Goal: Information Seeking & Learning: Learn about a topic

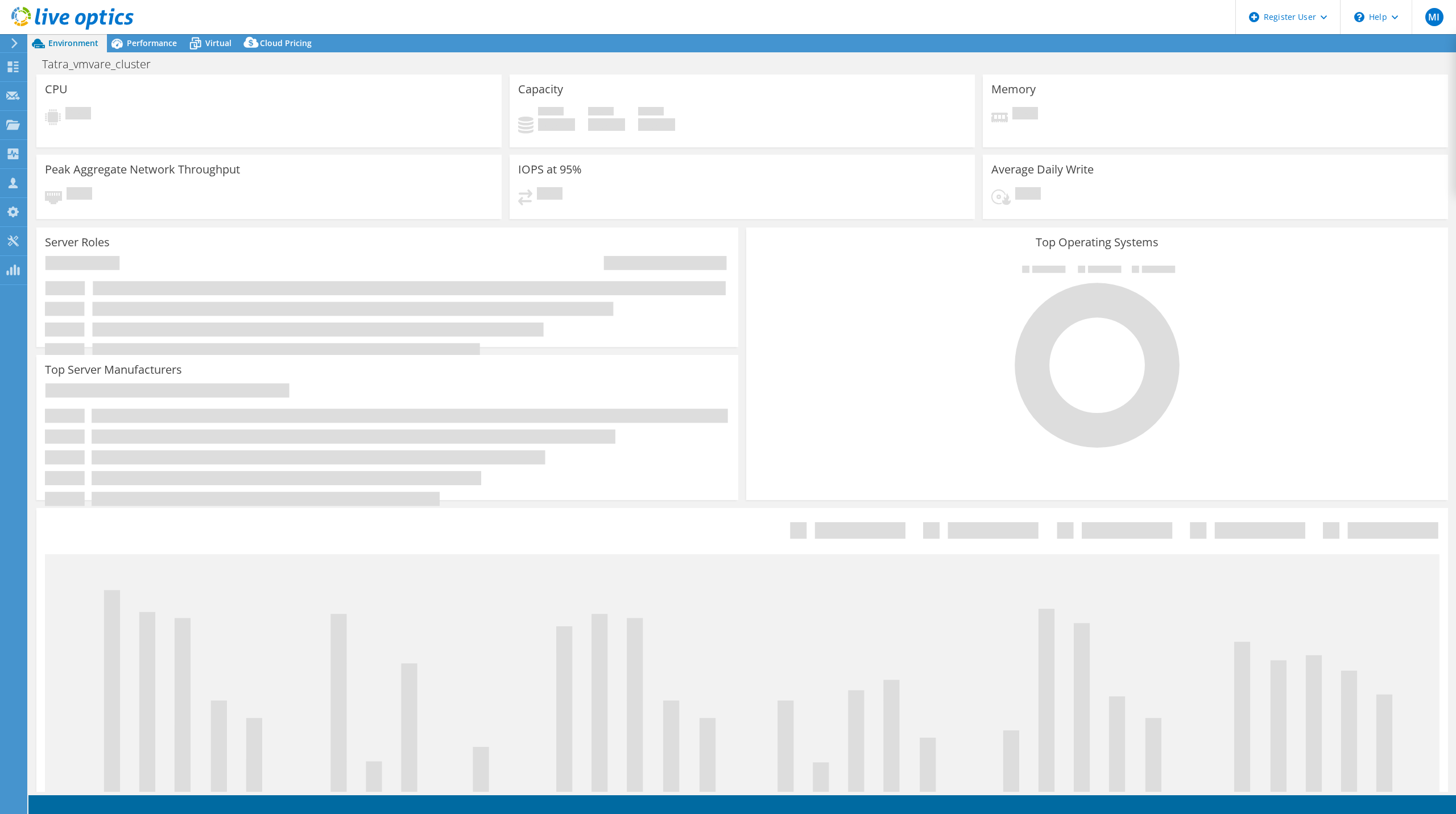
select select "USD"
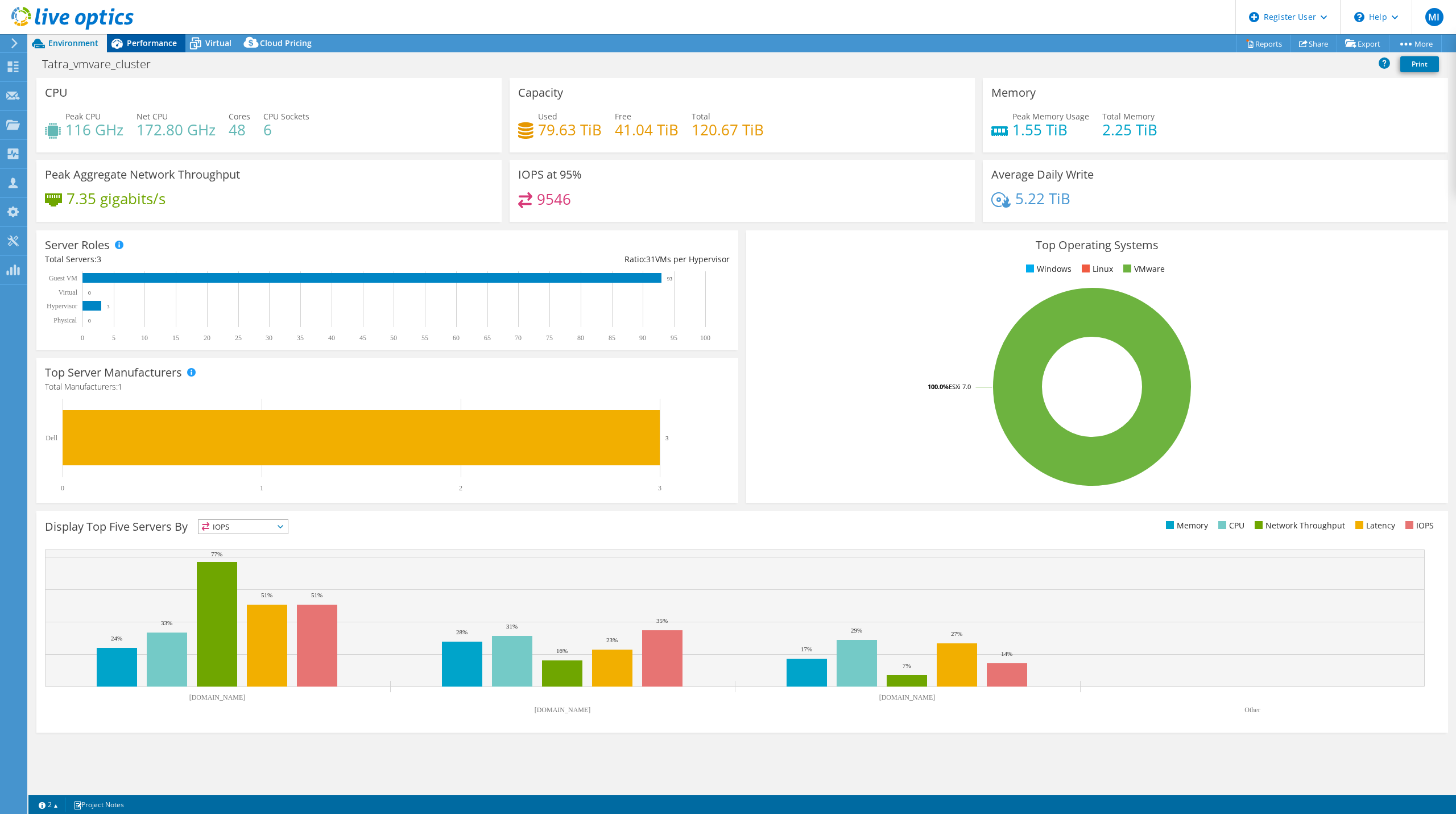
click at [121, 48] on icon at bounding box center [117, 44] width 20 height 20
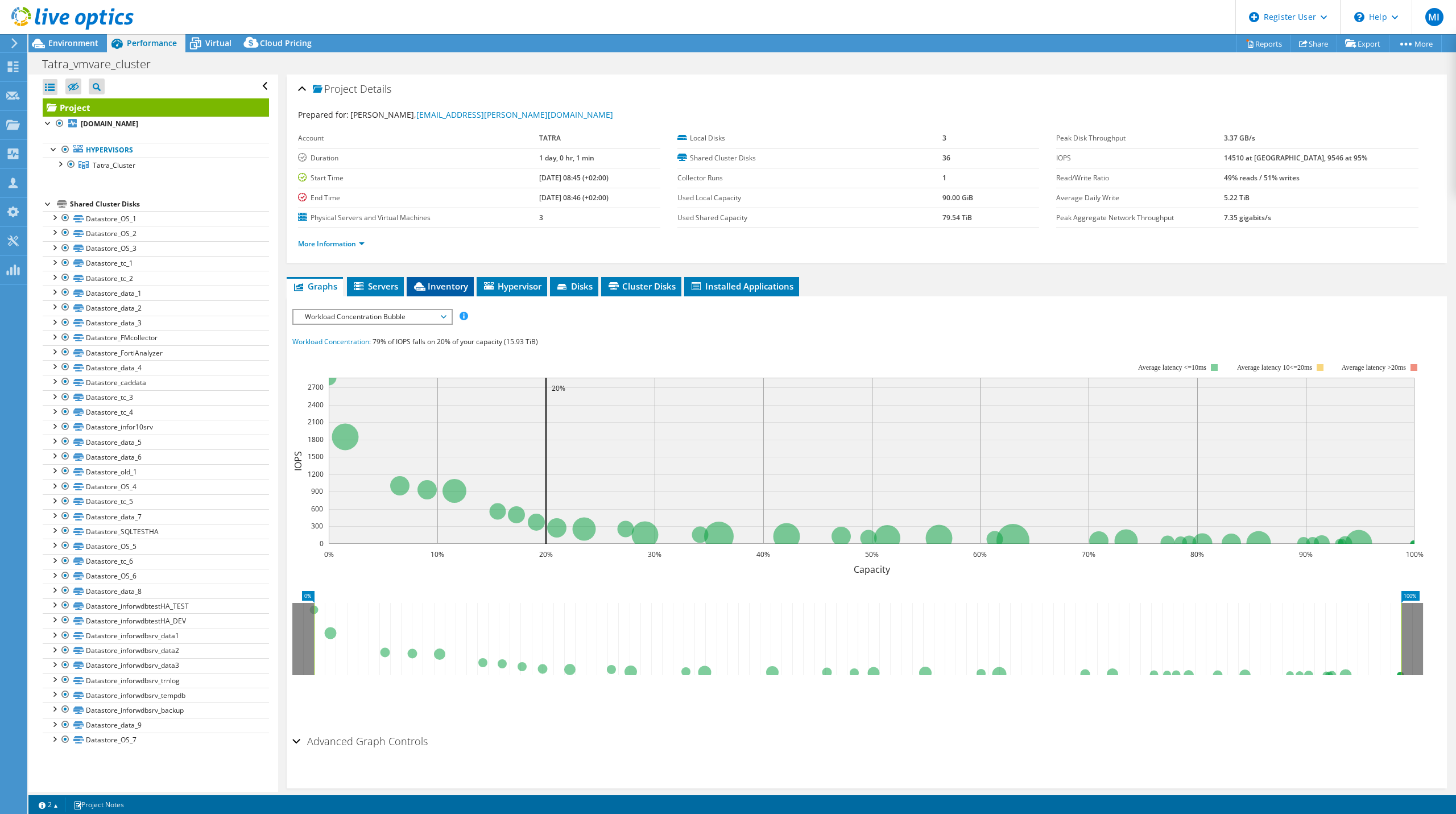
click at [429, 280] on span "Inventory" at bounding box center [440, 286] width 56 height 11
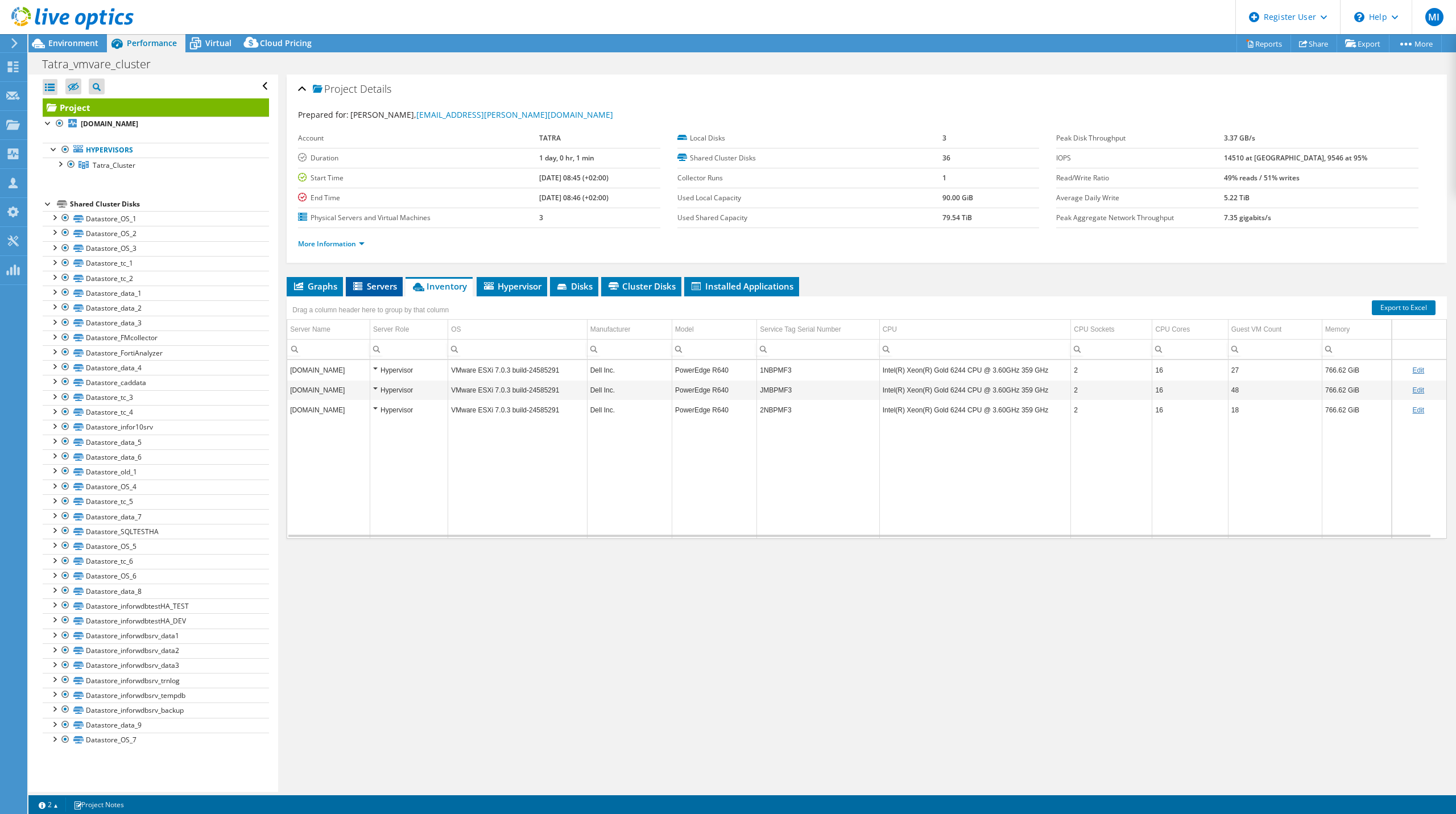
click at [386, 277] on li "Servers" at bounding box center [374, 286] width 57 height 19
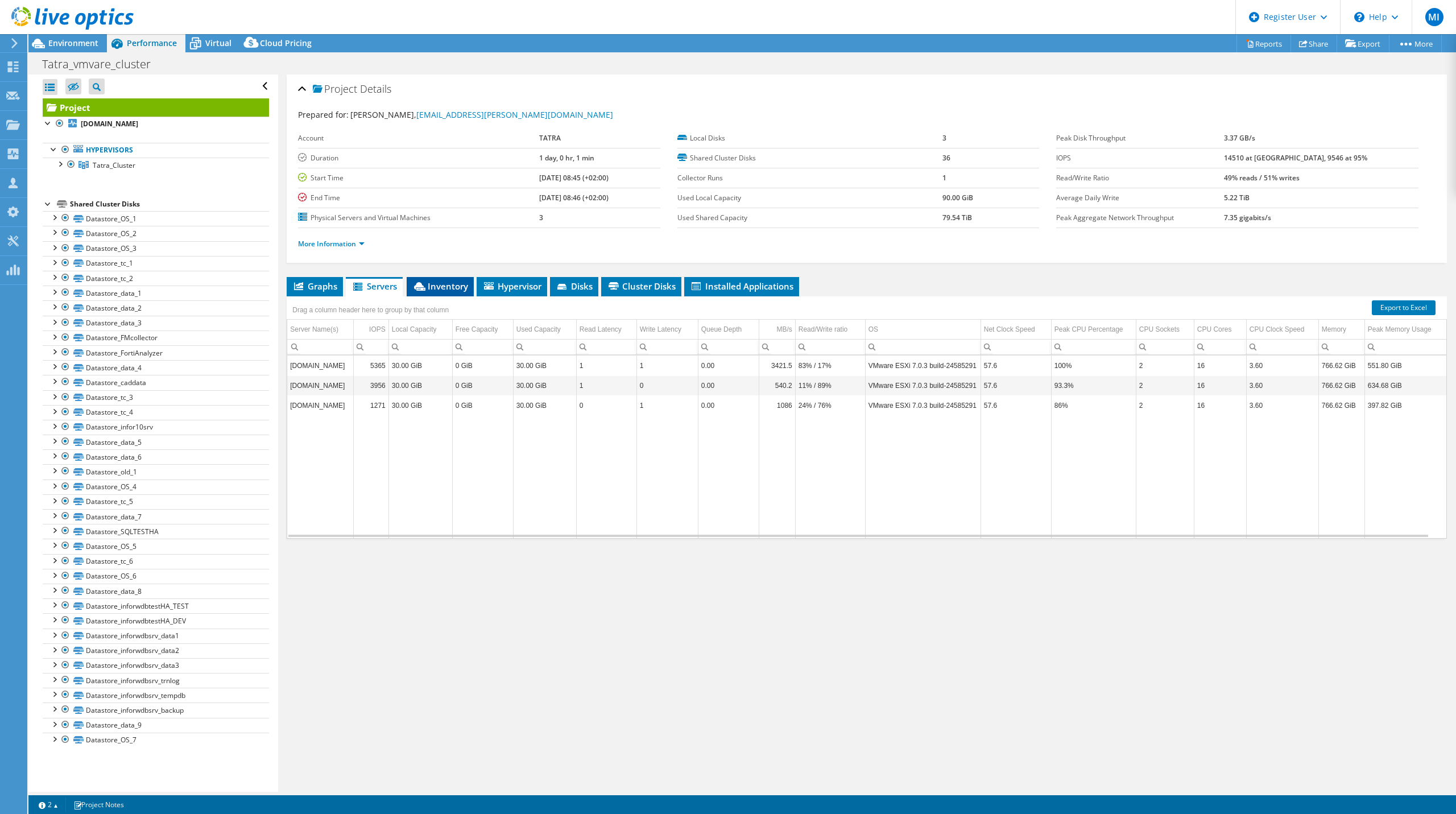
click at [424, 287] on icon at bounding box center [419, 287] width 11 height 8
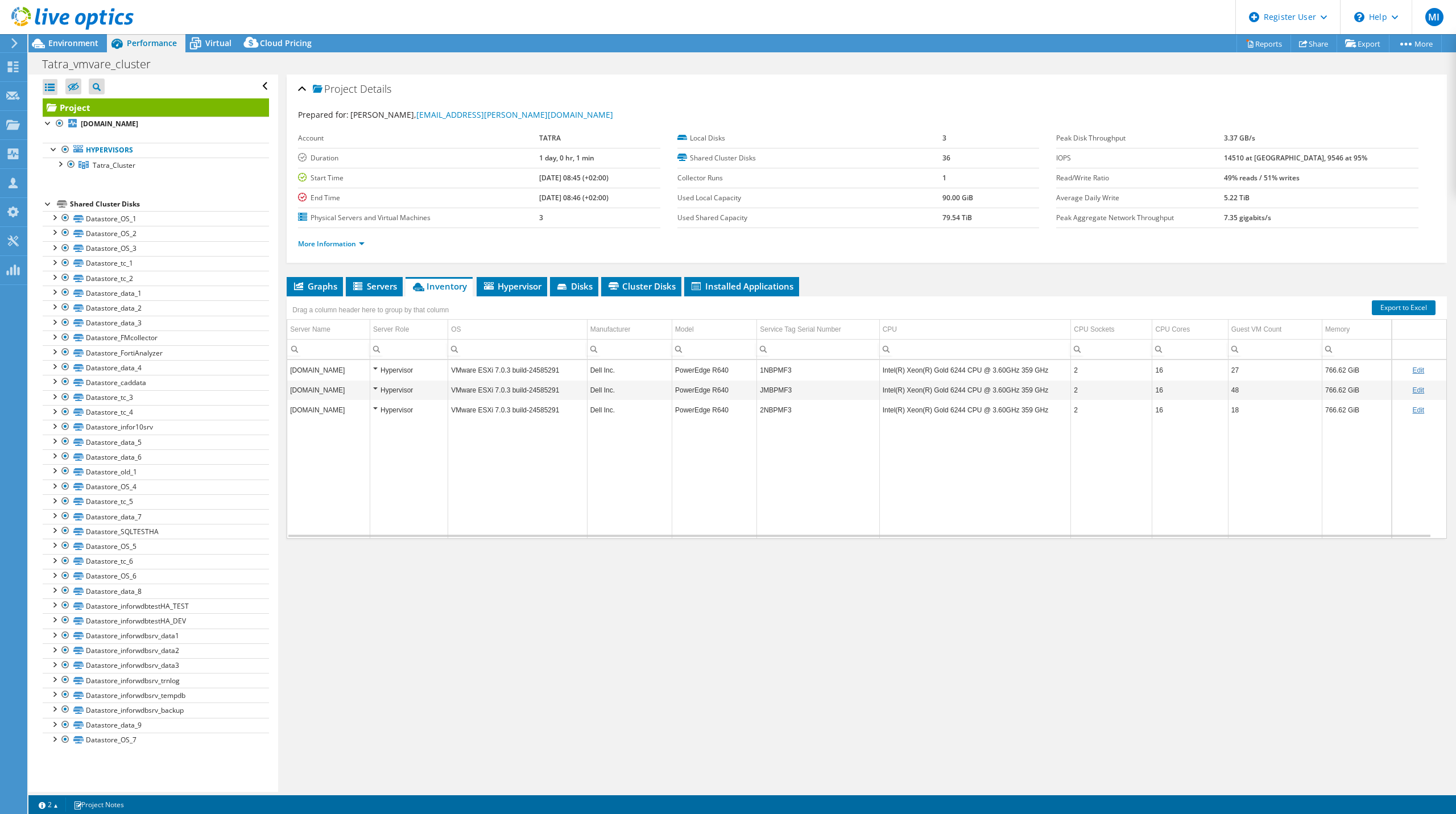
click at [132, 207] on div "Shared Cluster Disks" at bounding box center [169, 203] width 199 height 13
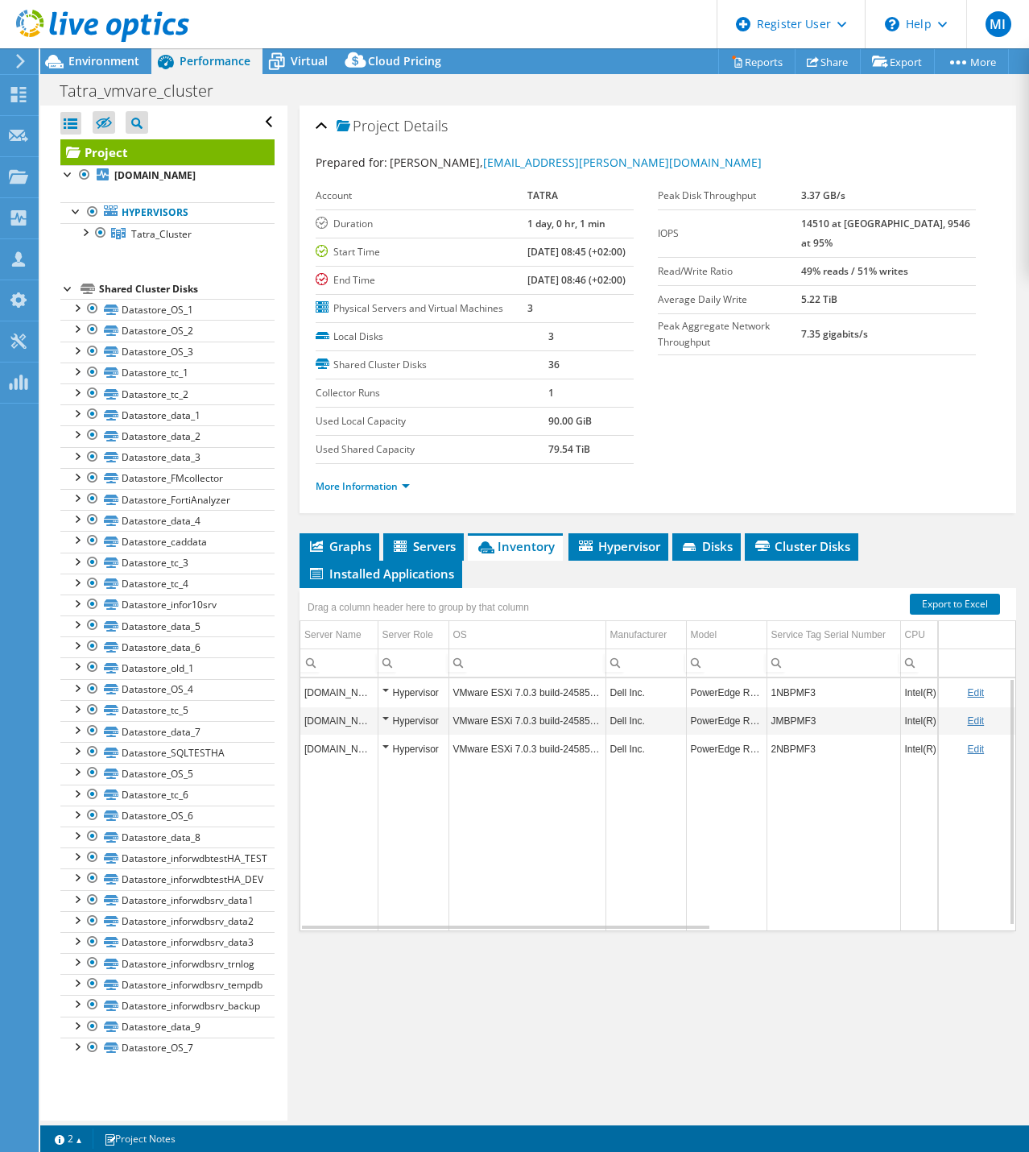
click at [560, 832] on td "Data grid" at bounding box center [527, 847] width 157 height 168
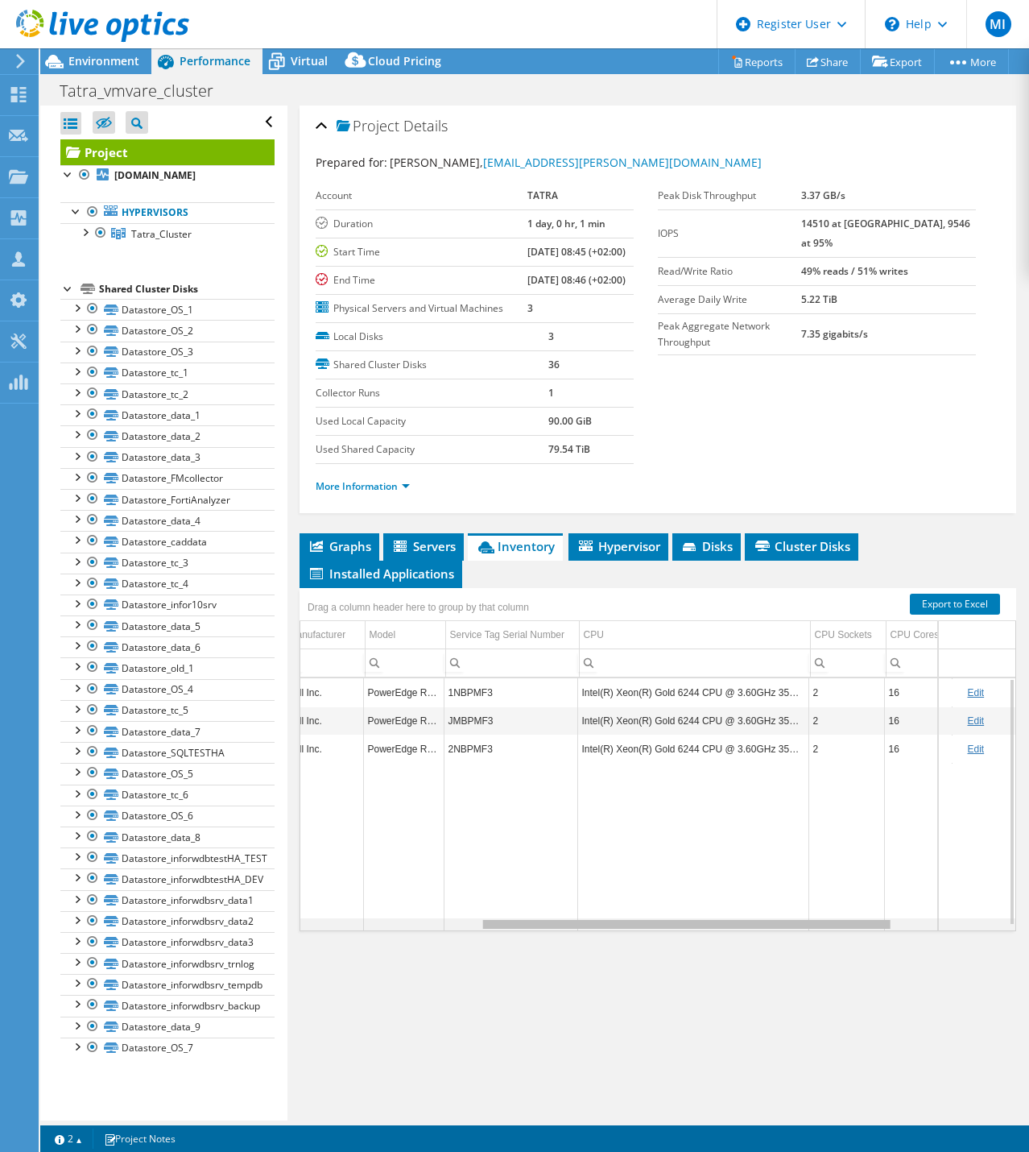
scroll to position [0, 323]
drag, startPoint x: 544, startPoint y: 971, endPoint x: 743, endPoint y: 999, distance: 200.1
click at [743, 999] on body "MI Dell User [PERSON_NAME] [PERSON_NAME][EMAIL_ADDRESS][DOMAIN_NAME] Dell My Pr…" at bounding box center [514, 576] width 1029 height 1152
click at [361, 554] on span "Graphs" at bounding box center [340, 546] width 64 height 16
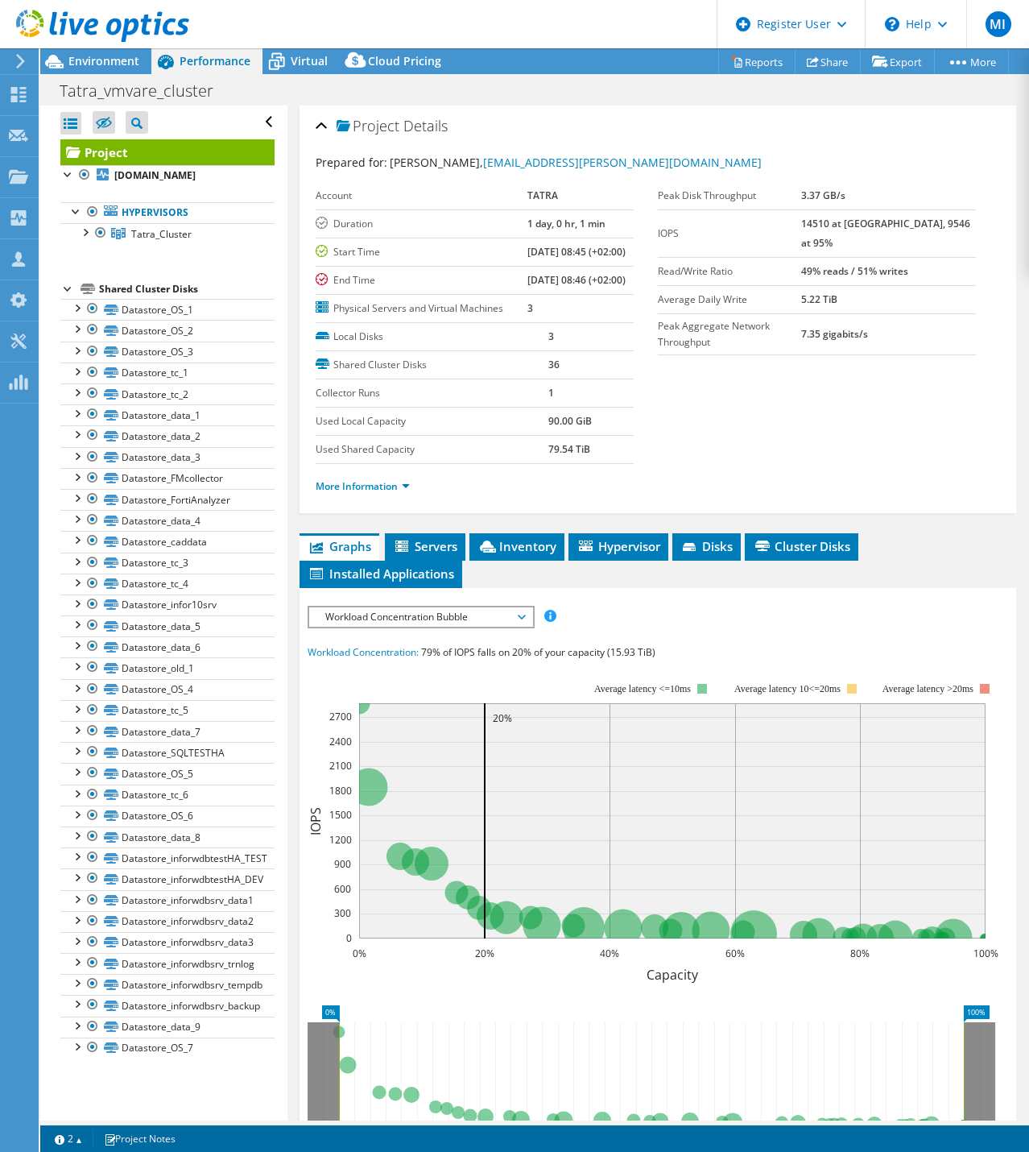
click at [369, 627] on span "Workload Concentration Bubble" at bounding box center [420, 616] width 207 height 19
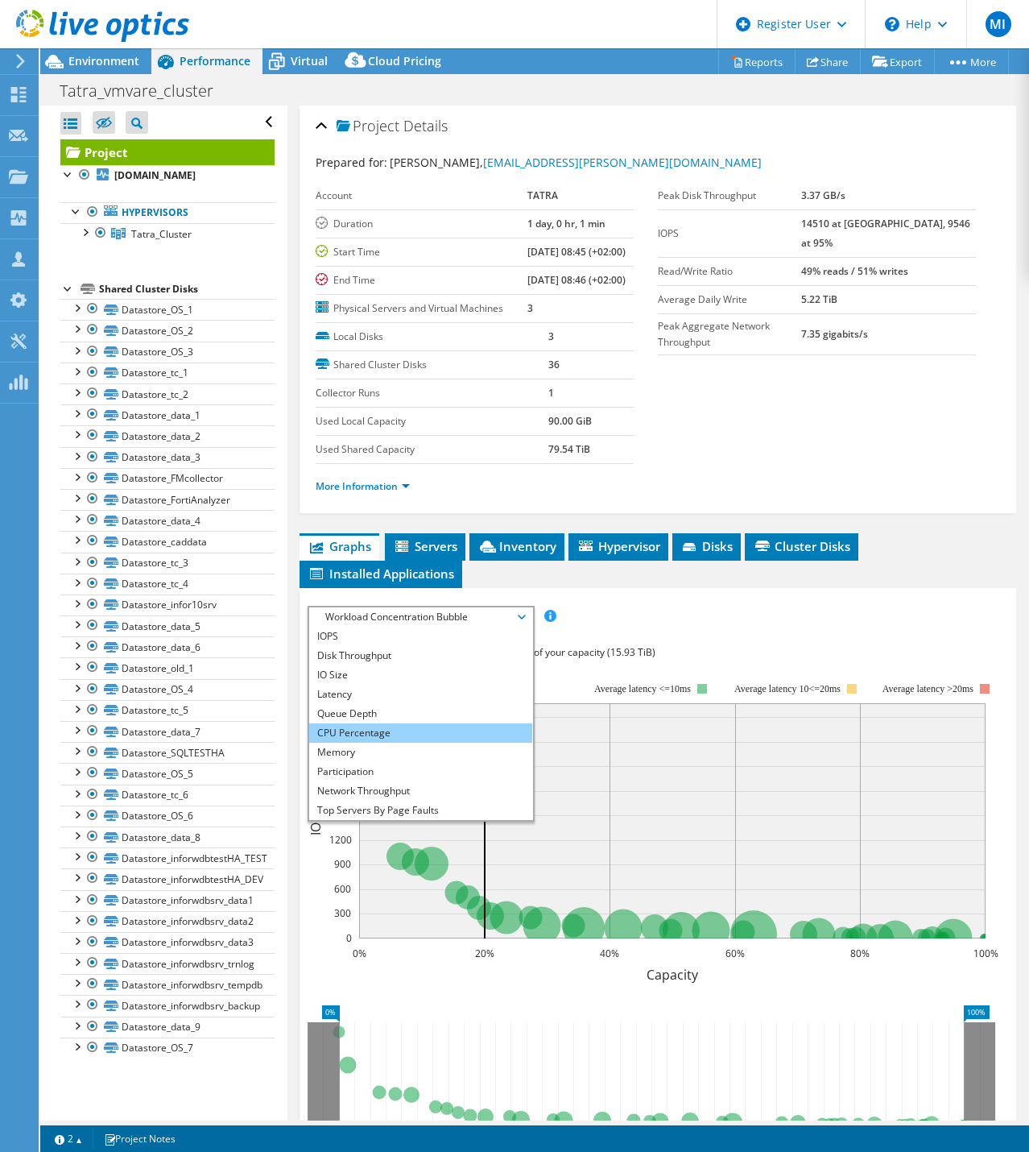
click at [377, 743] on li "CPU Percentage" at bounding box center [420, 732] width 223 height 19
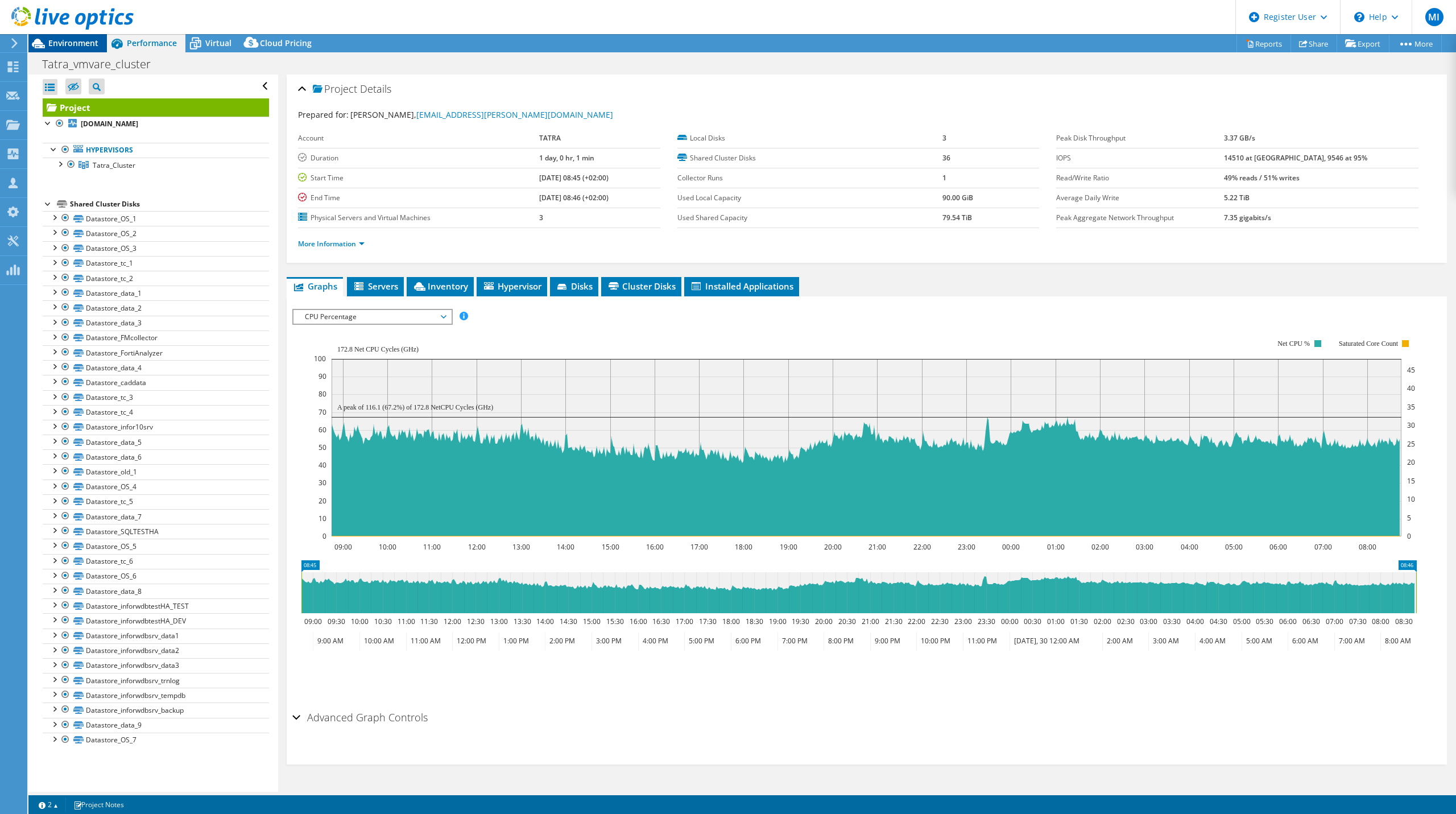
click at [71, 42] on span "Environment" at bounding box center [73, 42] width 50 height 11
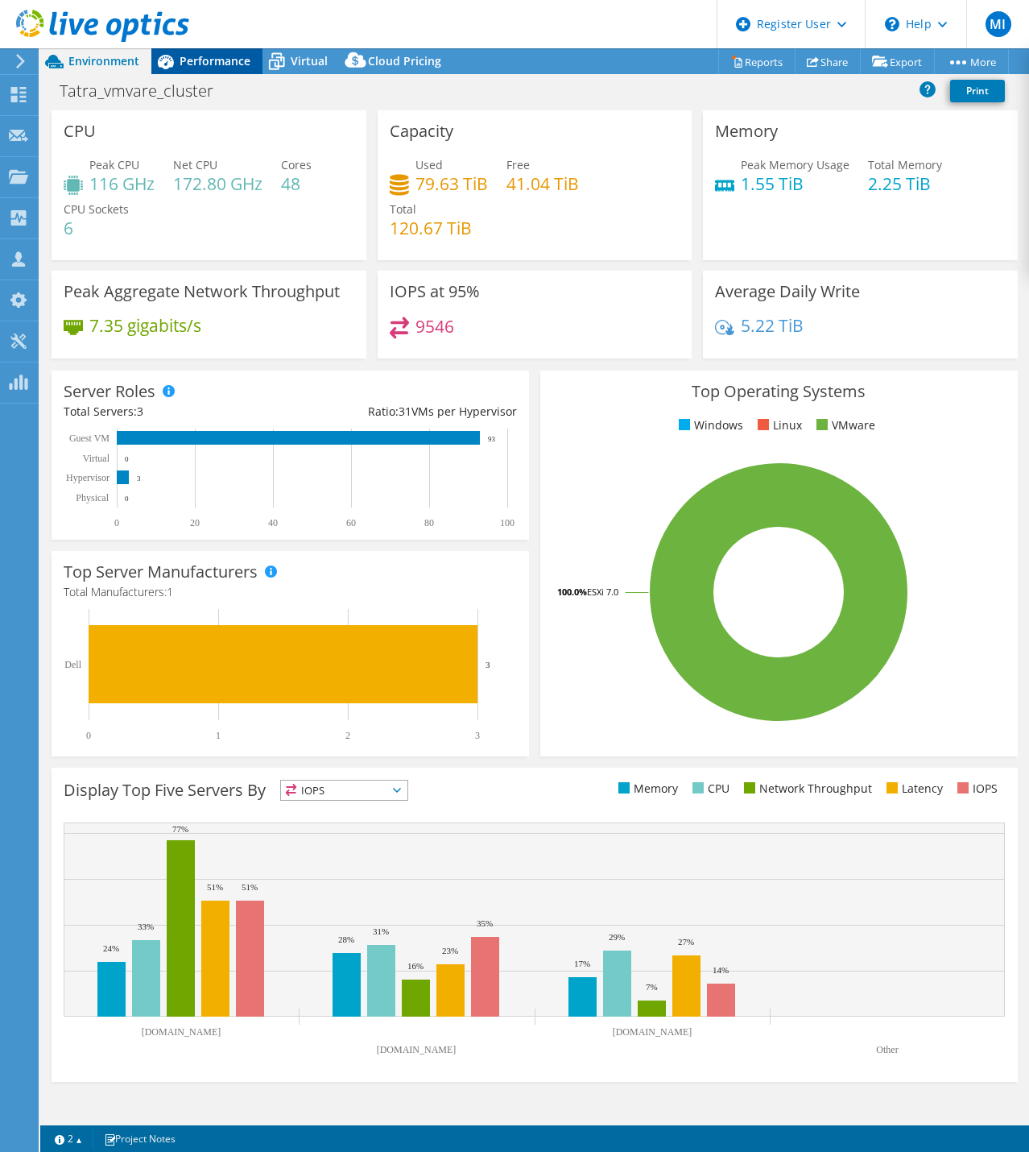
click at [197, 60] on span "Performance" at bounding box center [215, 60] width 71 height 15
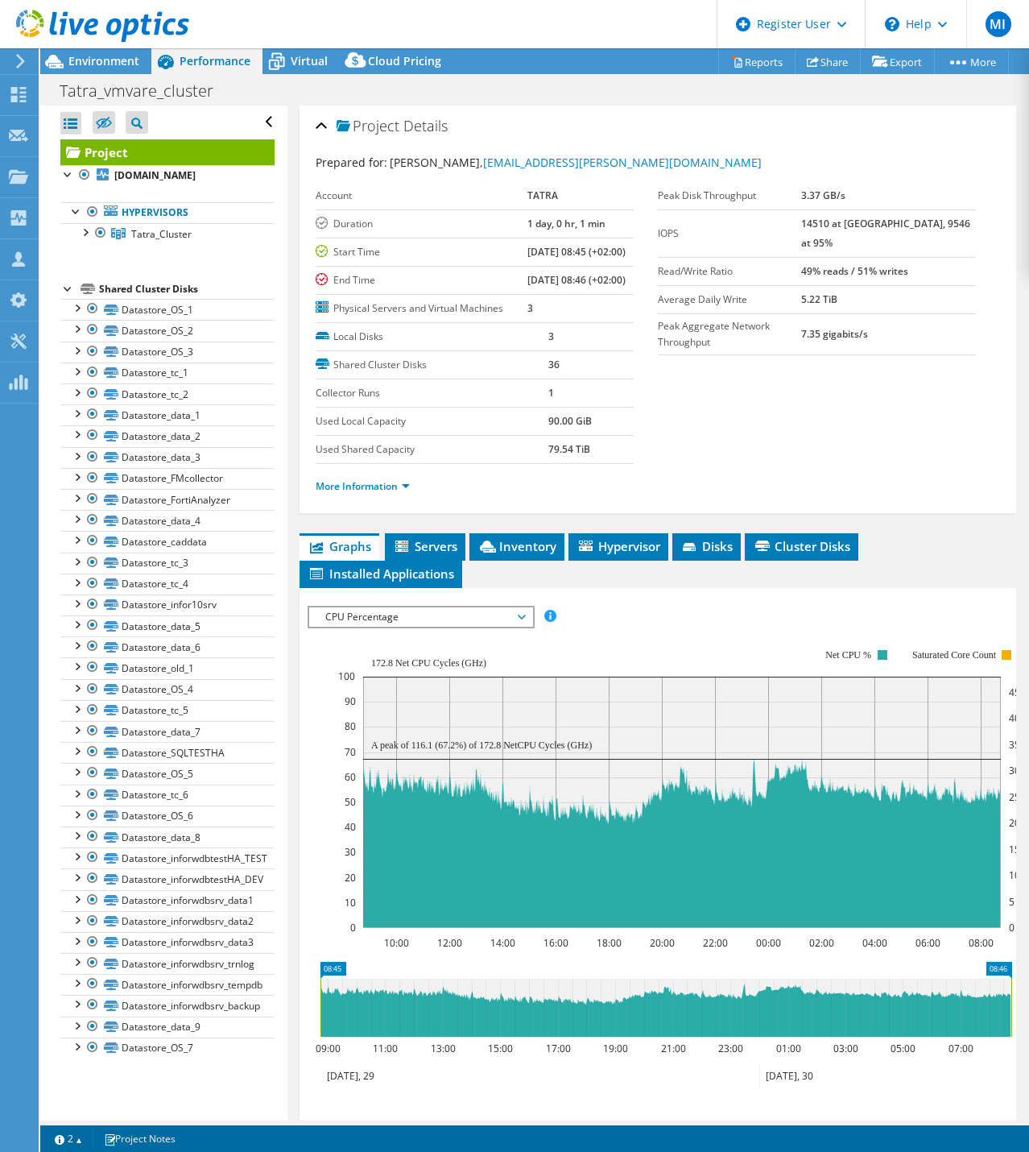
click at [417, 627] on span "CPU Percentage" at bounding box center [420, 616] width 207 height 19
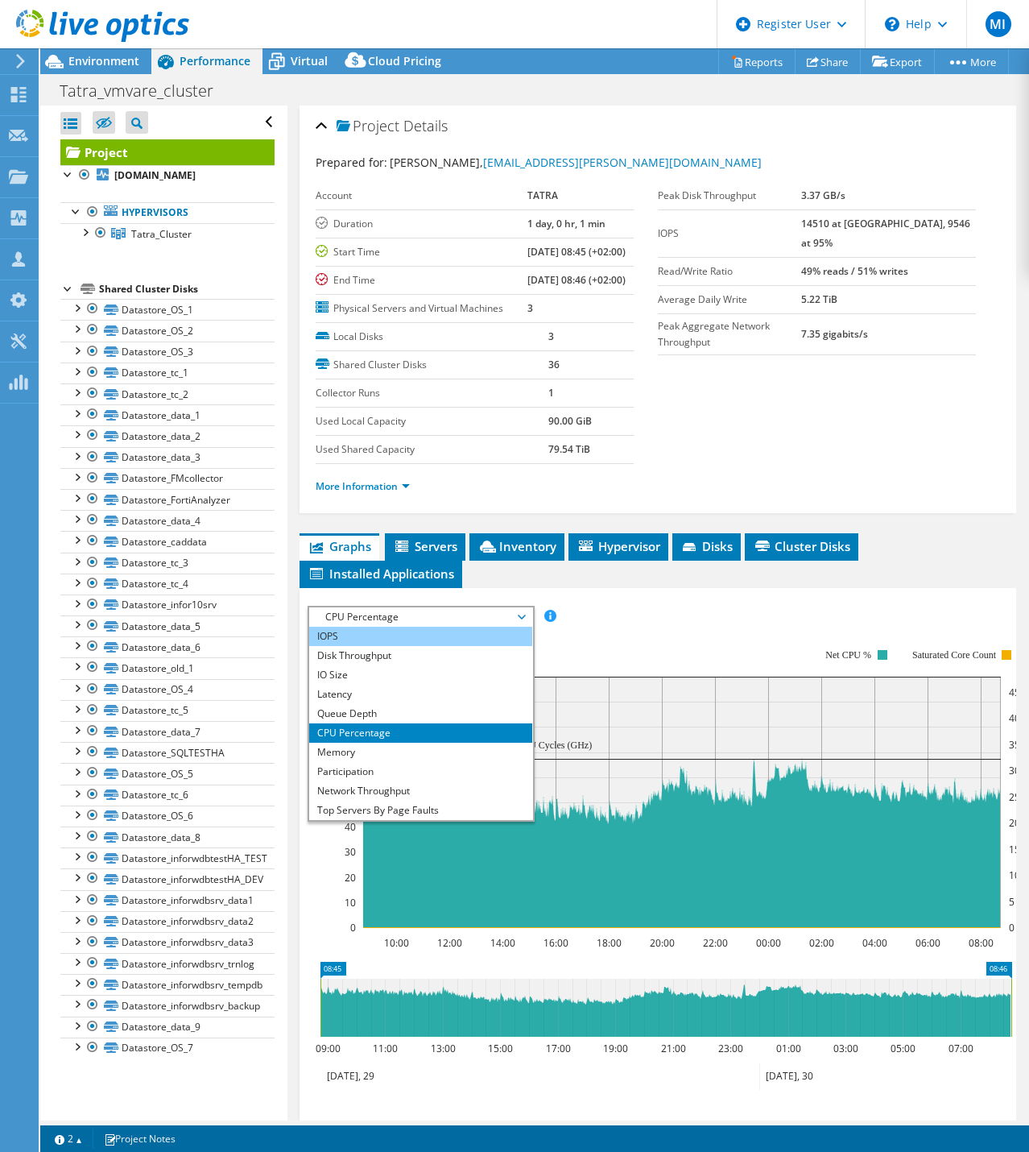
click at [383, 646] on li "IOPS" at bounding box center [420, 636] width 223 height 19
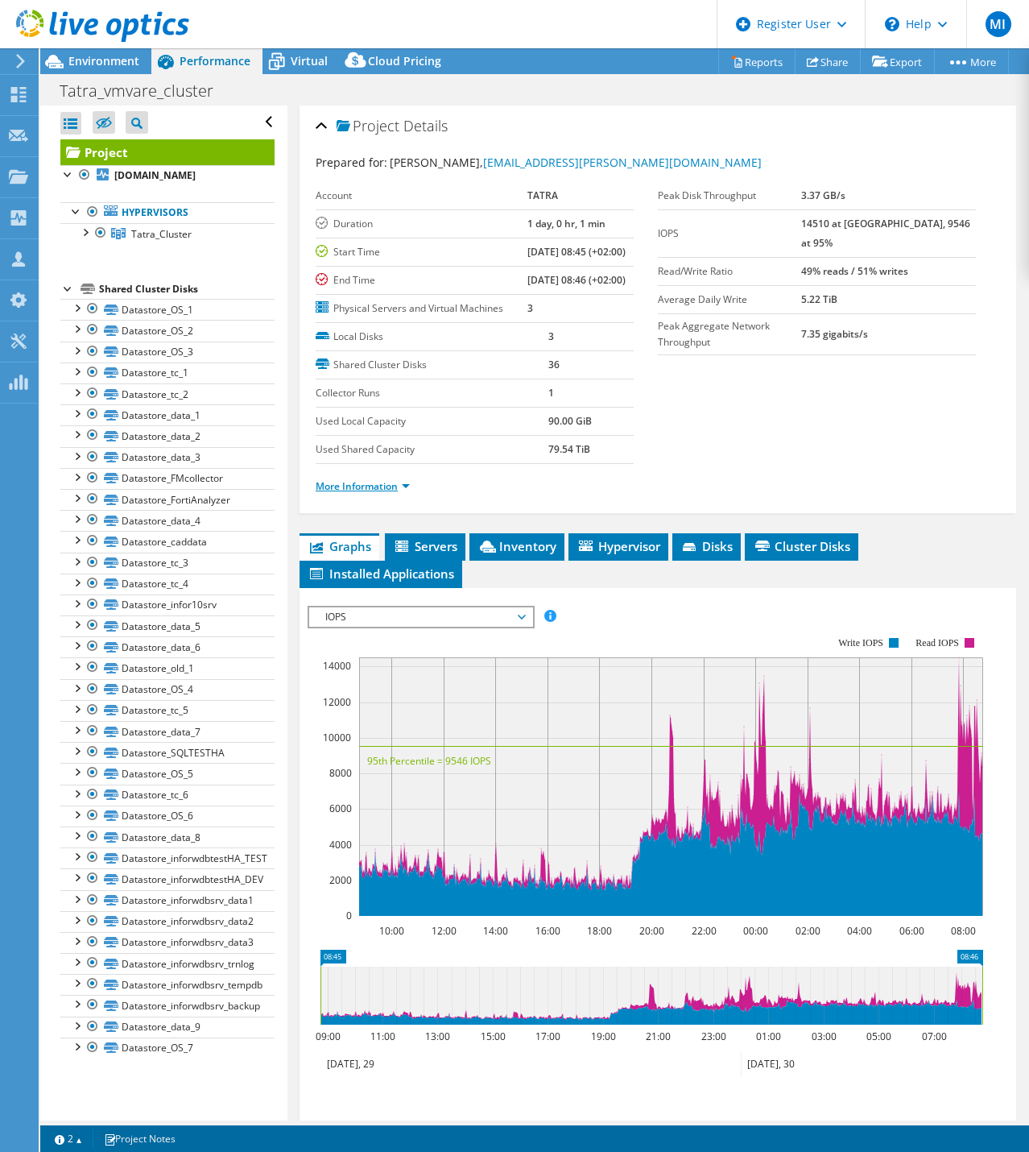
click at [357, 493] on link "More Information" at bounding box center [363, 486] width 94 height 14
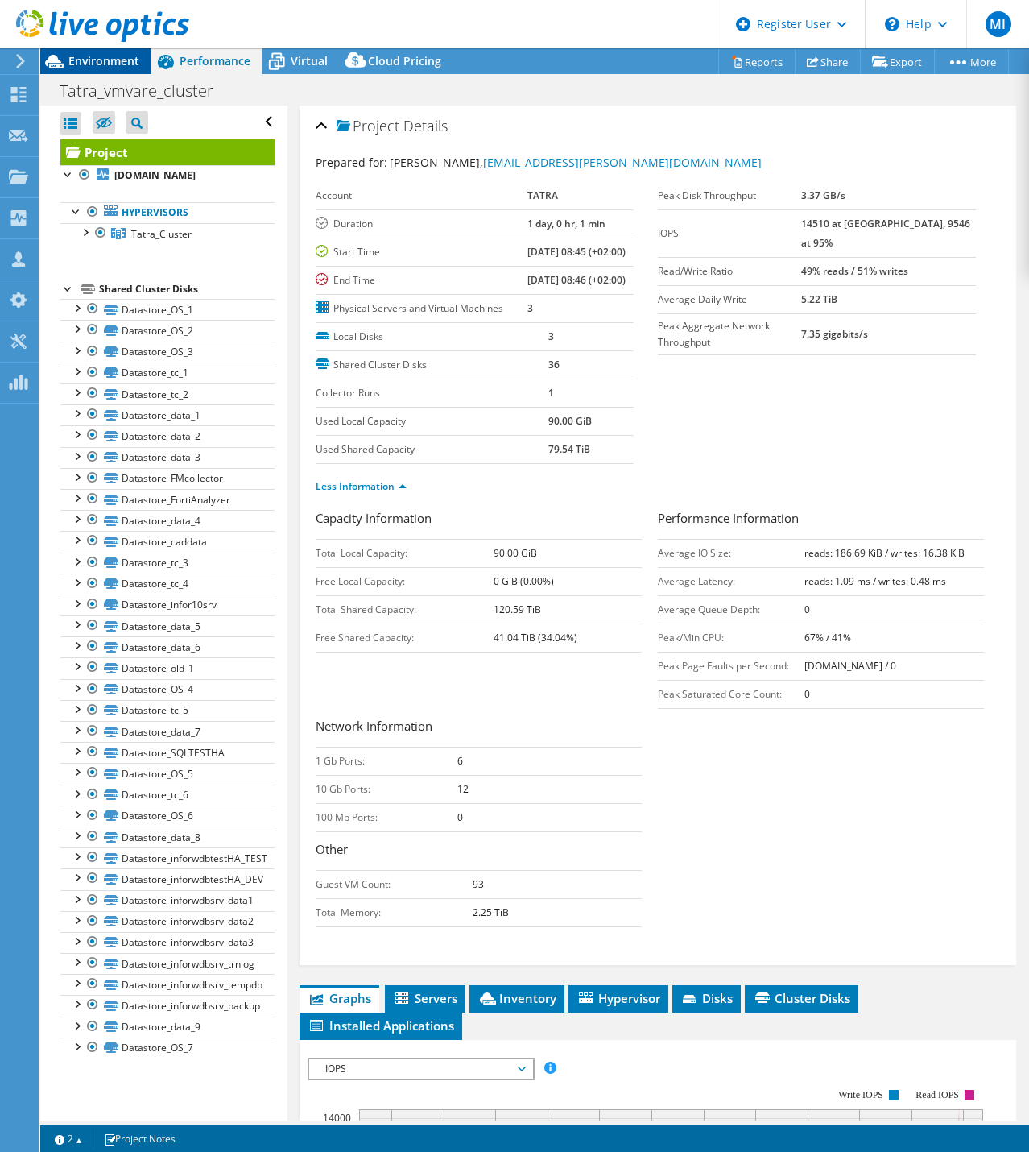
click at [101, 56] on span "Environment" at bounding box center [103, 60] width 71 height 15
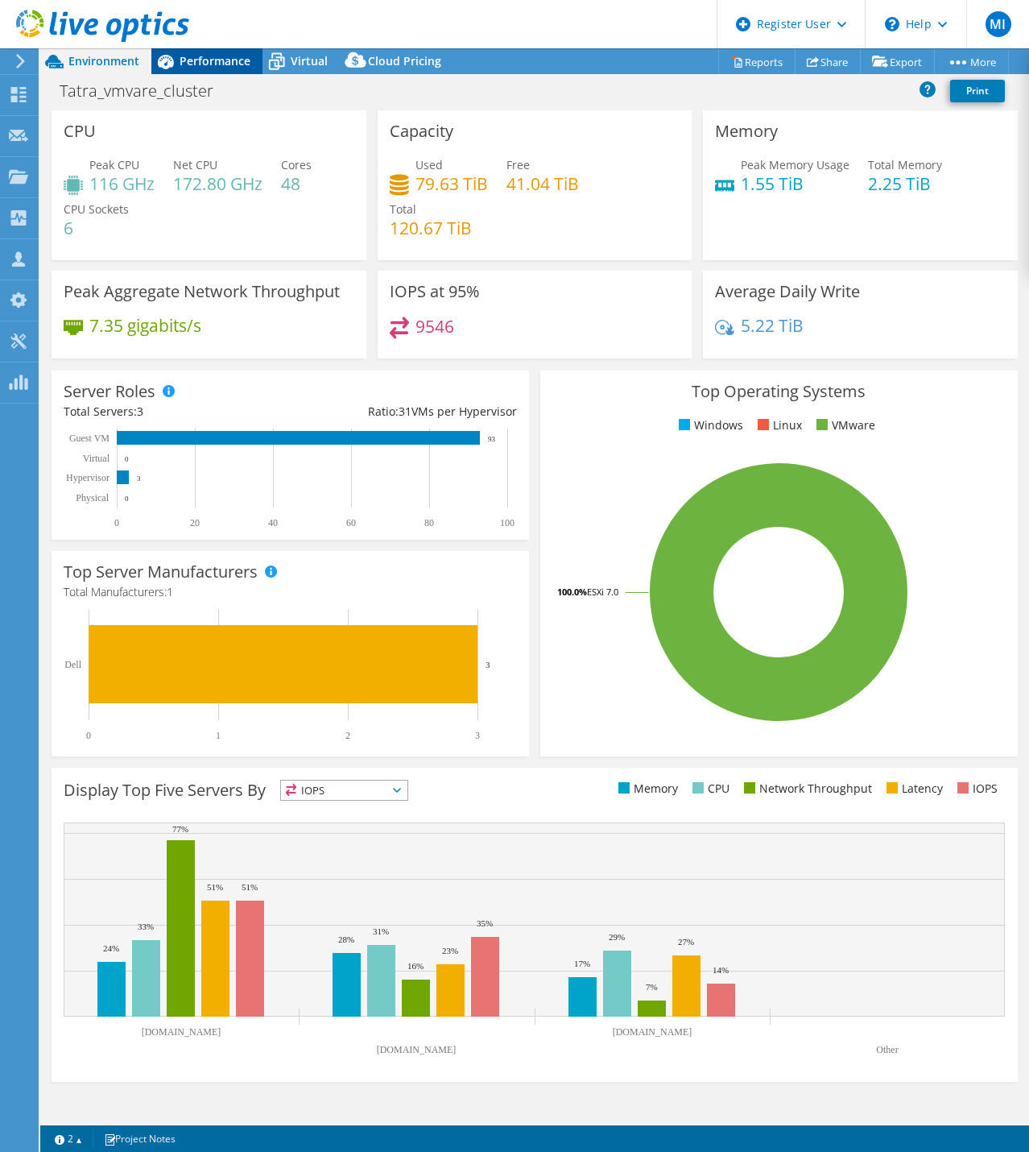
click at [239, 60] on span "Performance" at bounding box center [215, 60] width 71 height 15
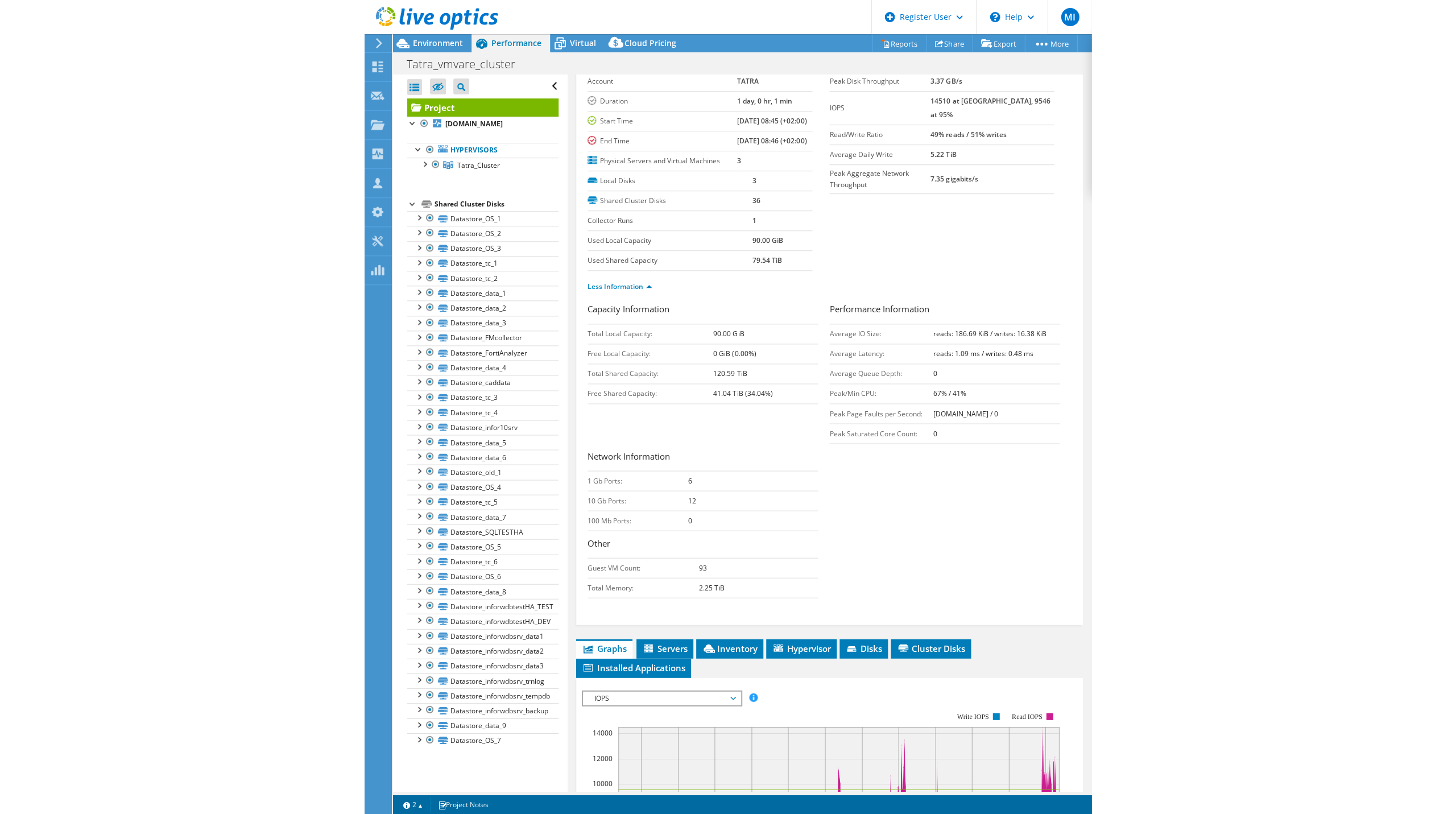
scroll to position [0, 0]
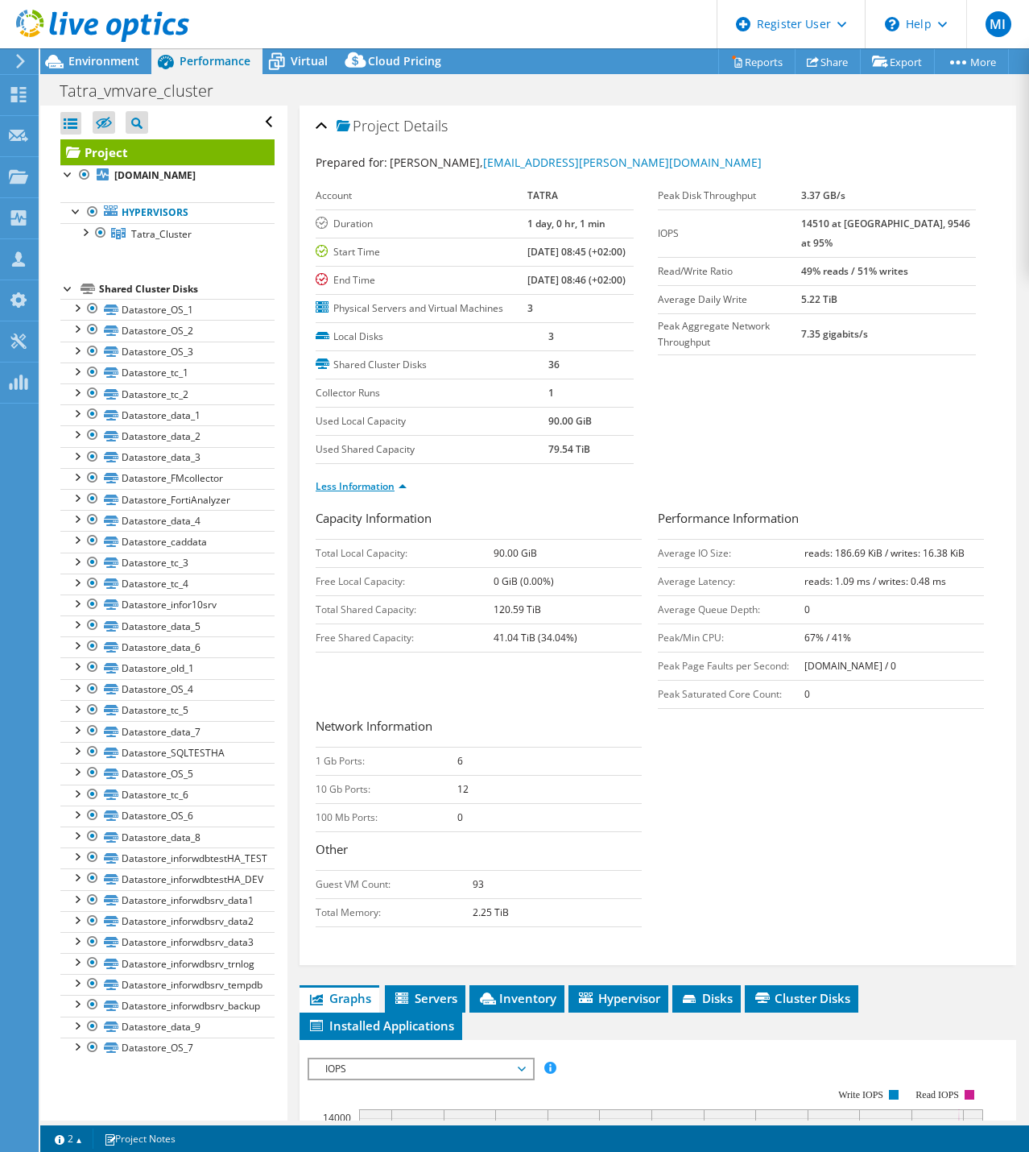
click at [388, 493] on link "Less Information" at bounding box center [361, 486] width 91 height 14
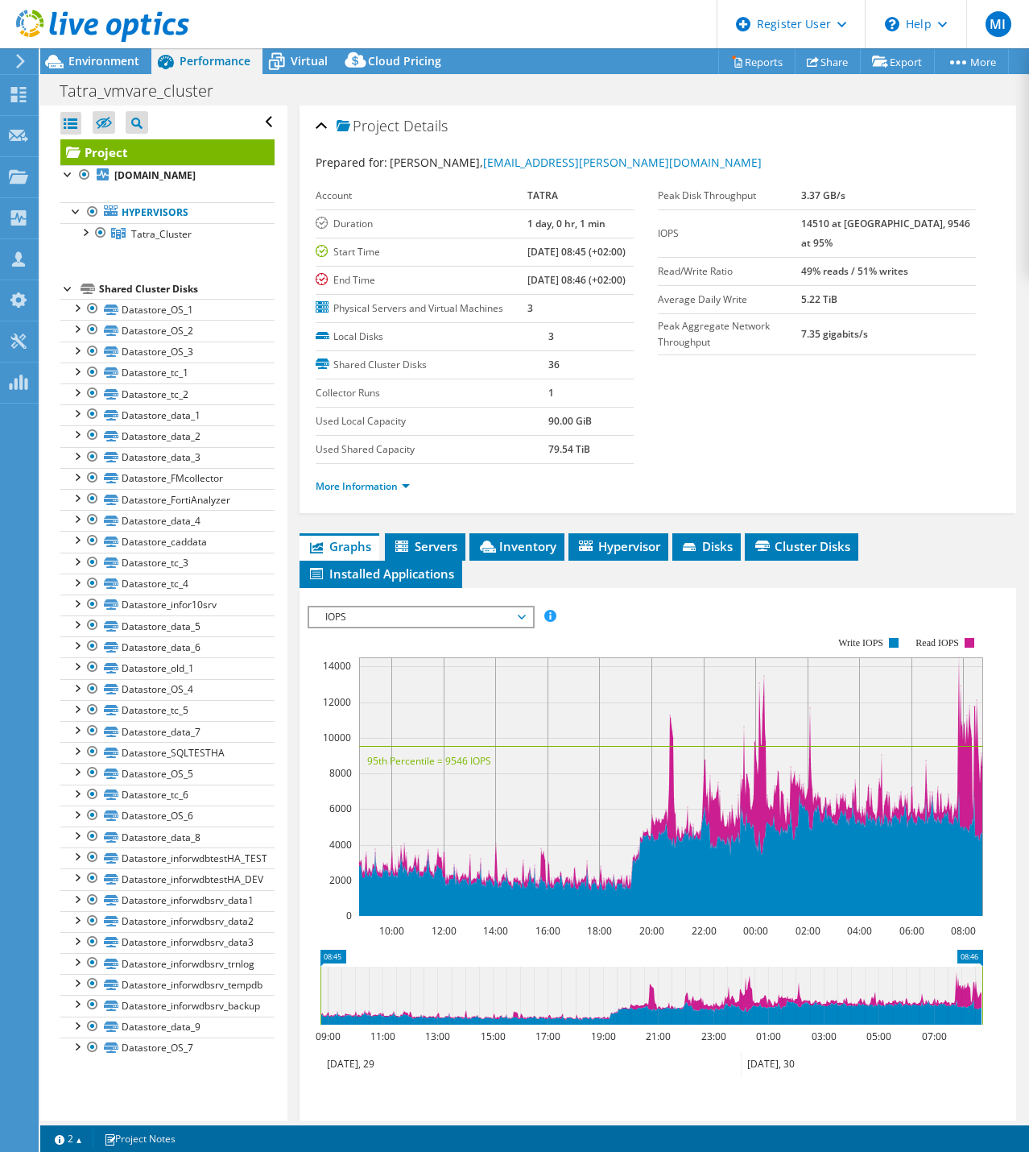
click at [400, 627] on span "IOPS" at bounding box center [420, 616] width 207 height 19
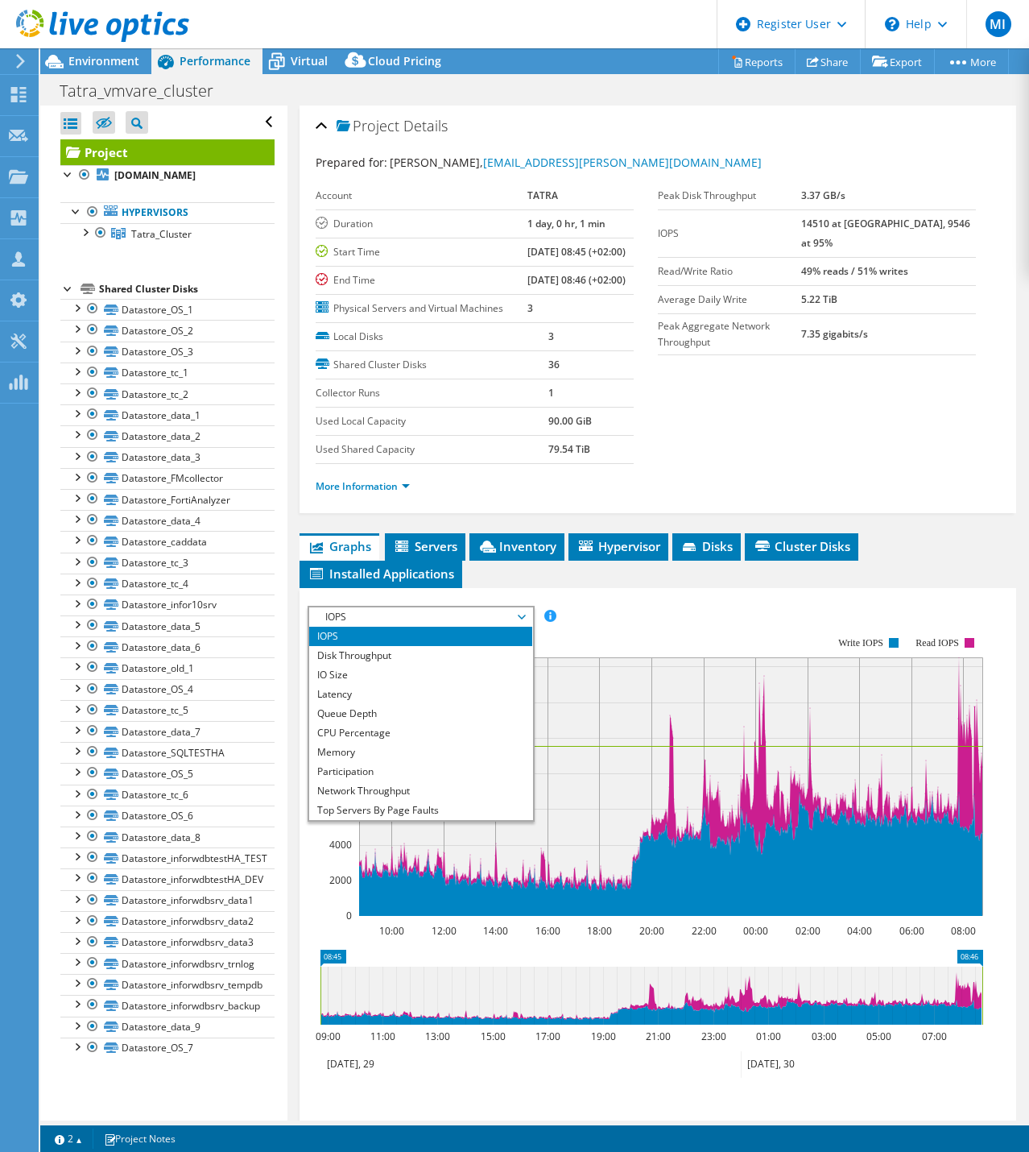
click at [400, 627] on span "IOPS" at bounding box center [420, 616] width 207 height 19
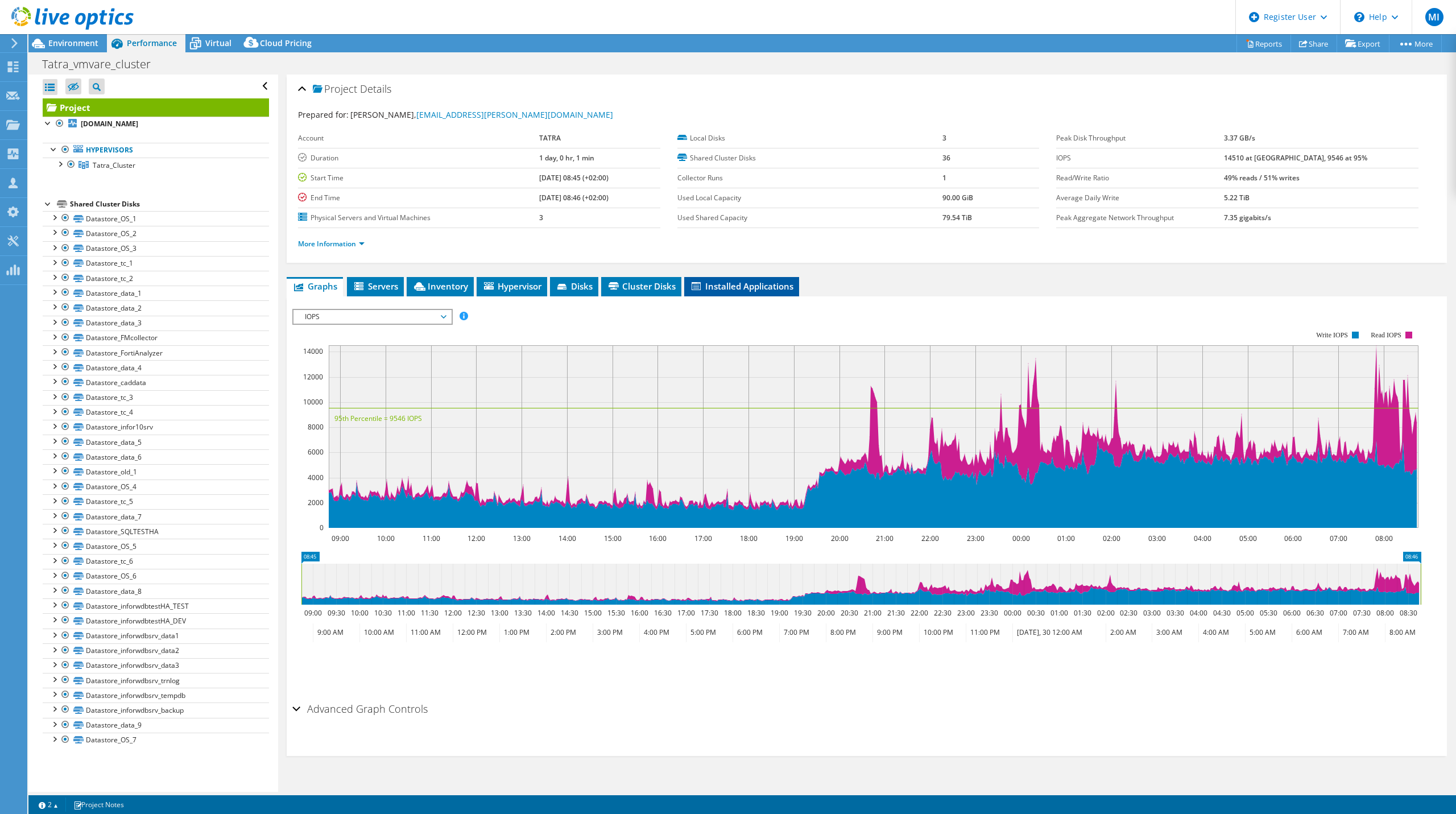
click at [784, 282] on span "Installed Applications" at bounding box center [741, 286] width 104 height 11
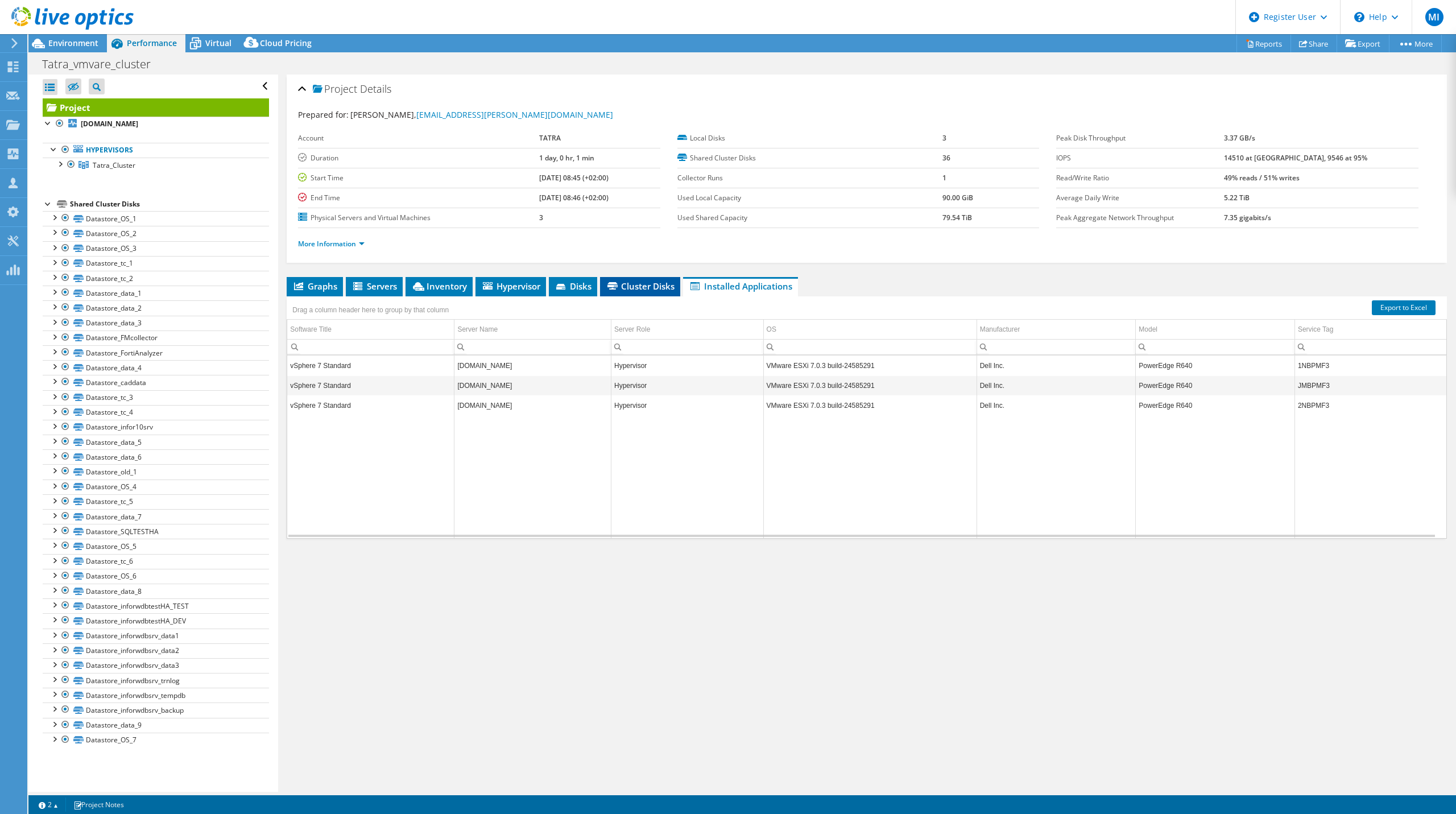
click at [648, 284] on span "Cluster Disks" at bounding box center [640, 286] width 68 height 11
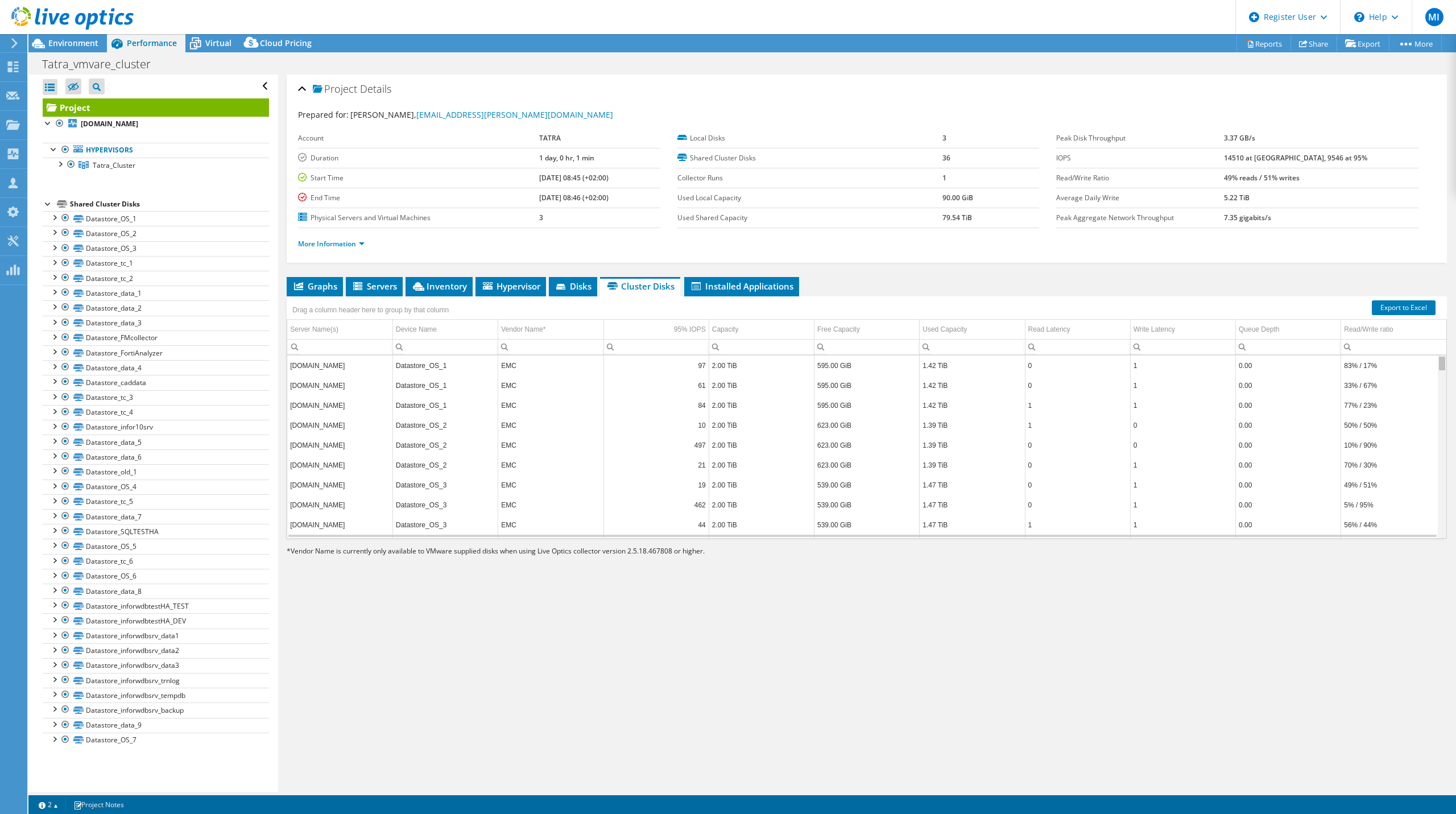
drag, startPoint x: 1433, startPoint y: 357, endPoint x: 1434, endPoint y: 375, distance: 18.0
click at [1434, 375] on body "MI Dell User [PERSON_NAME] [PERSON_NAME][EMAIL_ADDRESS][DOMAIN_NAME] Dell My Pr…" at bounding box center [728, 407] width 1456 height 814
click at [568, 284] on icon at bounding box center [562, 287] width 11 height 7
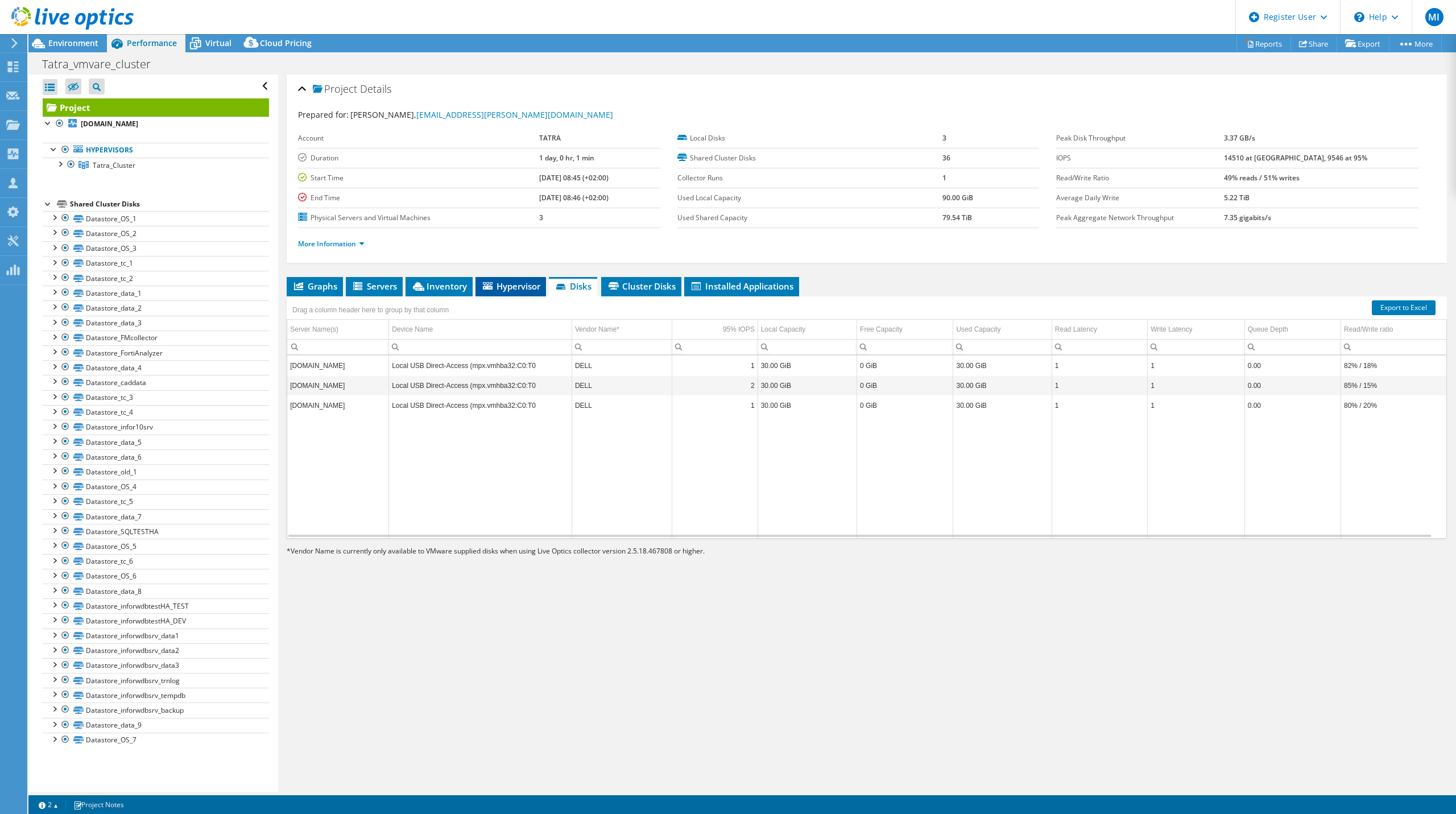
click at [529, 284] on span "Hypervisor" at bounding box center [511, 286] width 59 height 11
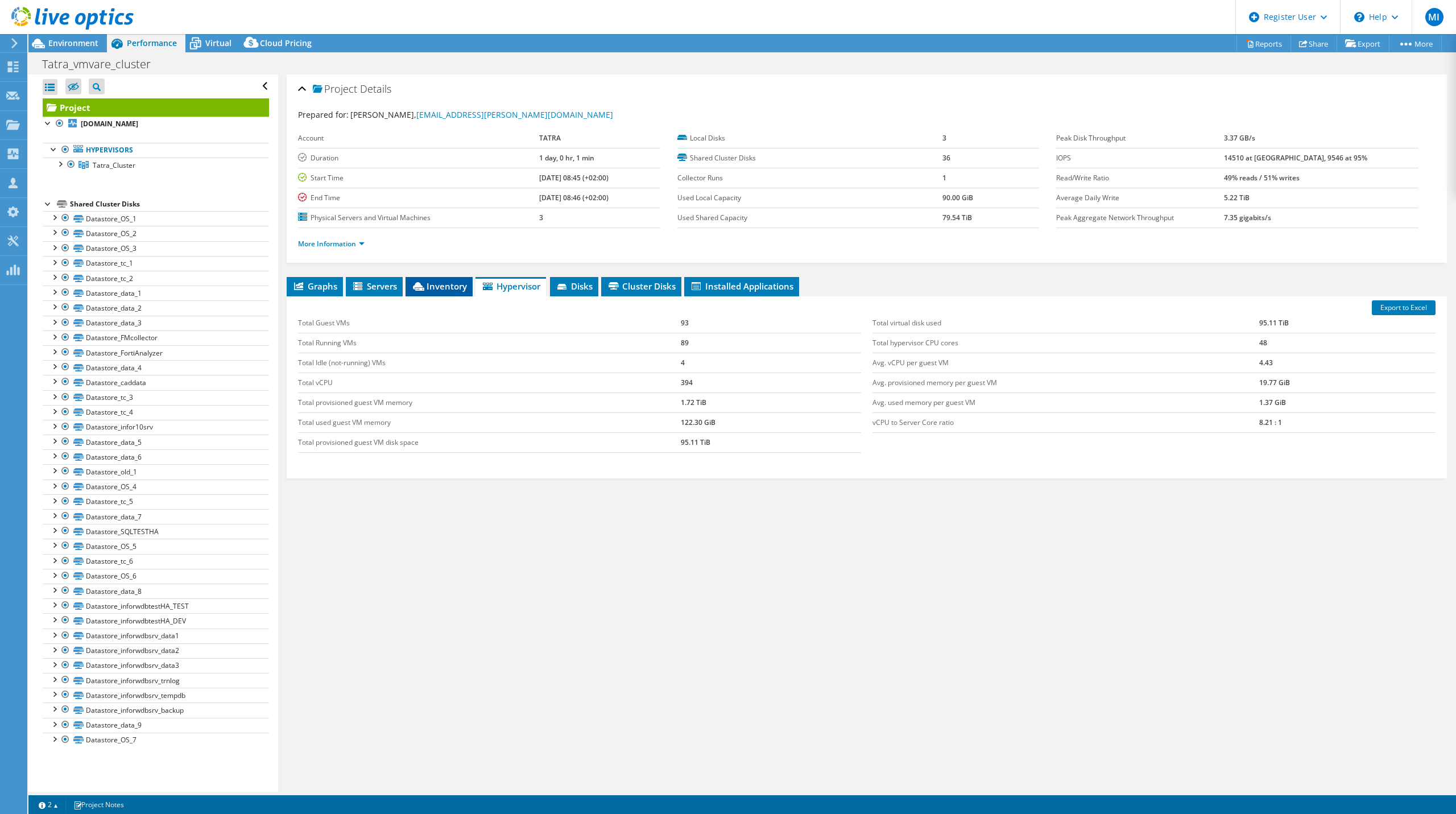
click at [443, 281] on span "Inventory" at bounding box center [438, 286] width 56 height 11
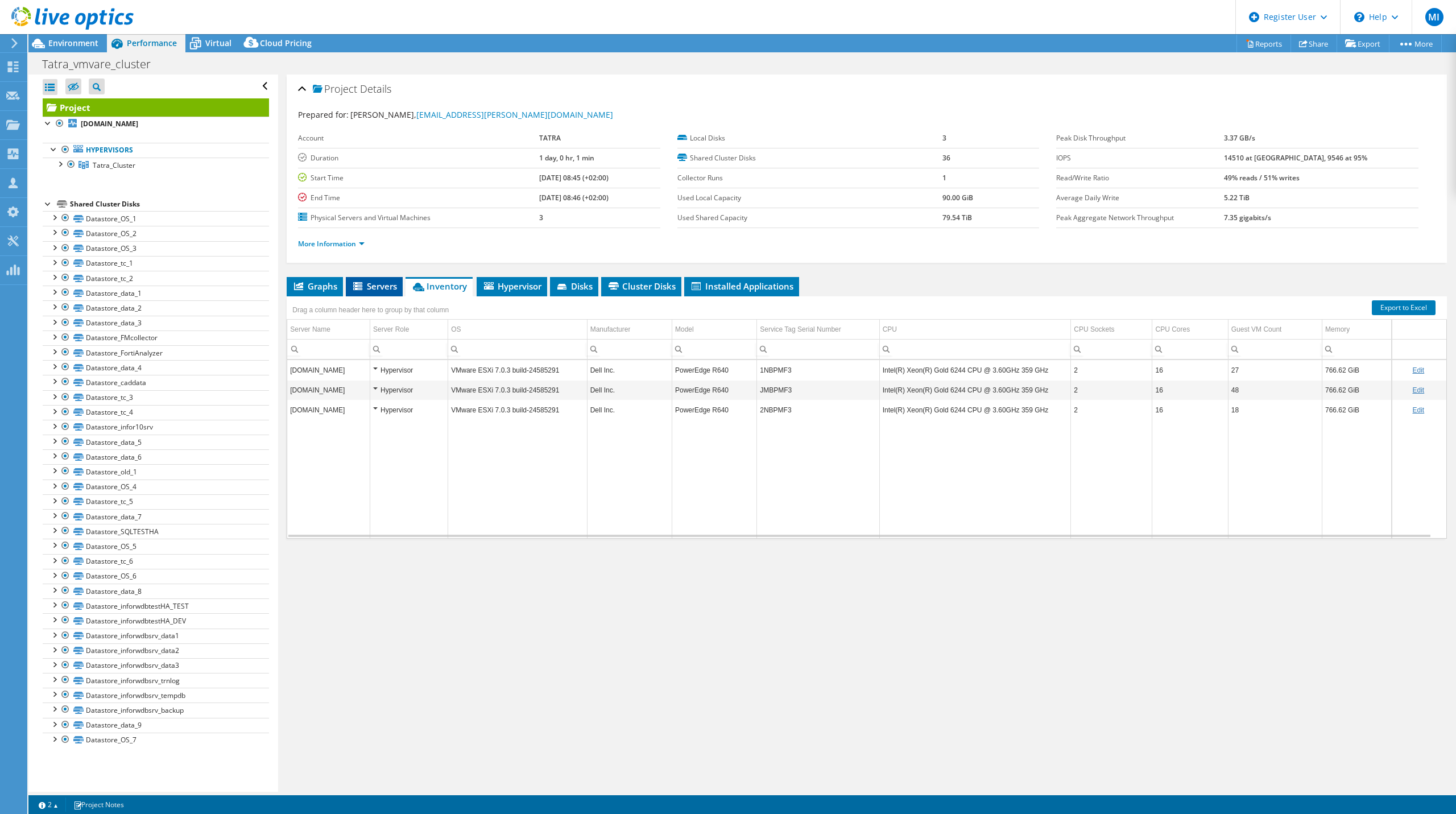
click at [365, 281] on span "Servers" at bounding box center [374, 286] width 45 height 11
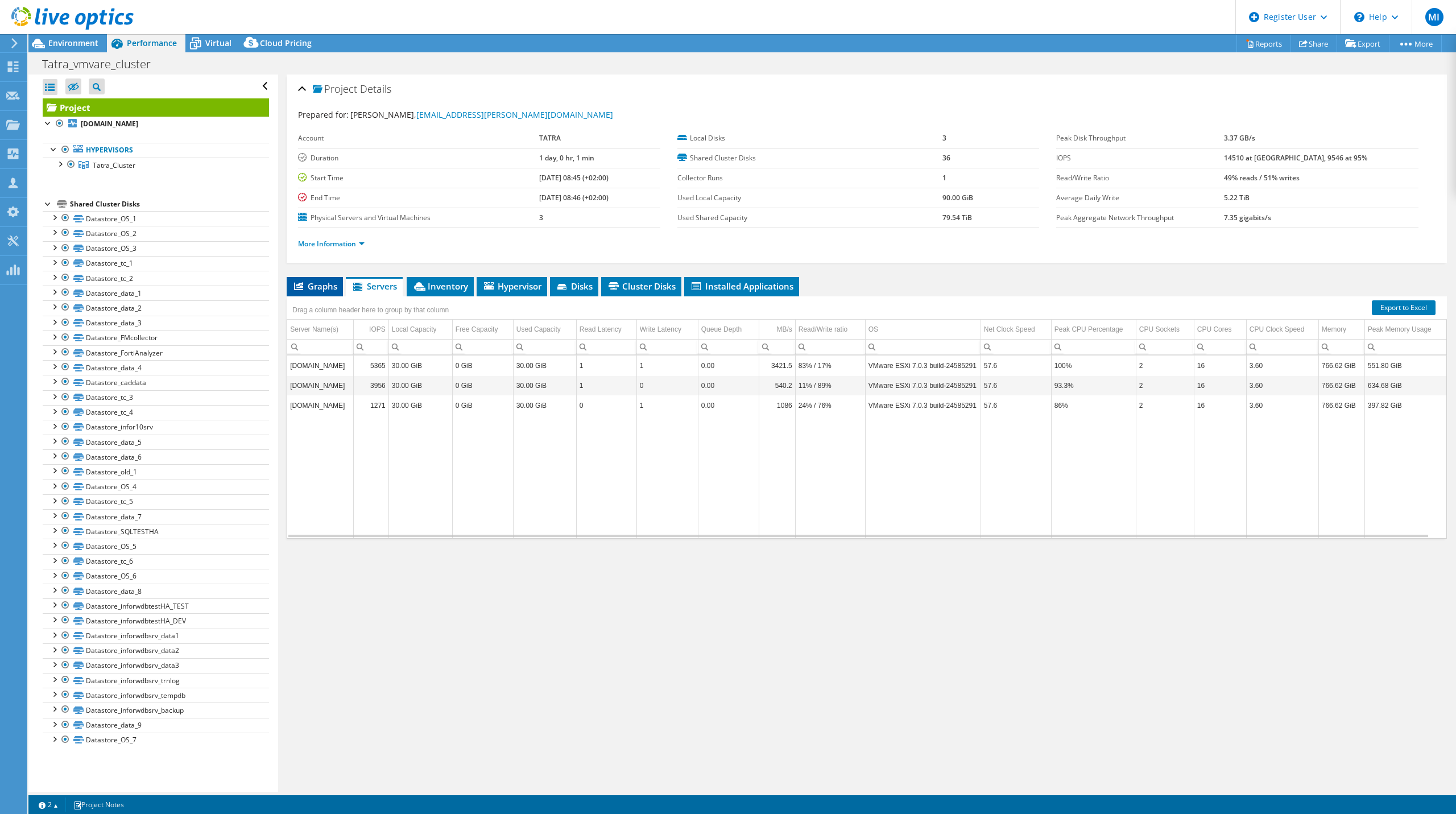
click at [309, 281] on span "Graphs" at bounding box center [315, 286] width 45 height 11
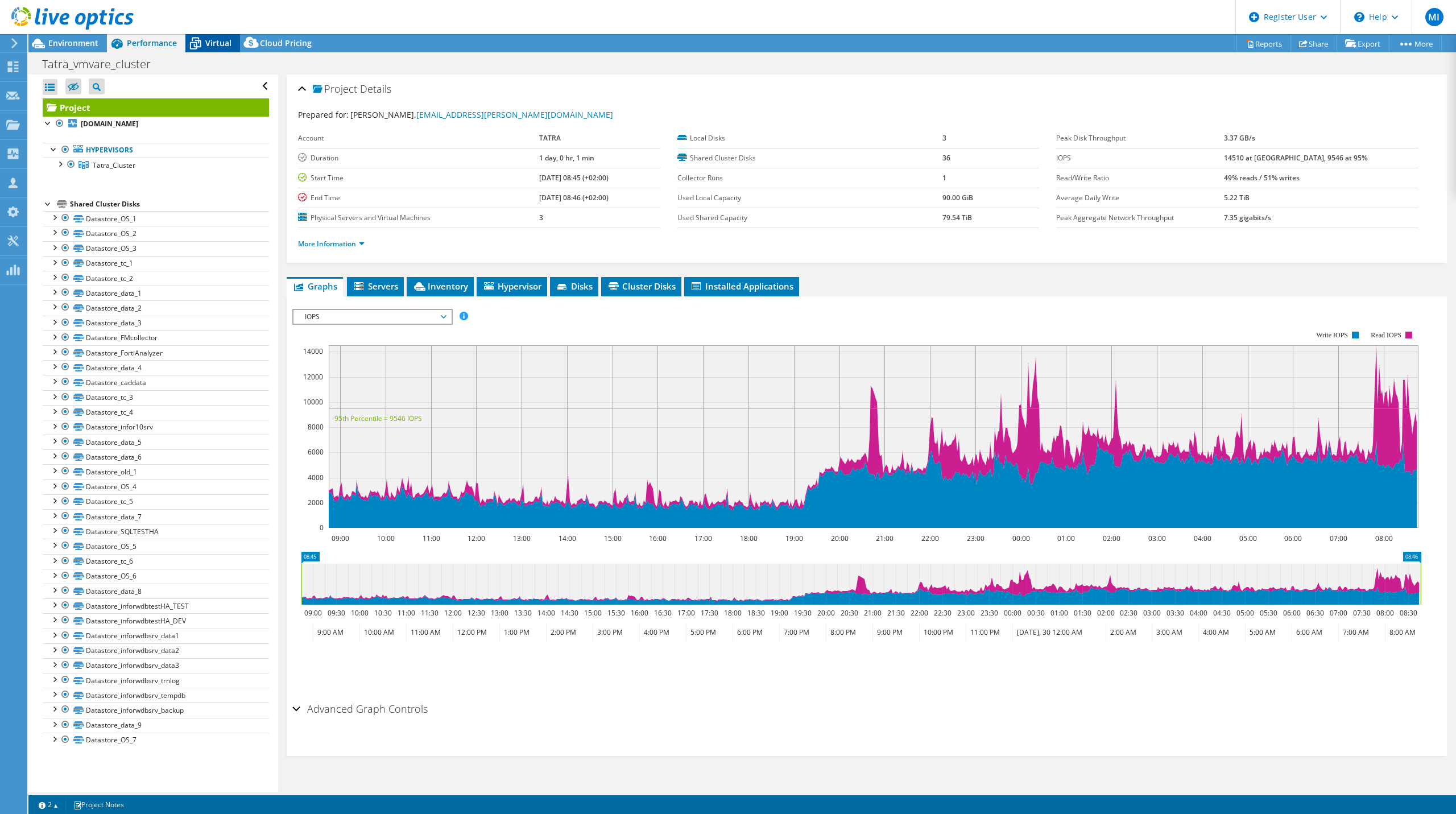
click at [210, 44] on span "Virtual" at bounding box center [218, 42] width 26 height 11
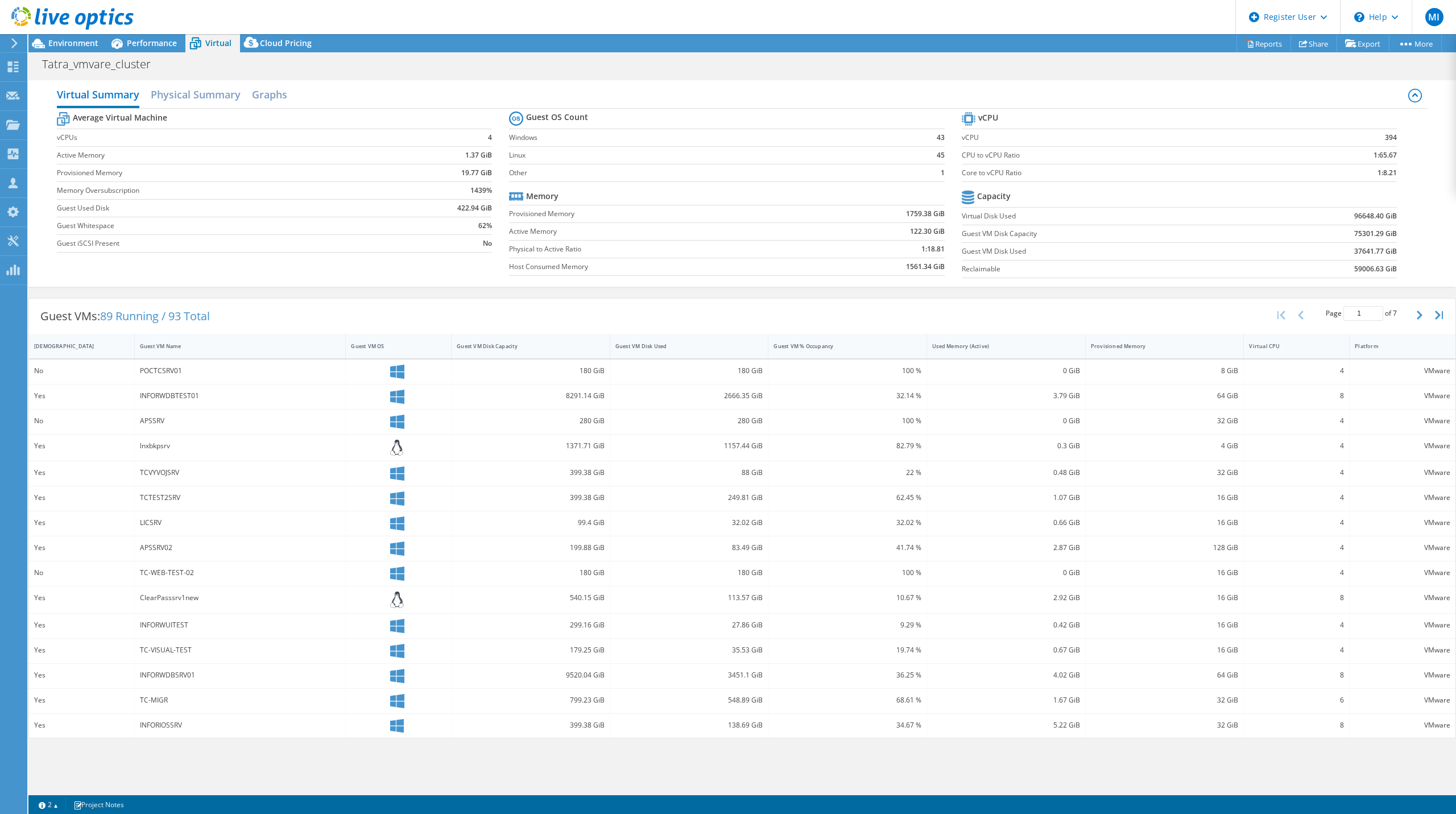
click at [866, 372] on div "100 %" at bounding box center [847, 371] width 148 height 13
click at [1426, 311] on button "button" at bounding box center [1420, 315] width 19 height 22
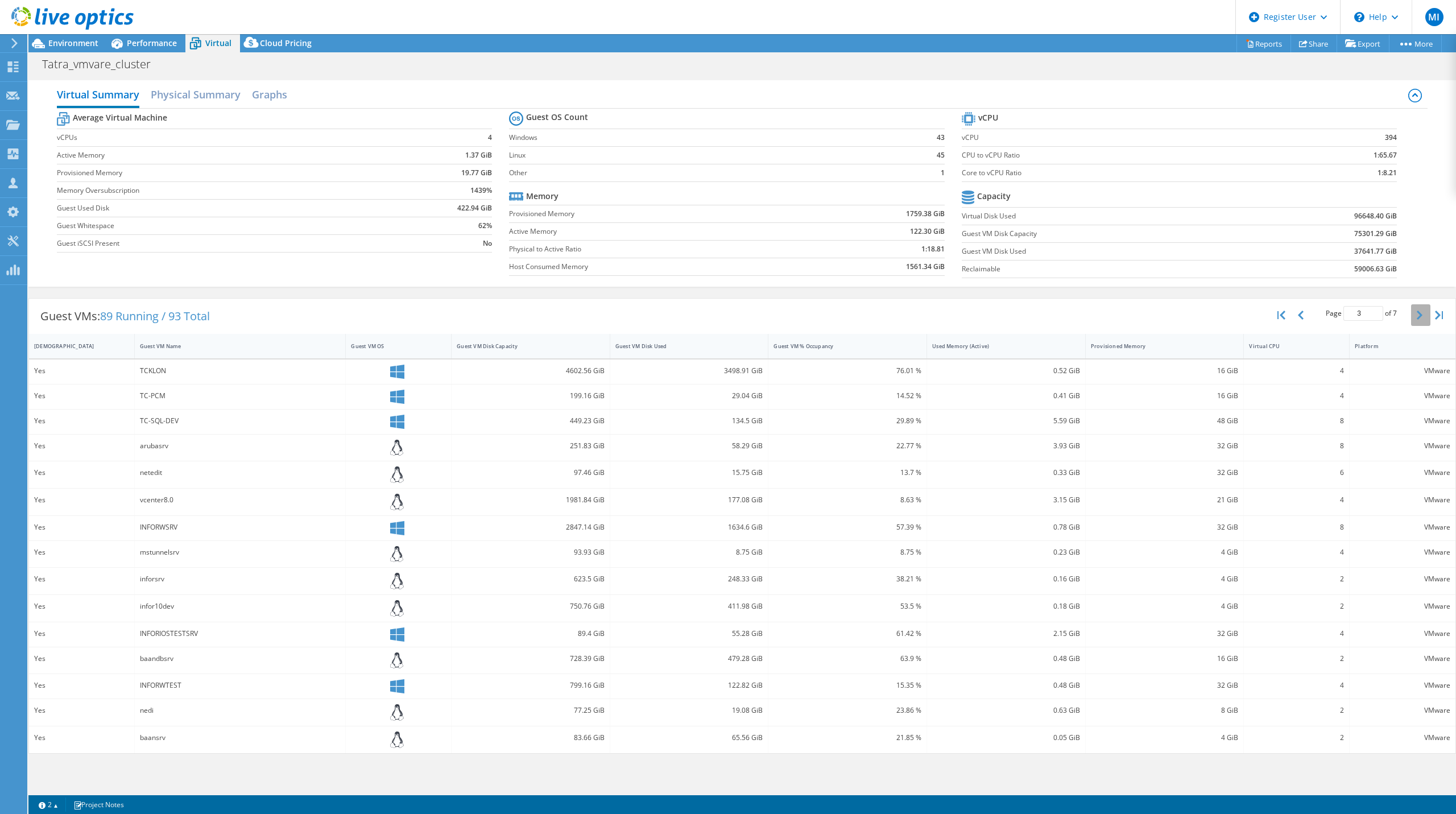
click at [1426, 311] on button "button" at bounding box center [1420, 315] width 19 height 22
click at [1283, 316] on icon "button" at bounding box center [1281, 315] width 8 height 9
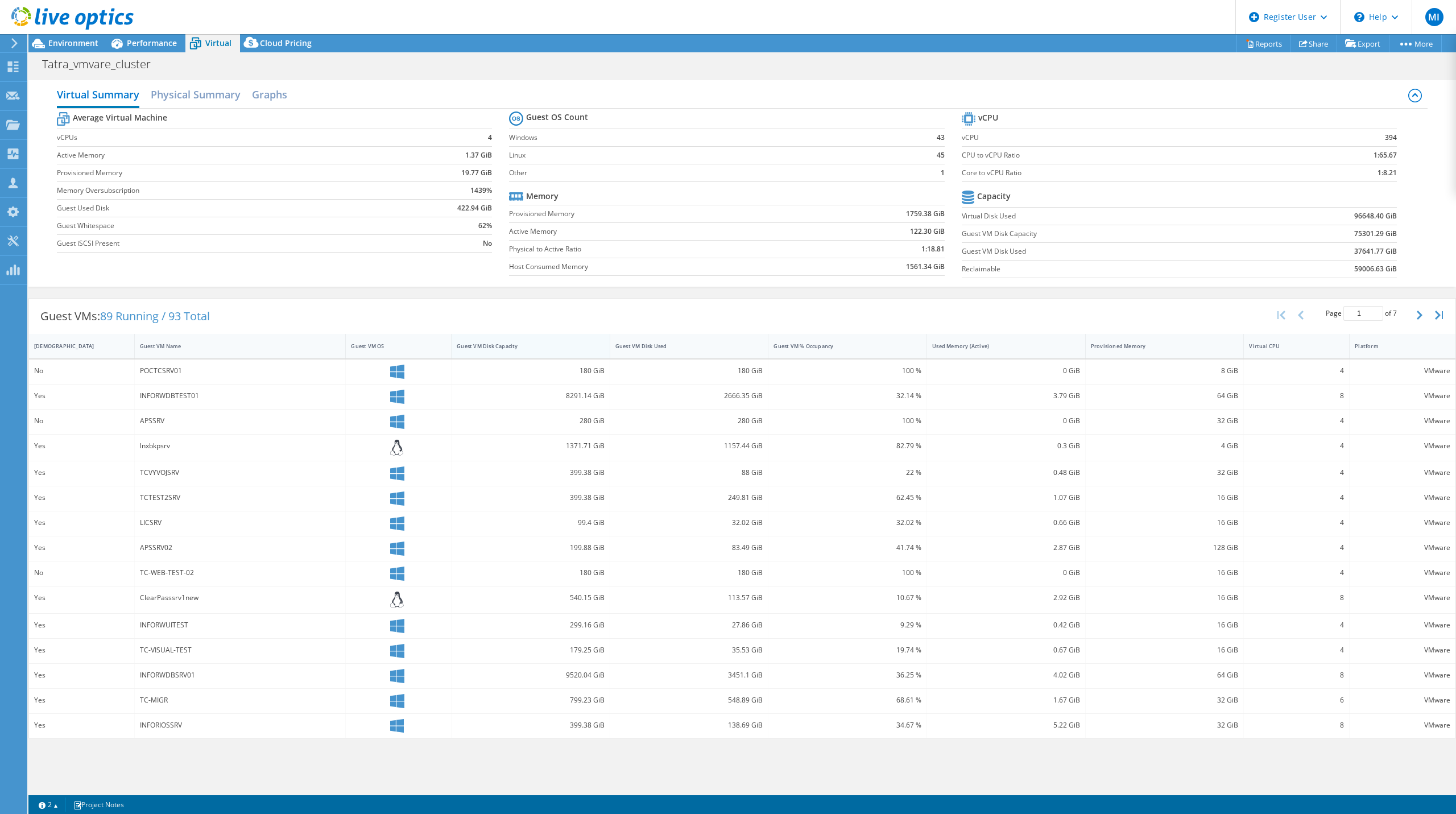
click at [565, 352] on div "Guest VM Disk Capacity" at bounding box center [531, 346] width 159 height 25
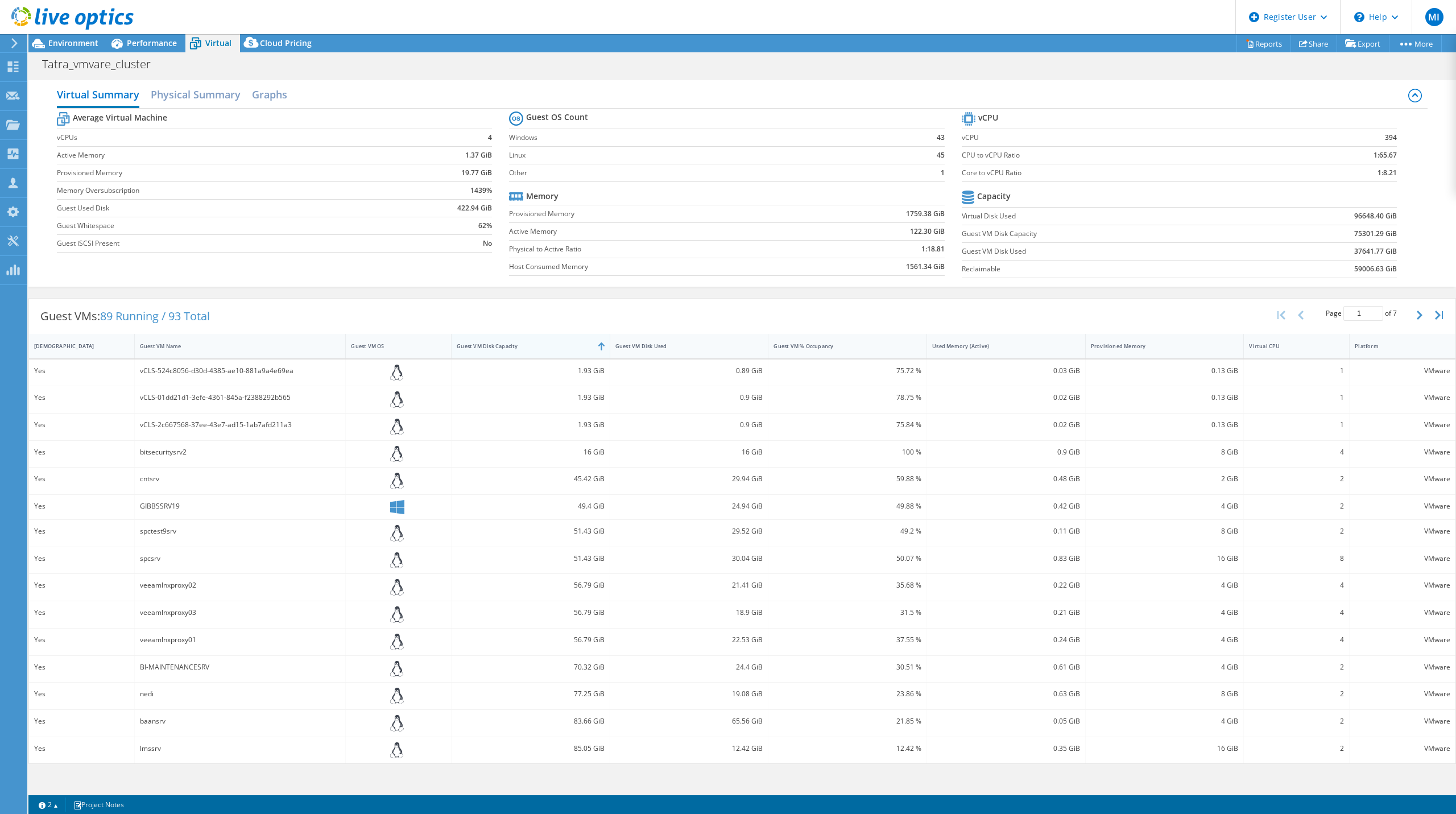
click at [565, 352] on div "Guest VM Disk Capacity" at bounding box center [531, 346] width 159 height 25
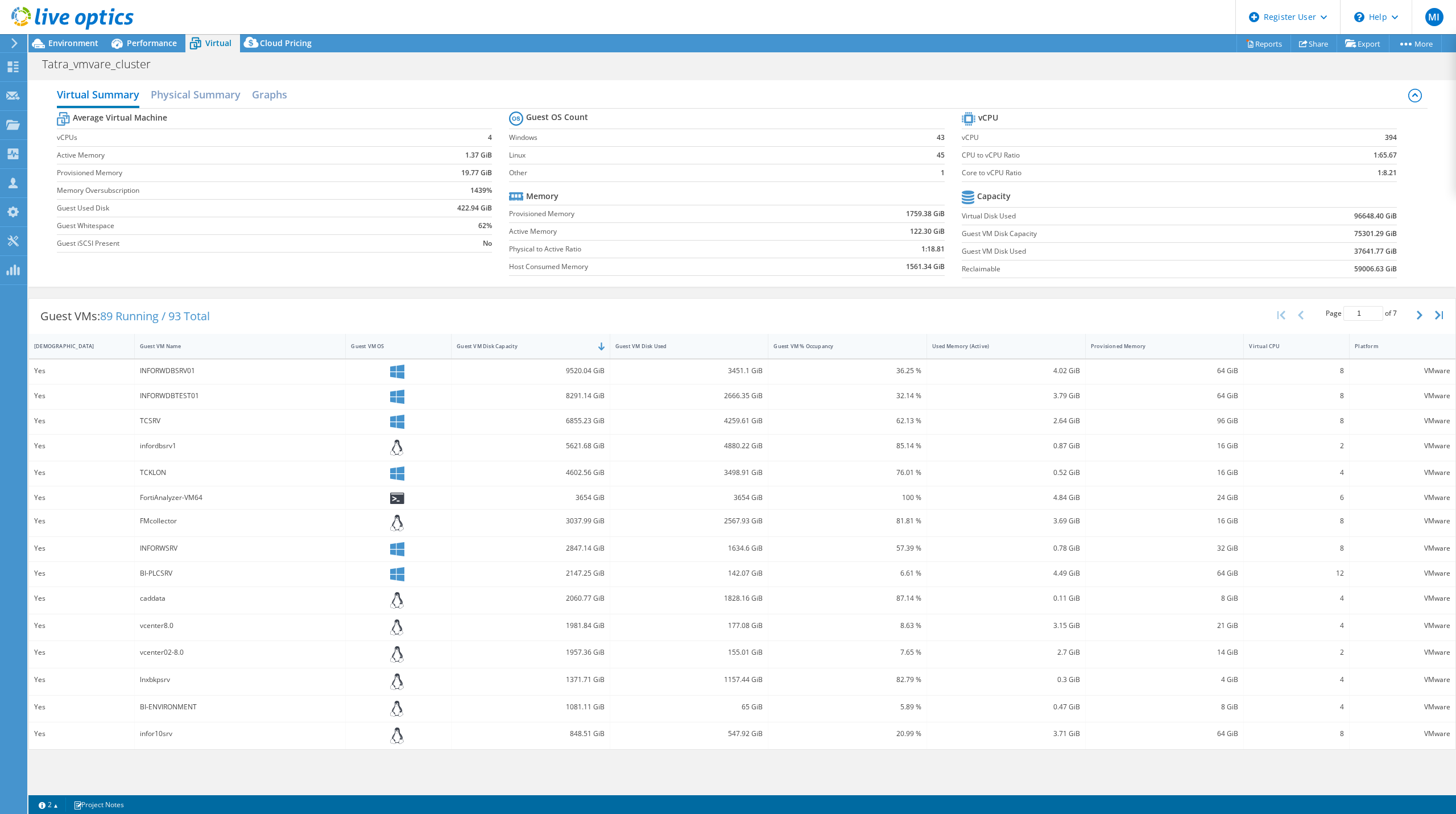
click at [582, 440] on div "5621.68 GiB" at bounding box center [530, 446] width 148 height 13
click at [579, 466] on div "4602.56 GiB" at bounding box center [530, 472] width 148 height 13
click at [1418, 317] on icon "button" at bounding box center [1419, 315] width 6 height 9
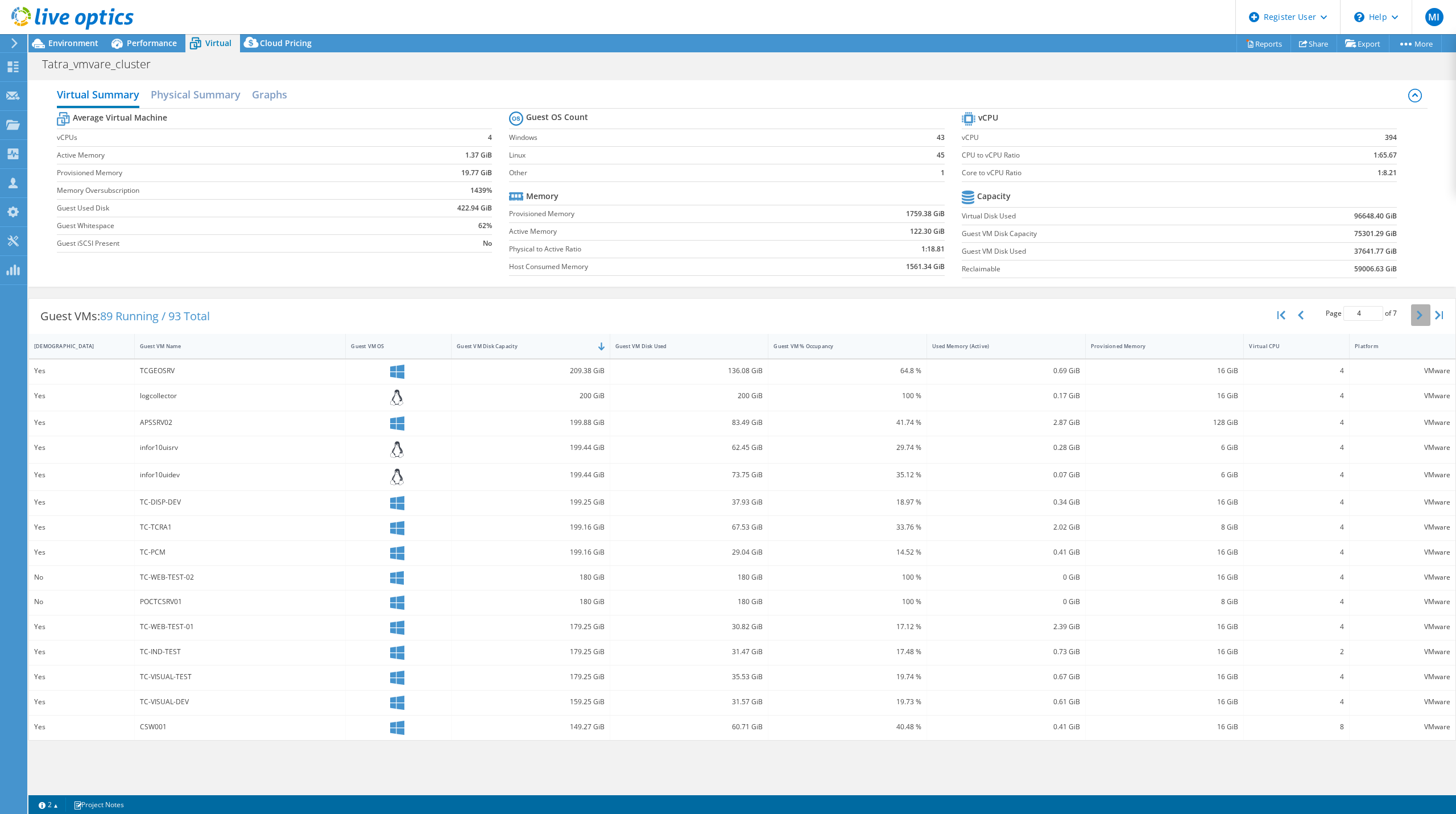
click at [1418, 317] on icon "button" at bounding box center [1419, 315] width 6 height 9
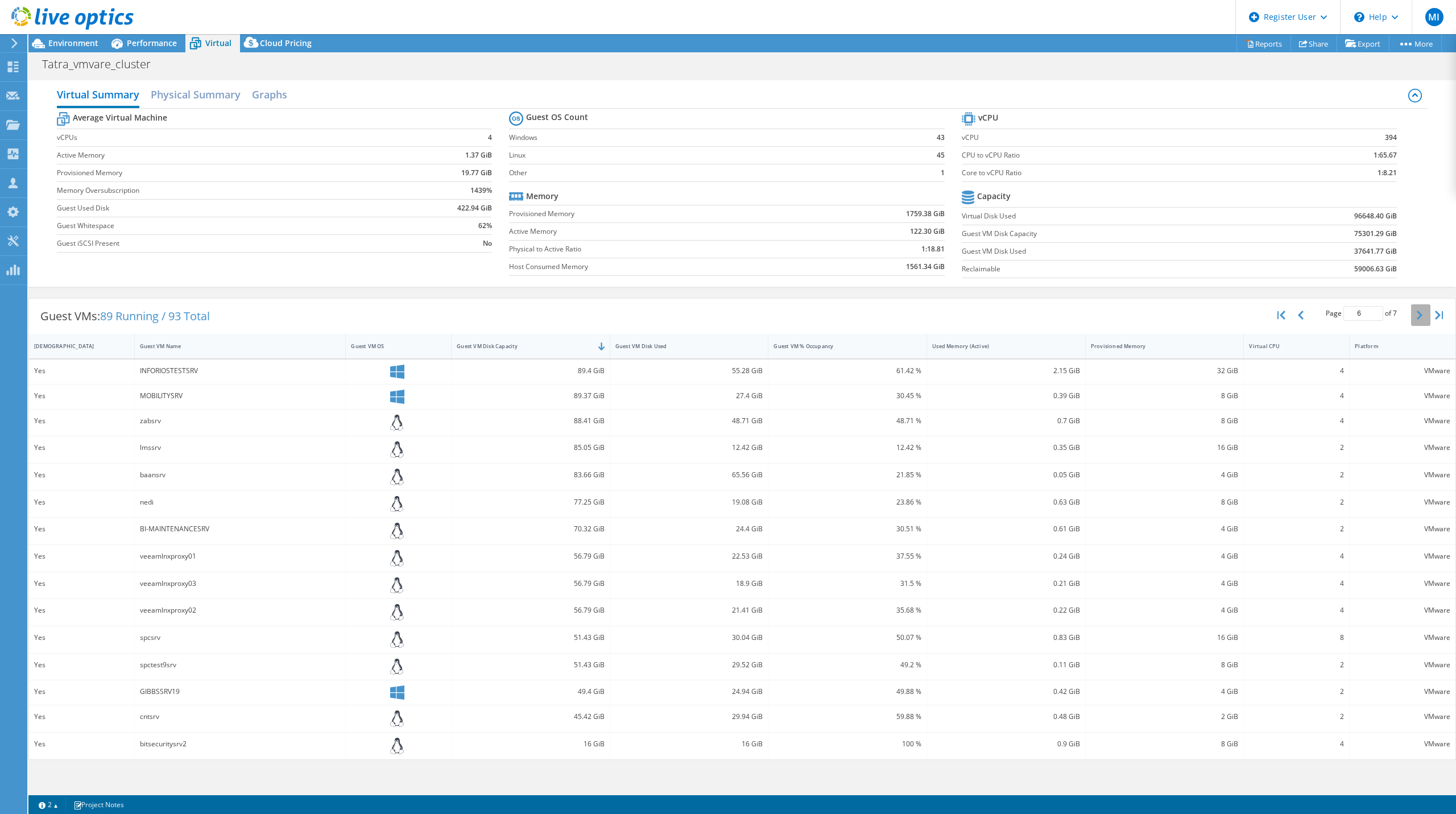
click at [1418, 317] on icon "button" at bounding box center [1419, 315] width 6 height 9
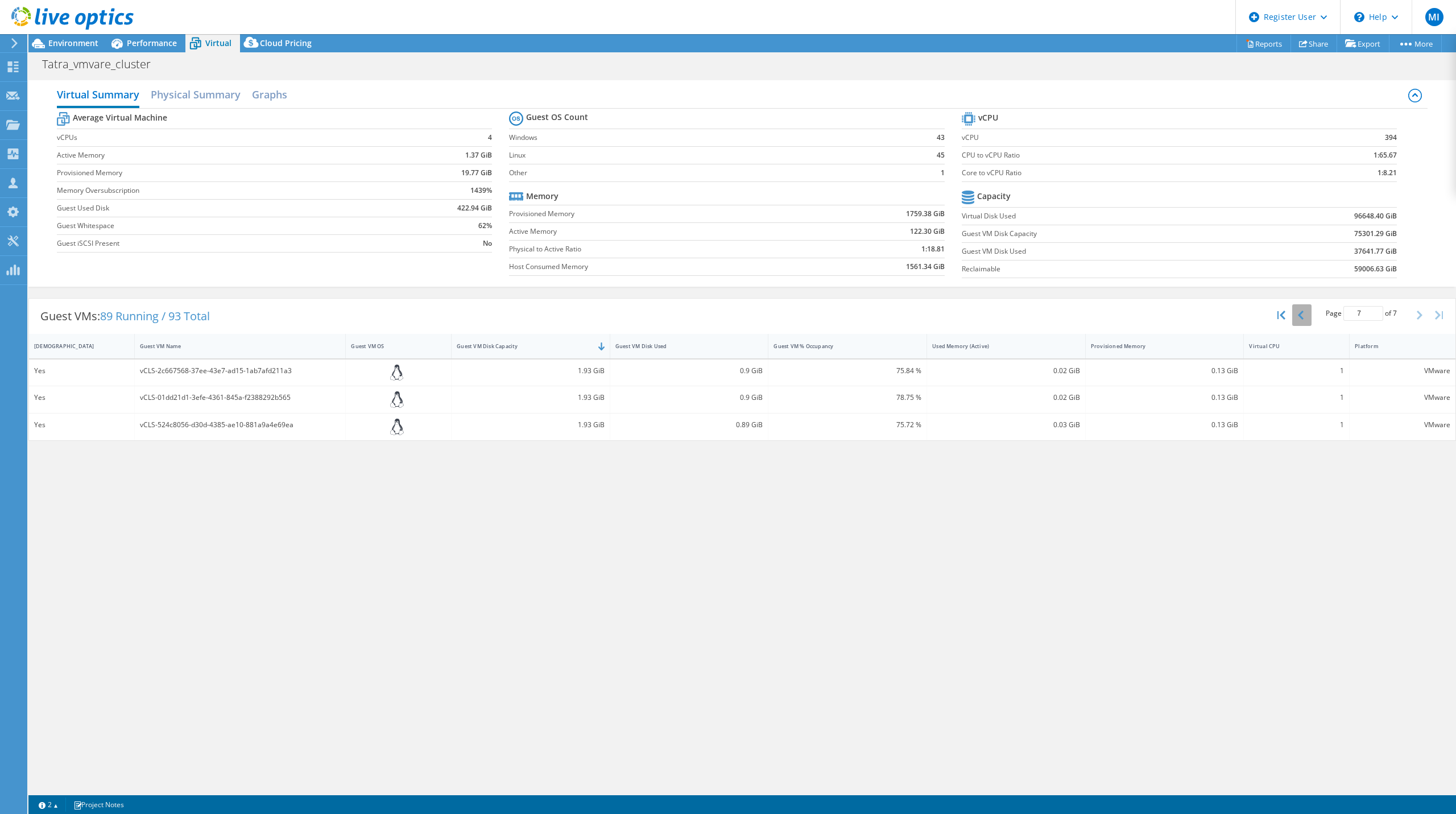
click at [1308, 318] on button "button" at bounding box center [1301, 315] width 19 height 22
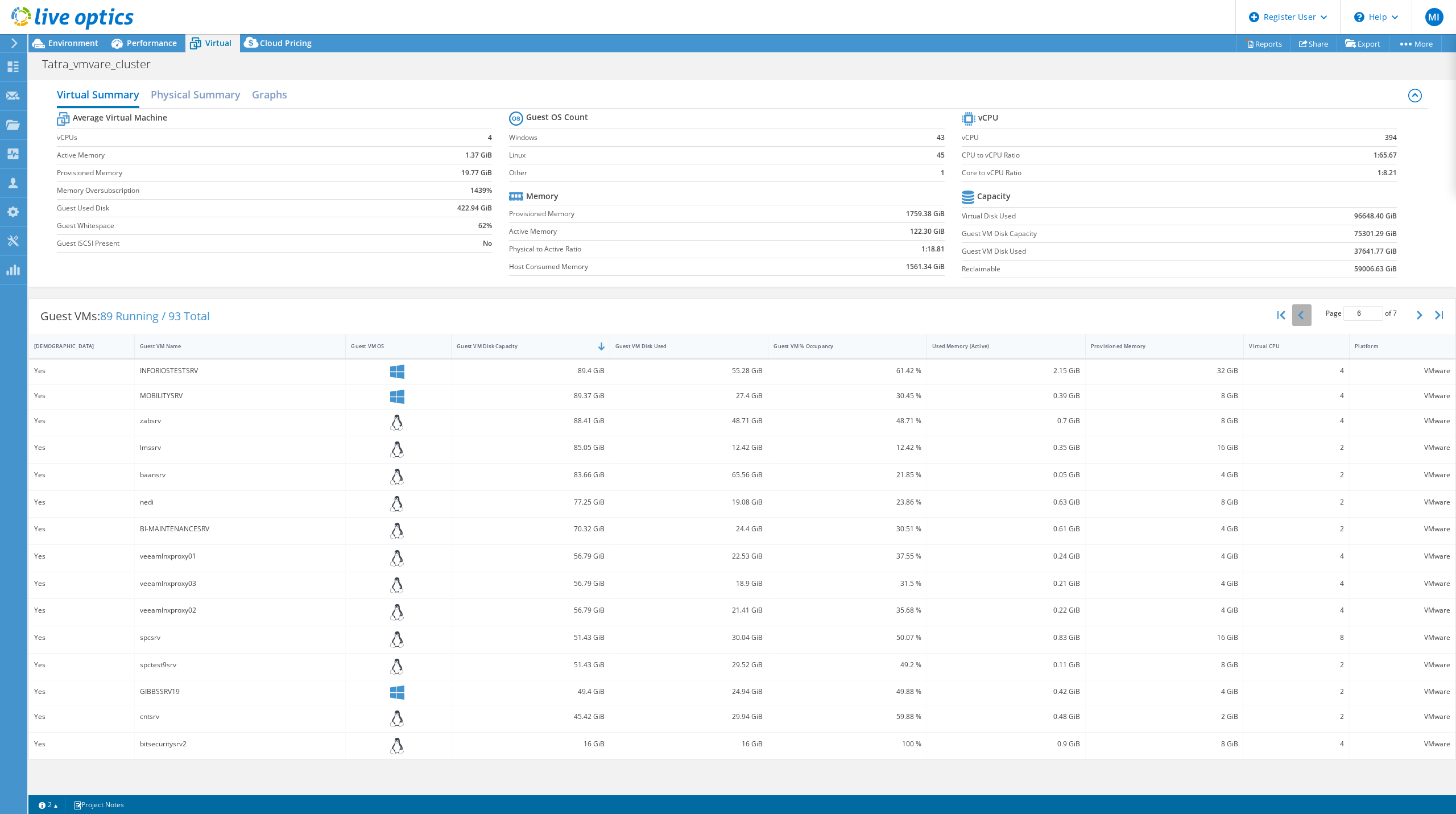
click at [1308, 318] on button "button" at bounding box center [1301, 315] width 19 height 22
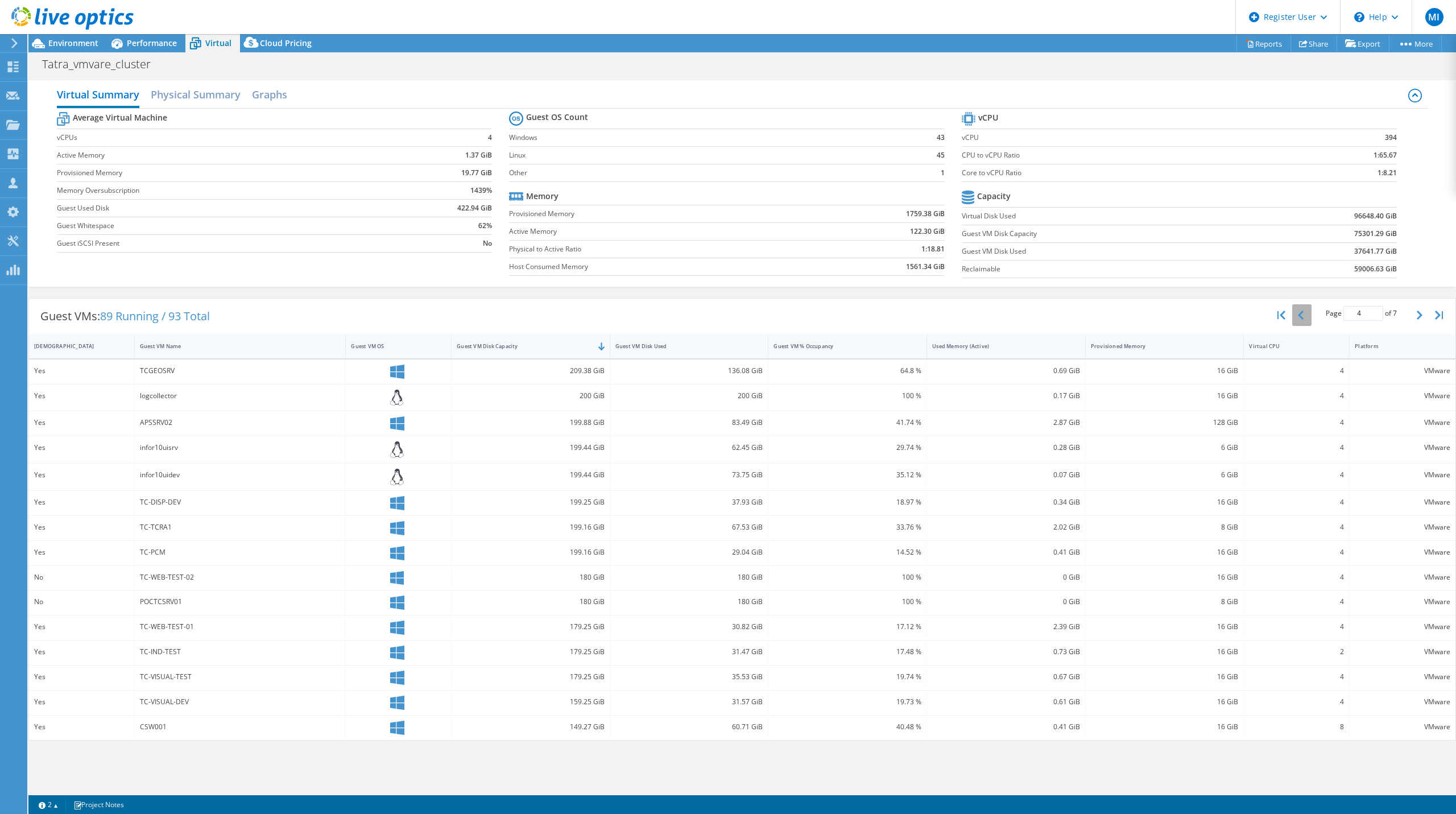
click at [1308, 318] on button "button" at bounding box center [1301, 315] width 19 height 22
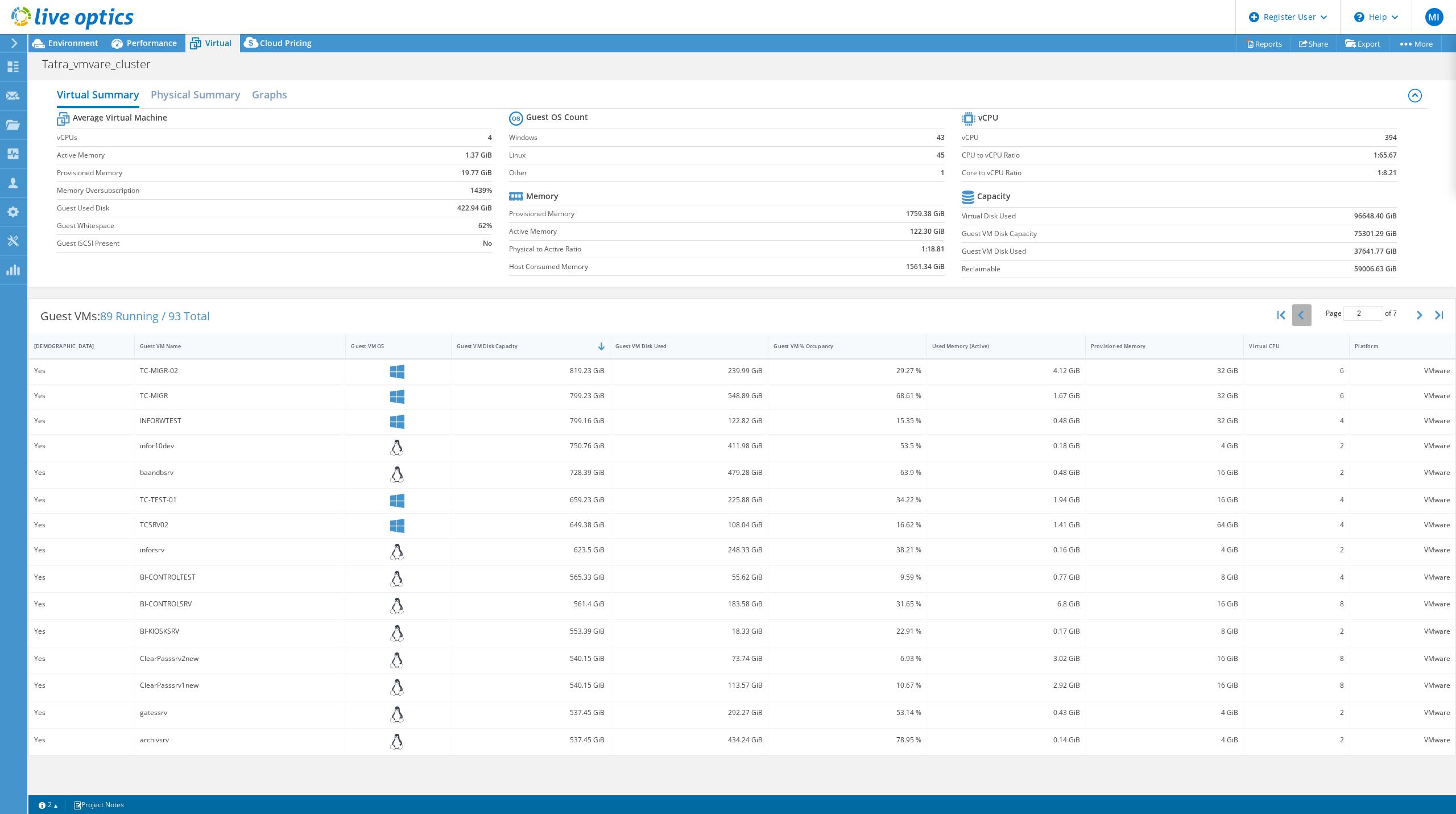
click at [1308, 318] on button "button" at bounding box center [1301, 315] width 19 height 22
type input "1"
click at [141, 45] on span "Performance" at bounding box center [152, 42] width 50 height 11
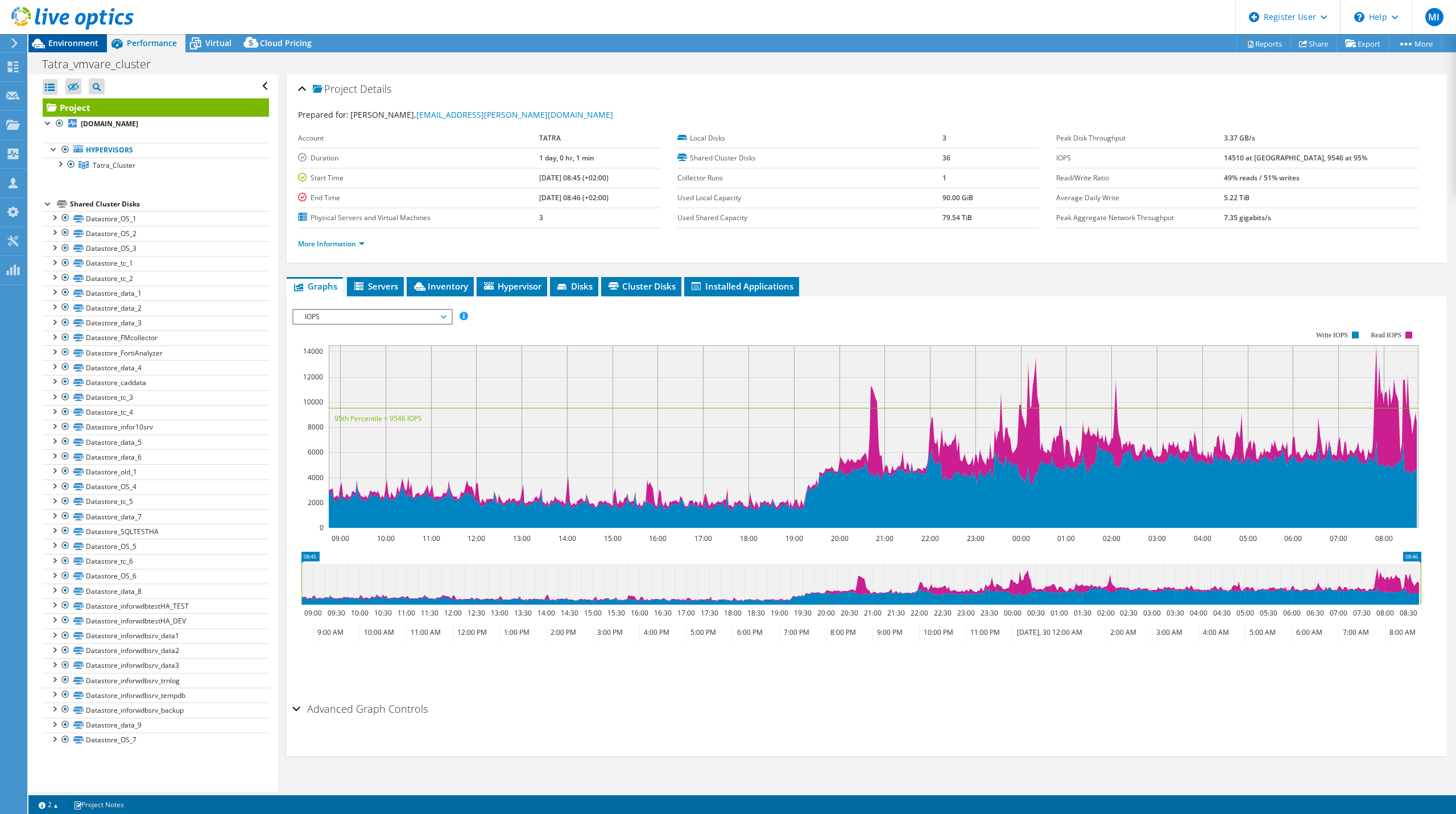
click at [95, 40] on span "Environment" at bounding box center [73, 42] width 50 height 11
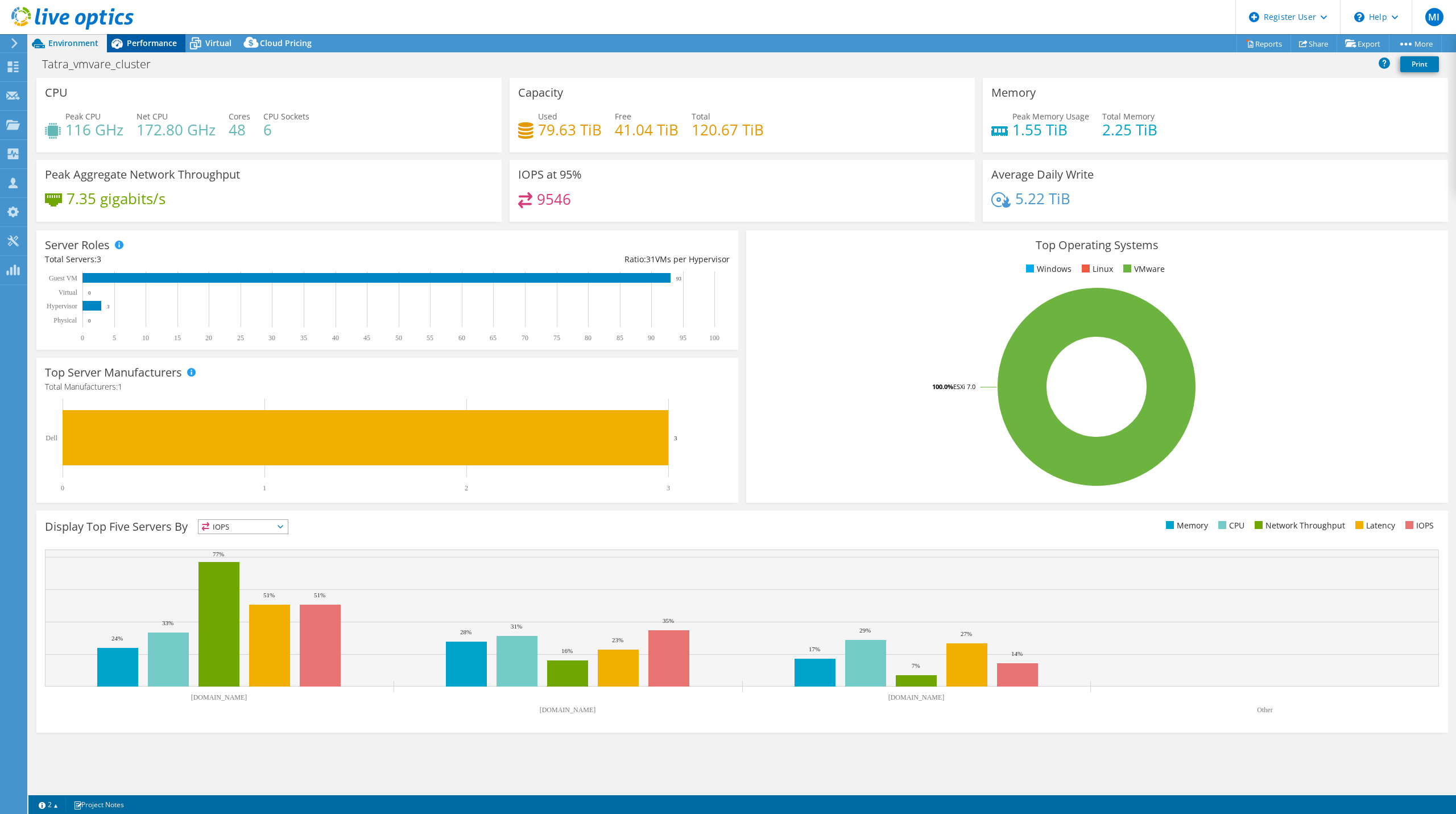
click at [131, 42] on span "Performance" at bounding box center [152, 42] width 50 height 11
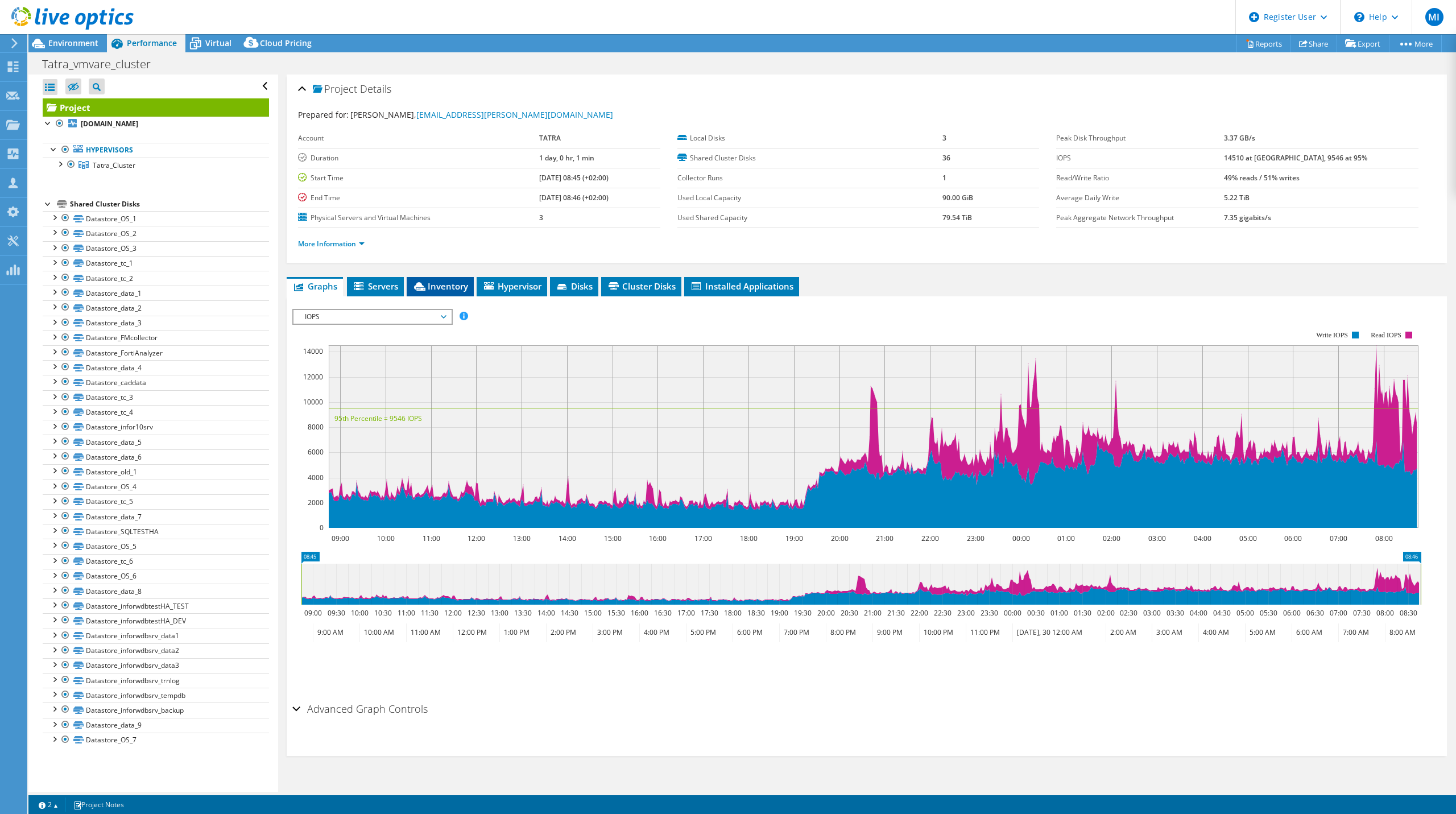
click at [454, 288] on span "Inventory" at bounding box center [440, 286] width 56 height 11
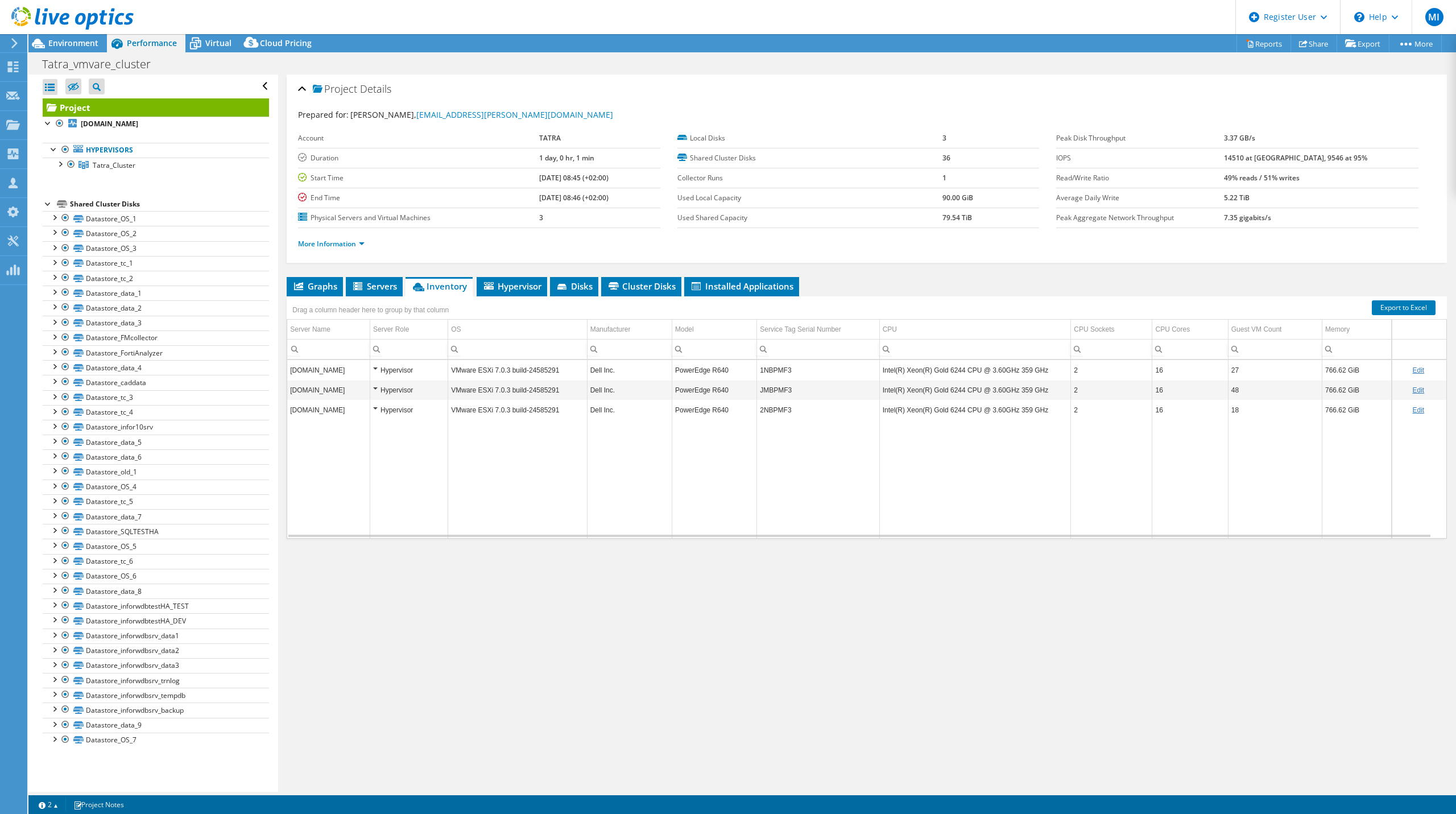
click at [958, 400] on td "Intel(R) Xeon(R) Gold 6244 CPU @ 3.60GHz 359 GHz" at bounding box center [974, 409] width 191 height 20
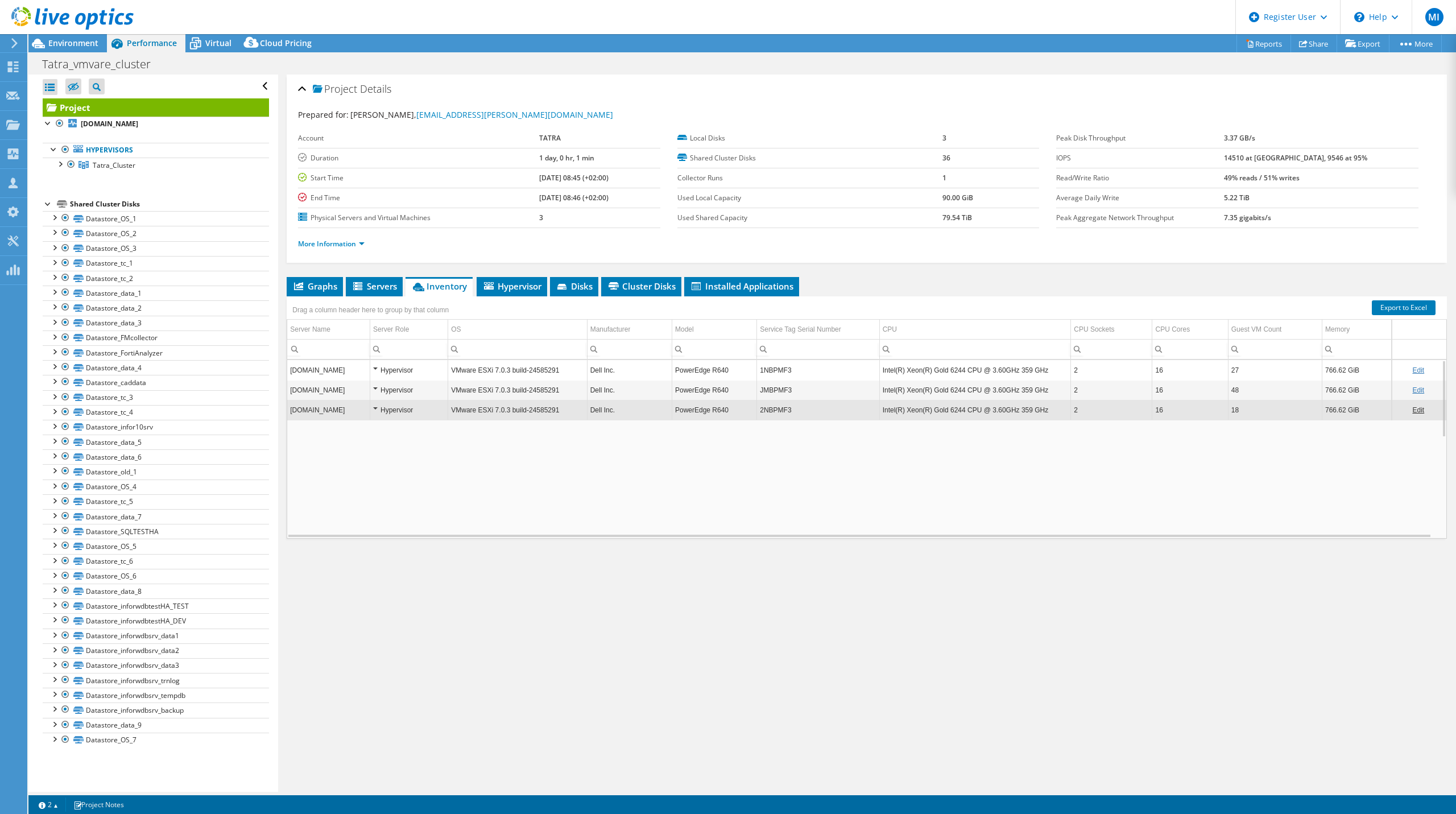
click at [691, 236] on ul "More Information" at bounding box center [866, 243] width 1138 height 16
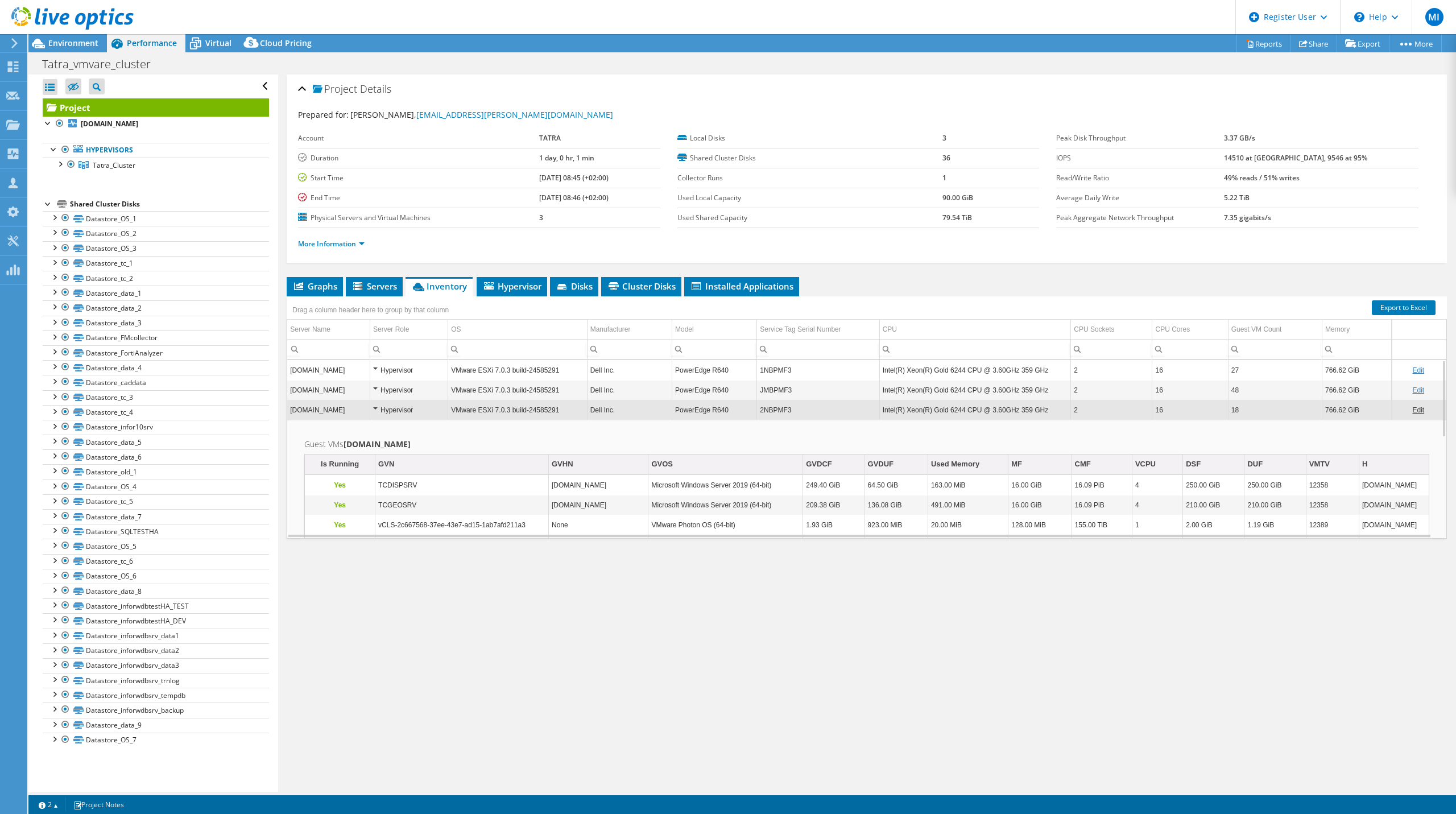
click at [561, 202] on td "[DATE] 08:46 (+02:00)" at bounding box center [600, 198] width 121 height 20
click at [83, 42] on span "Environment" at bounding box center [73, 42] width 50 height 11
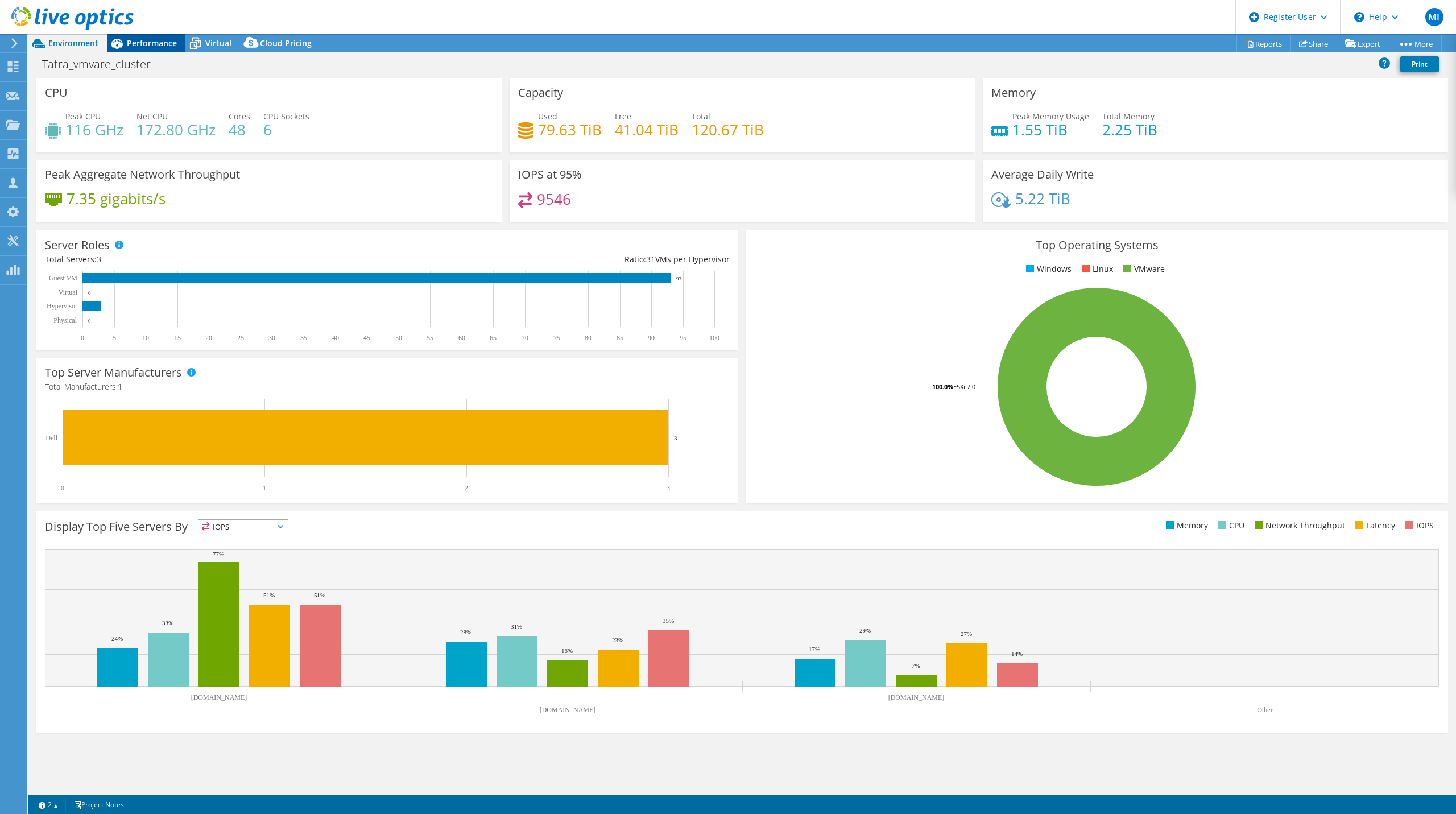
click at [151, 45] on span "Performance" at bounding box center [152, 42] width 50 height 11
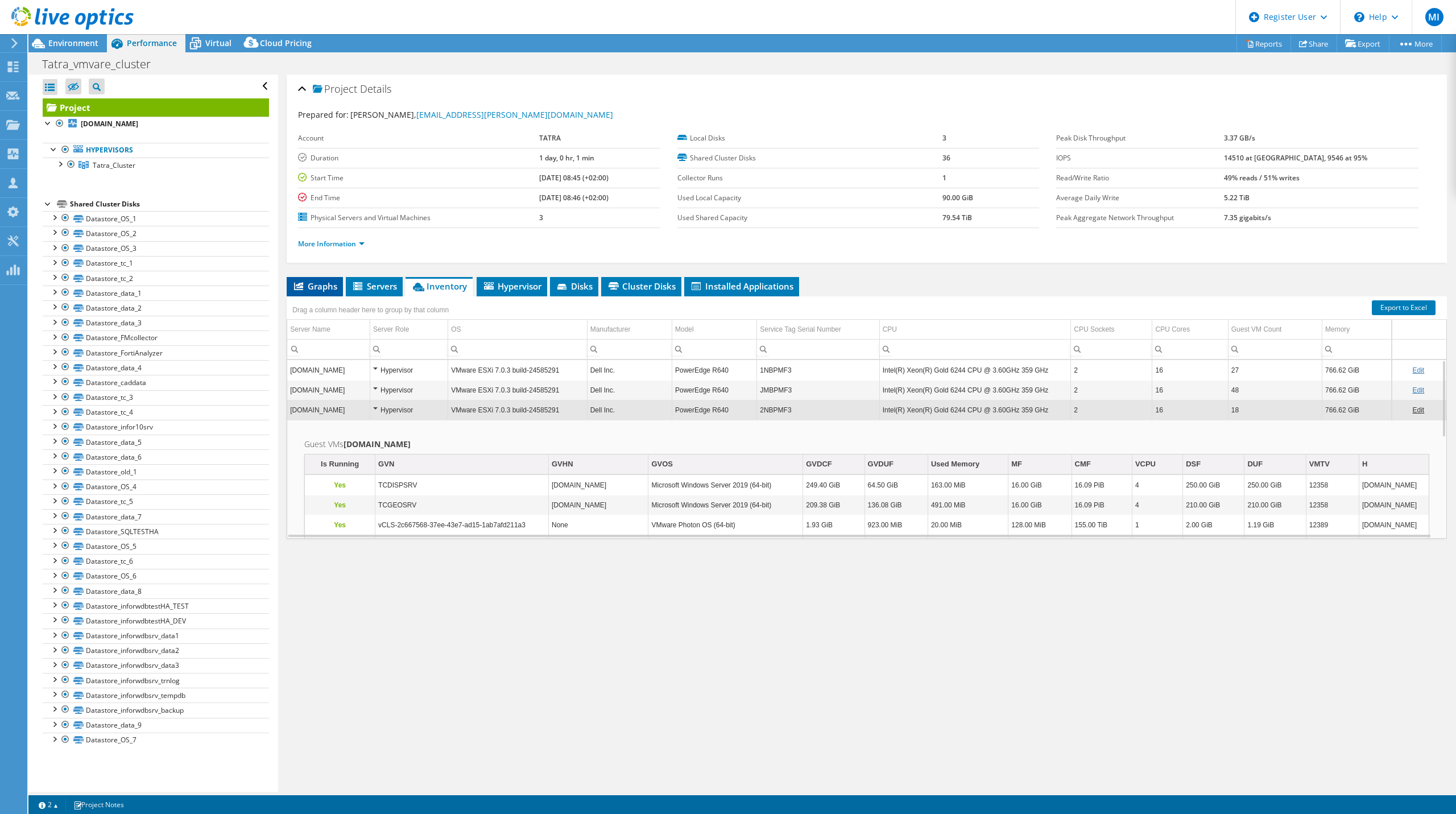
click at [329, 281] on span "Graphs" at bounding box center [315, 286] width 45 height 11
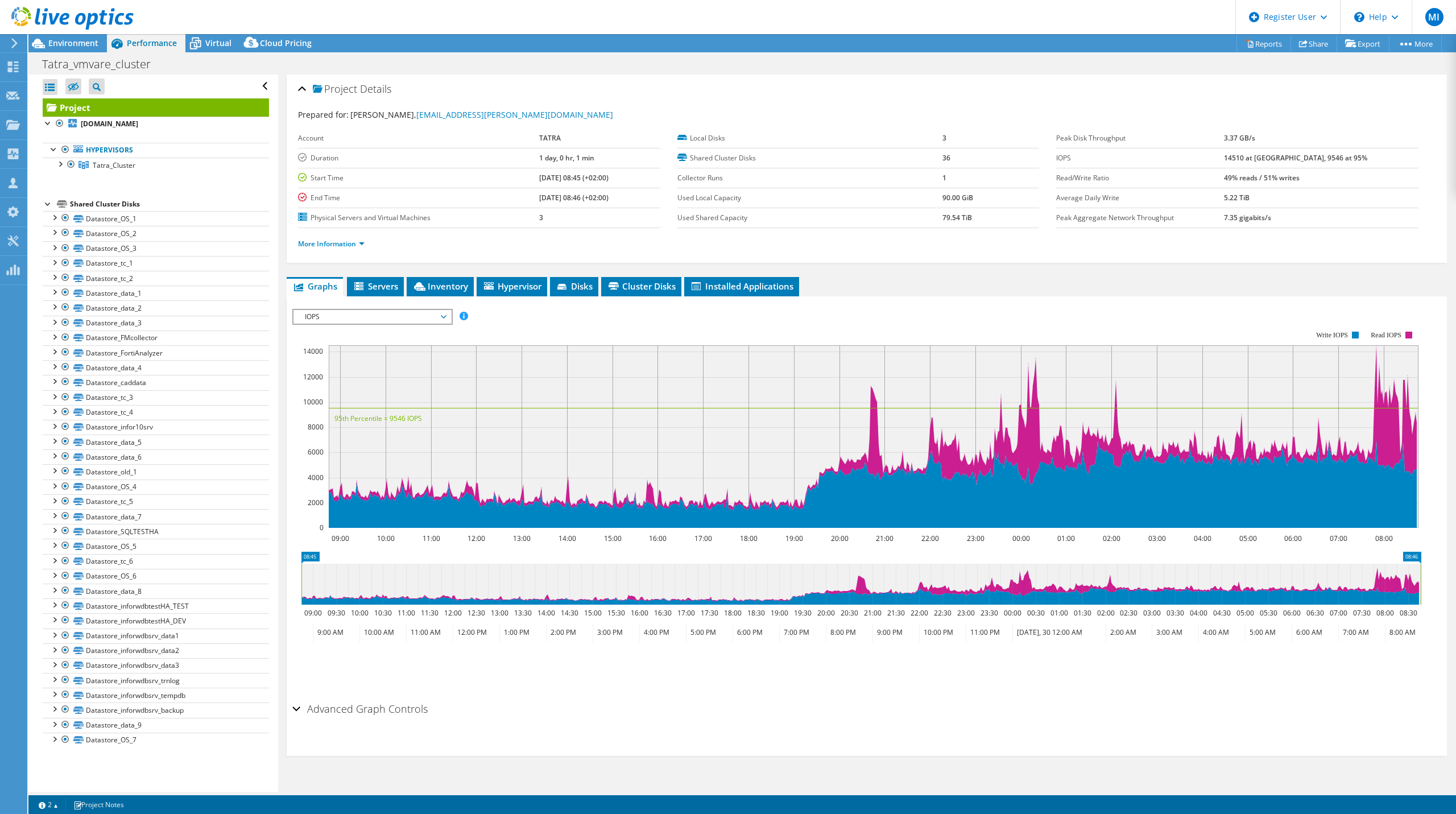
click at [400, 314] on span "IOPS" at bounding box center [372, 316] width 146 height 13
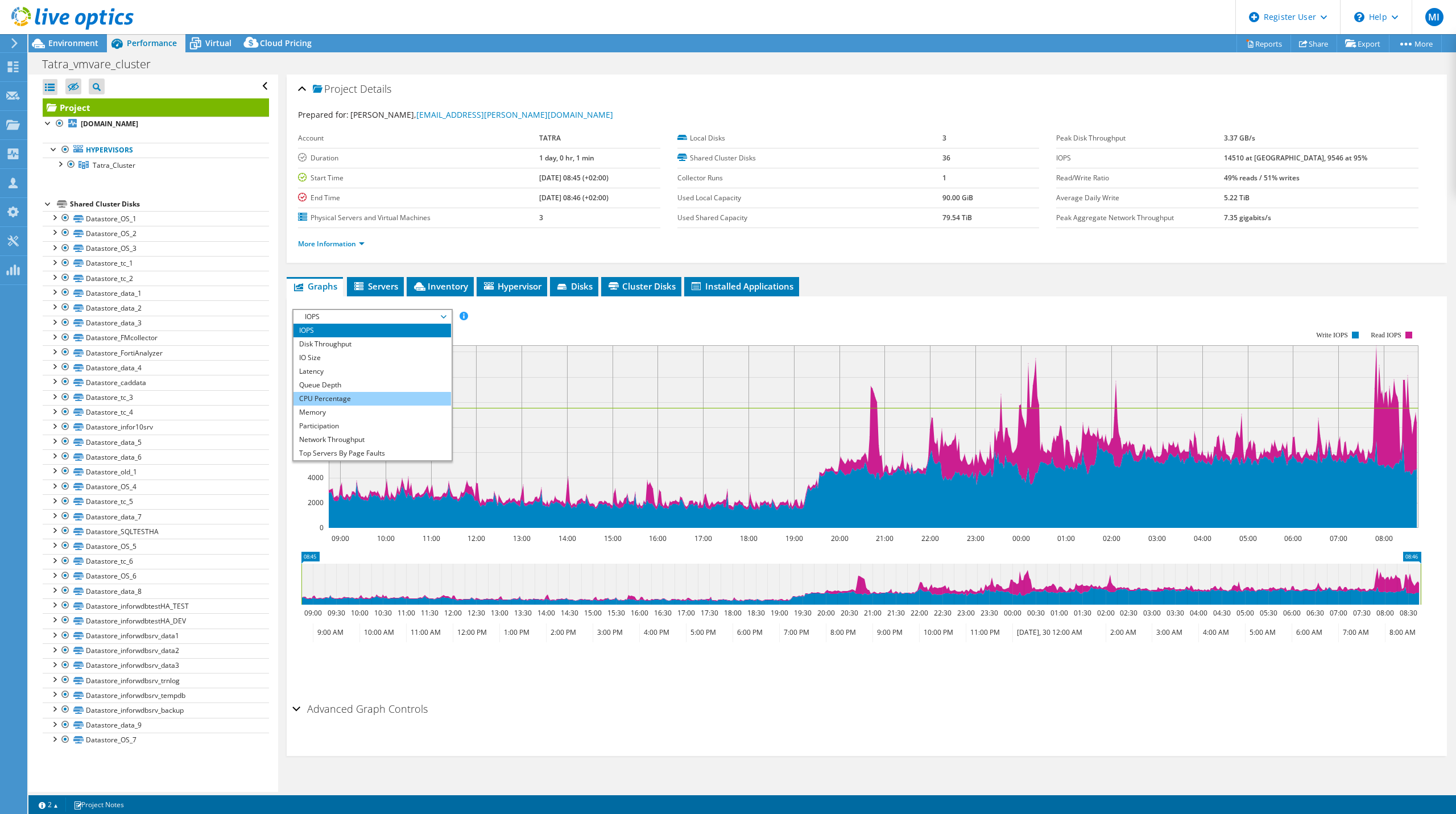
click at [378, 399] on li "CPU Percentage" at bounding box center [372, 398] width 157 height 13
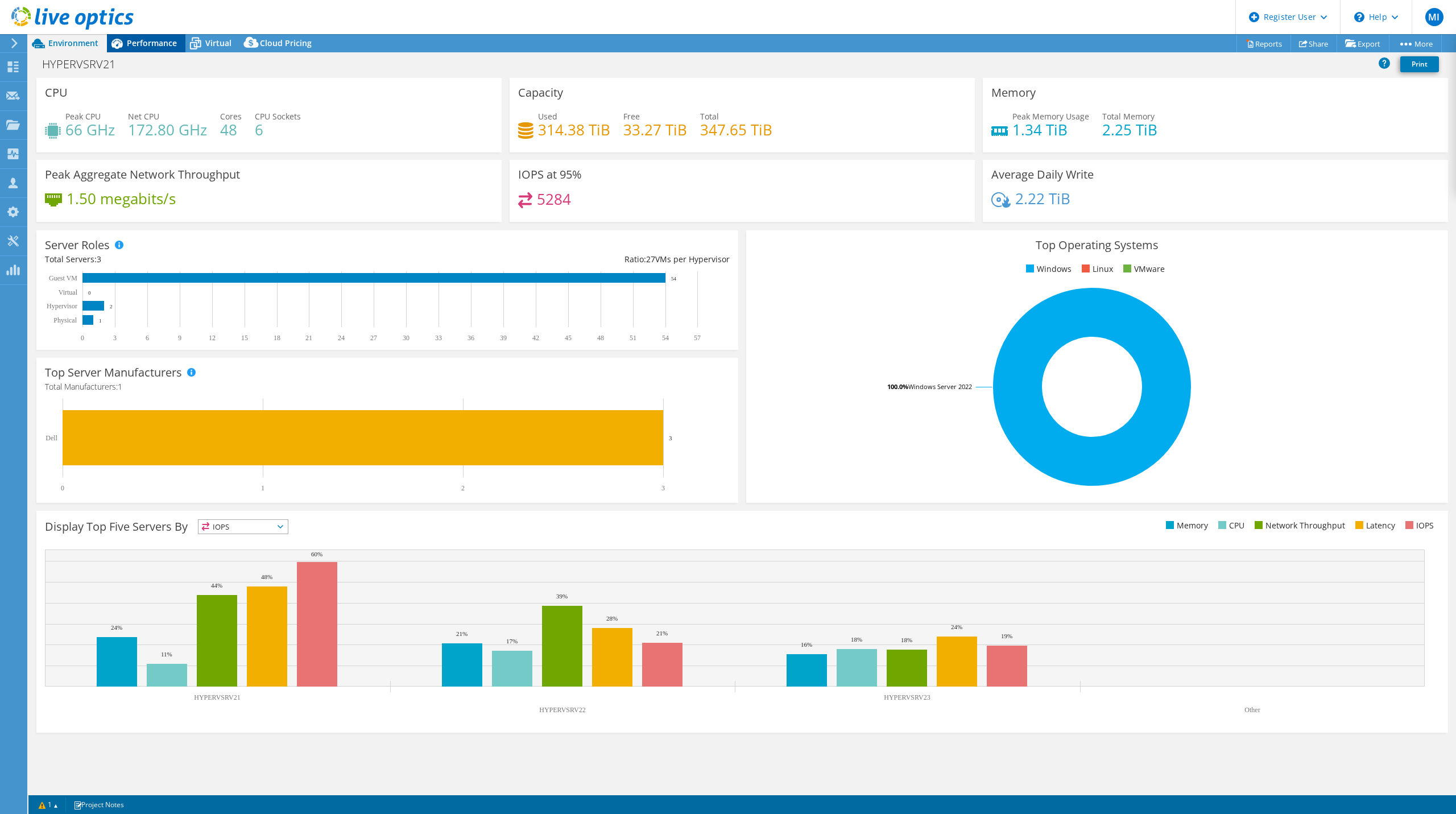
click at [130, 41] on span "Performance" at bounding box center [152, 42] width 50 height 11
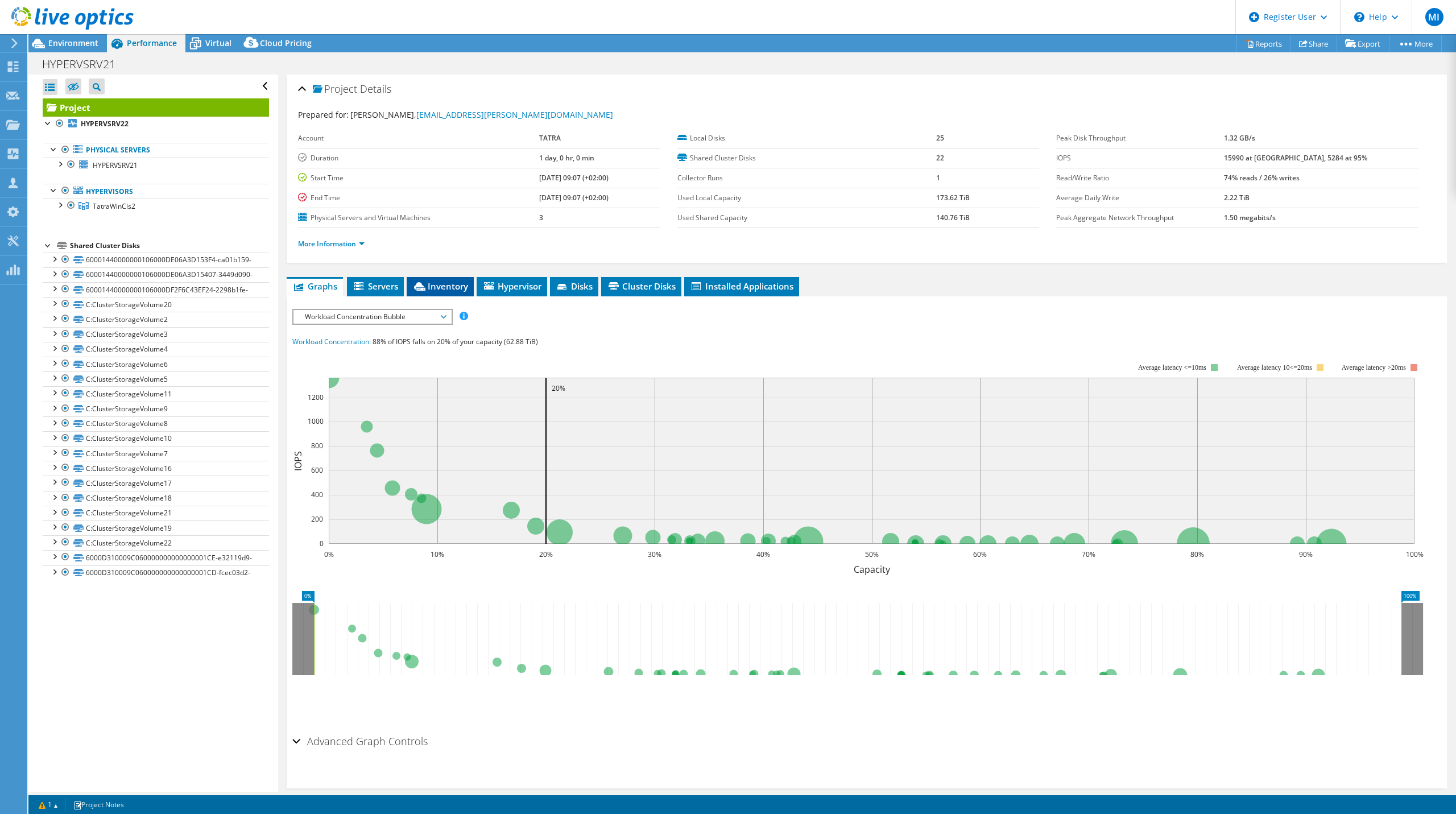
click at [432, 289] on span "Inventory" at bounding box center [440, 286] width 56 height 11
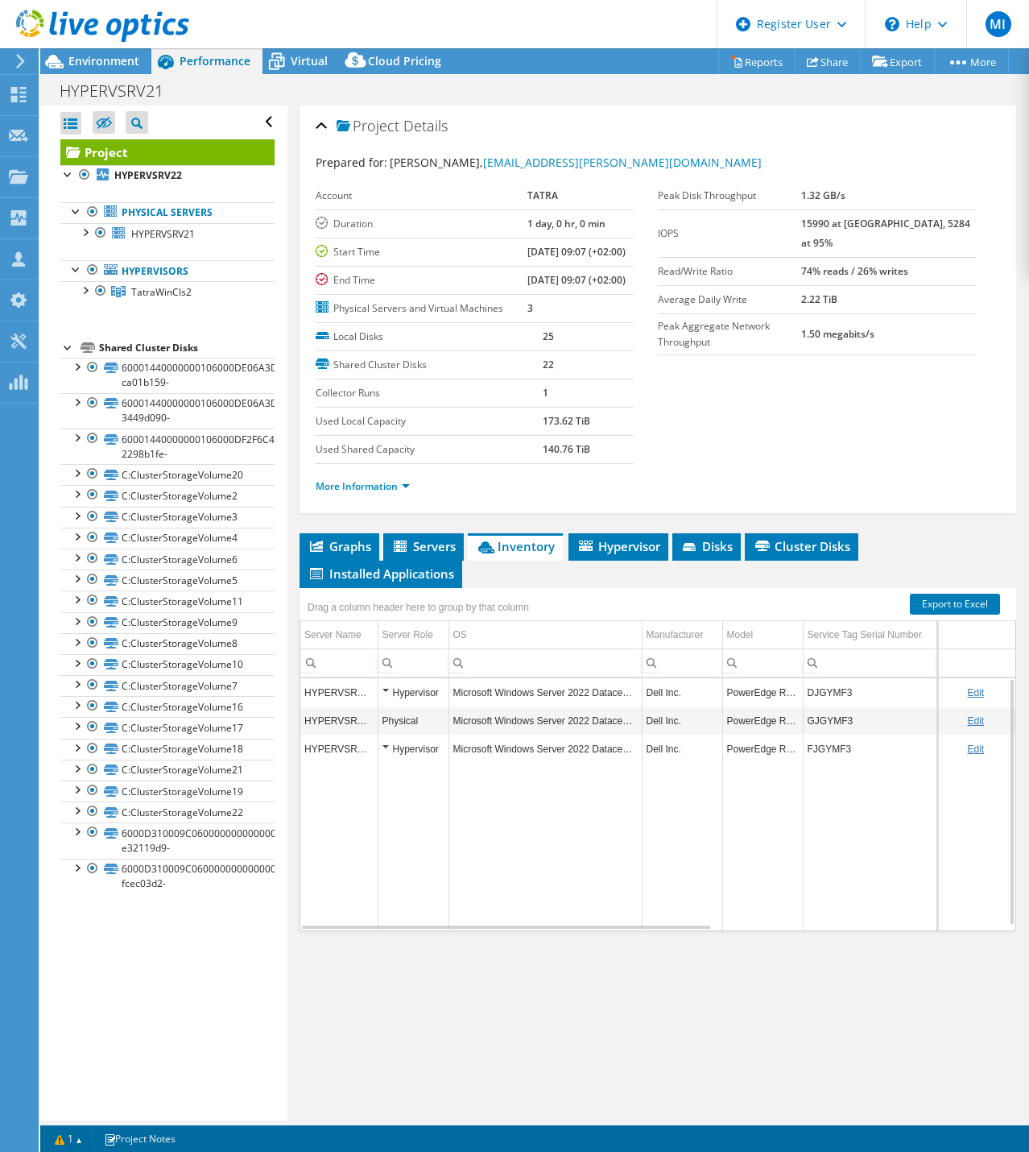
click at [838, 735] on td "GJGYMF3" at bounding box center [870, 720] width 134 height 28
copy td "GJGYMF3"
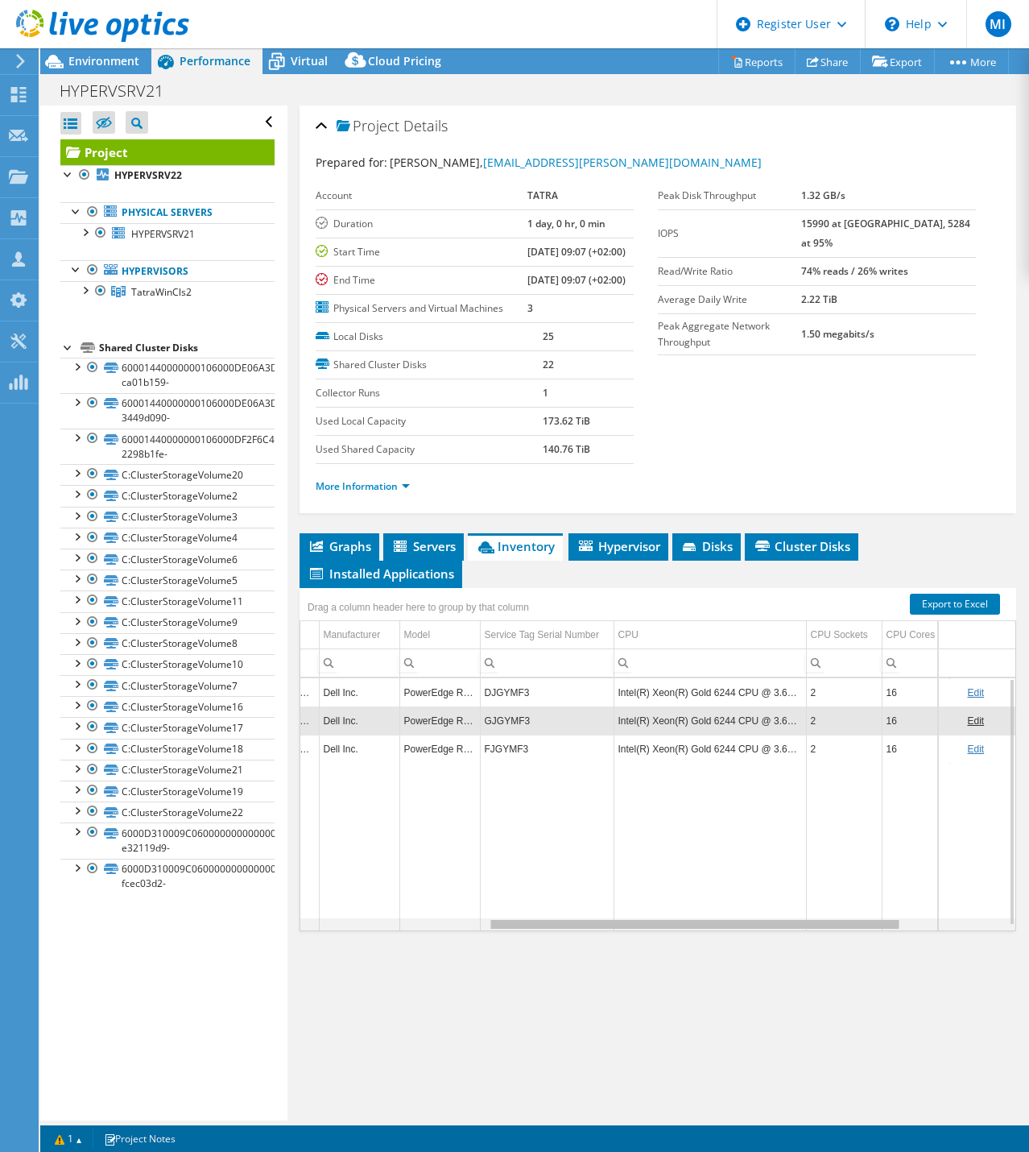
drag, startPoint x: 697, startPoint y: 975, endPoint x: 896, endPoint y: 1002, distance: 200.8
click at [896, 1002] on body "MI Dell User [PERSON_NAME] [PERSON_NAME][EMAIL_ADDRESS][DOMAIN_NAME] Dell My Pr…" at bounding box center [514, 576] width 1029 height 1152
click at [135, 57] on span "Environment" at bounding box center [103, 60] width 71 height 15
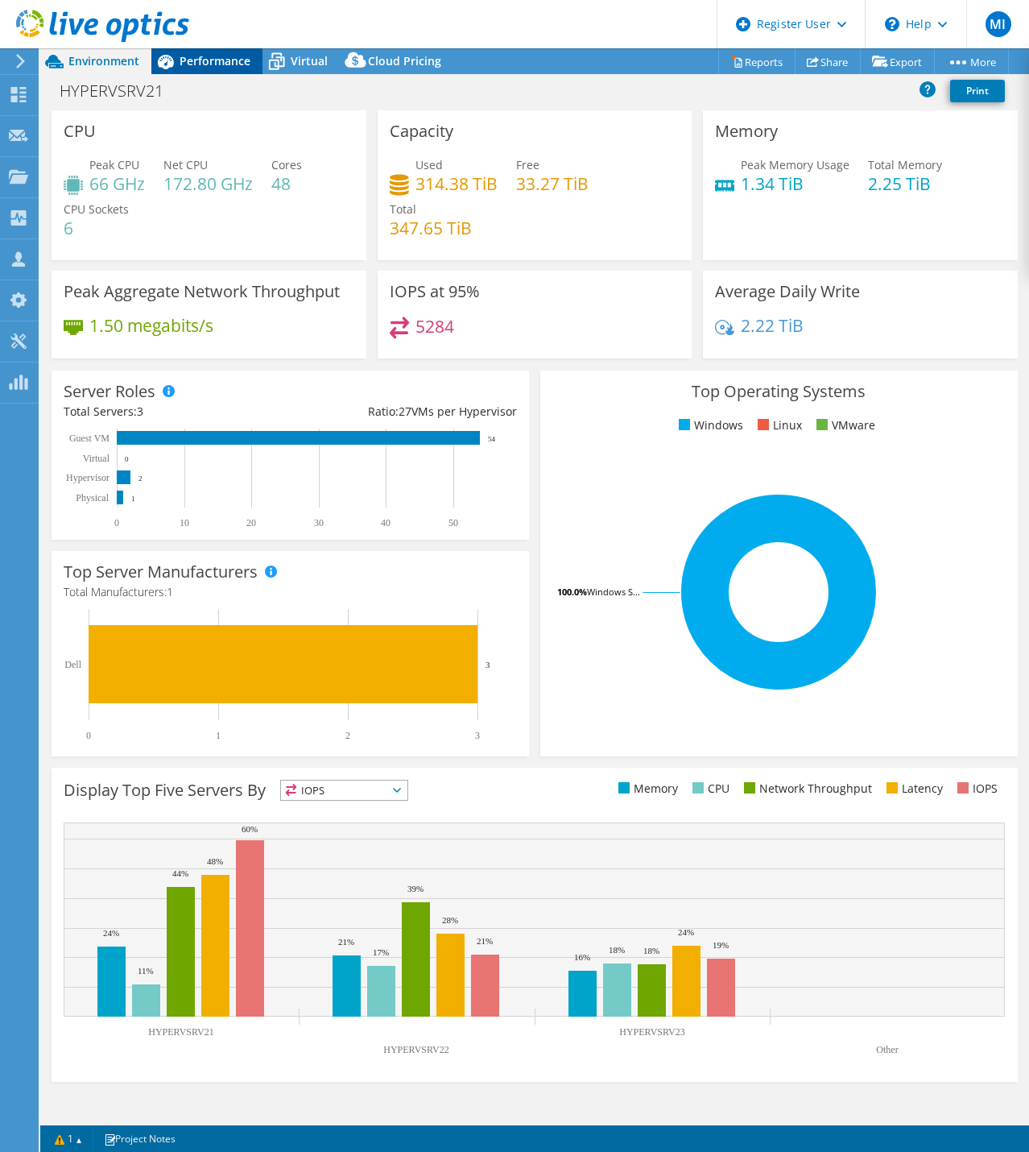
click at [193, 56] on span "Performance" at bounding box center [215, 60] width 71 height 15
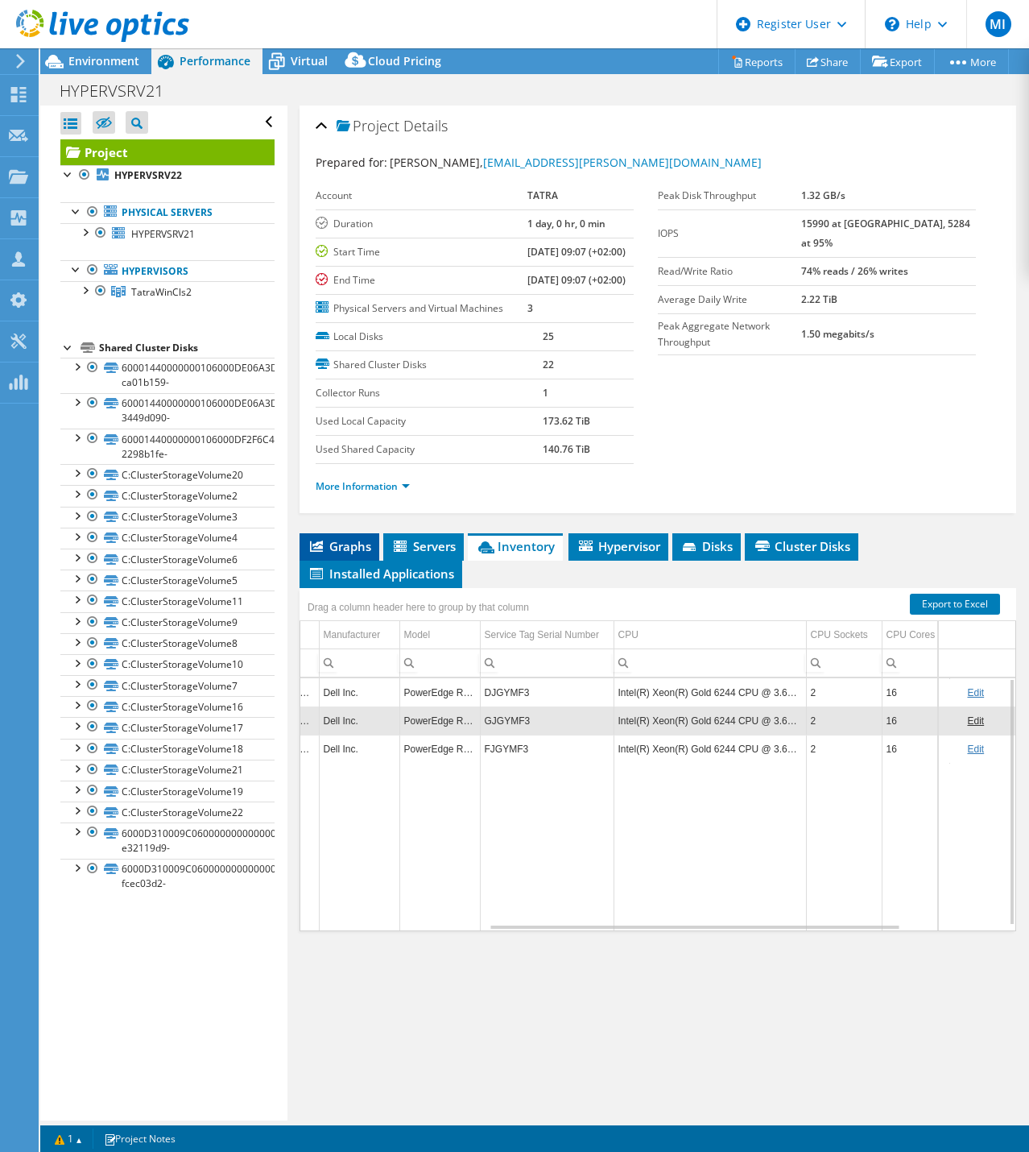
click at [356, 554] on span "Graphs" at bounding box center [340, 546] width 64 height 16
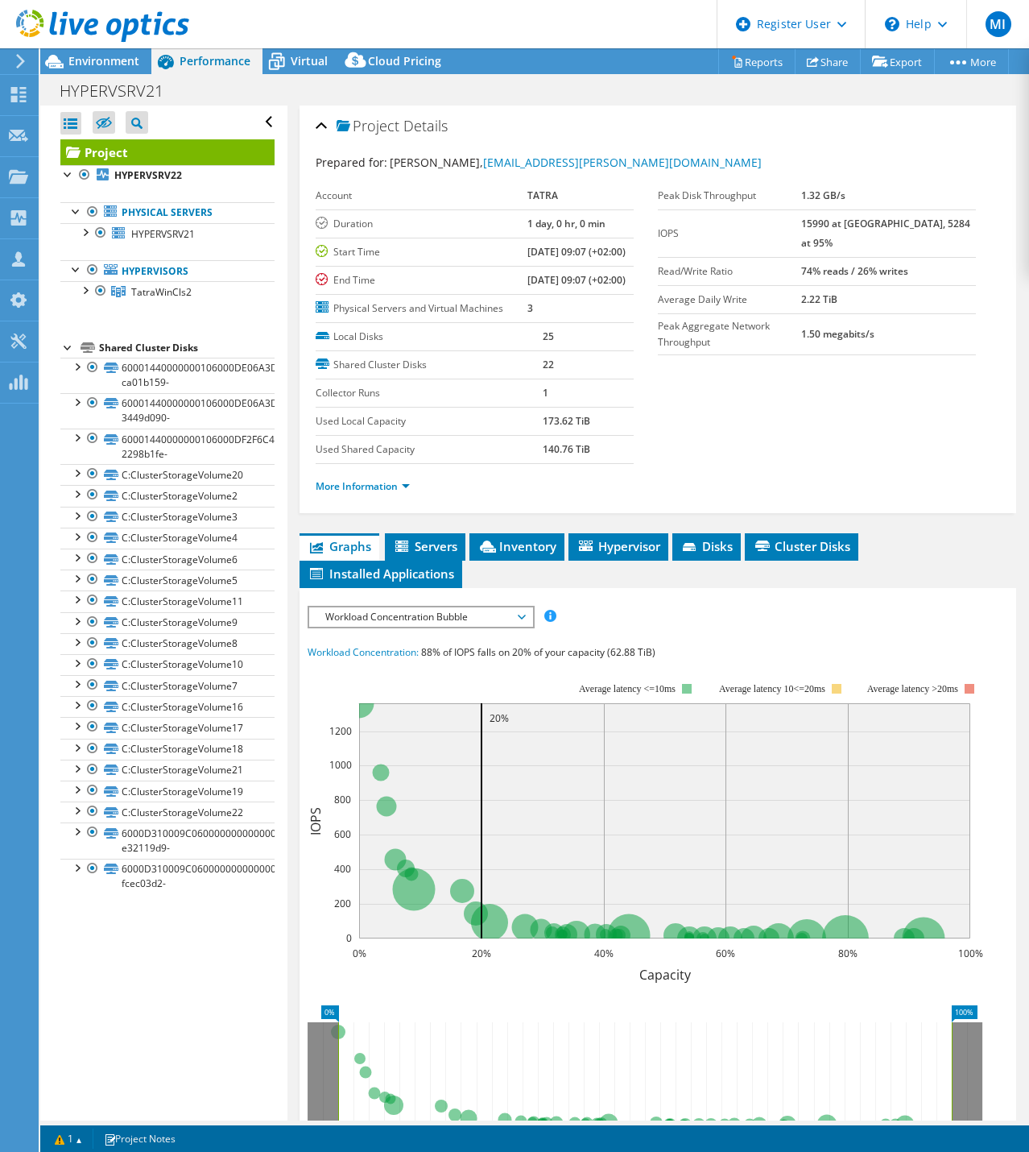
click at [379, 627] on span "Workload Concentration Bubble" at bounding box center [420, 616] width 207 height 19
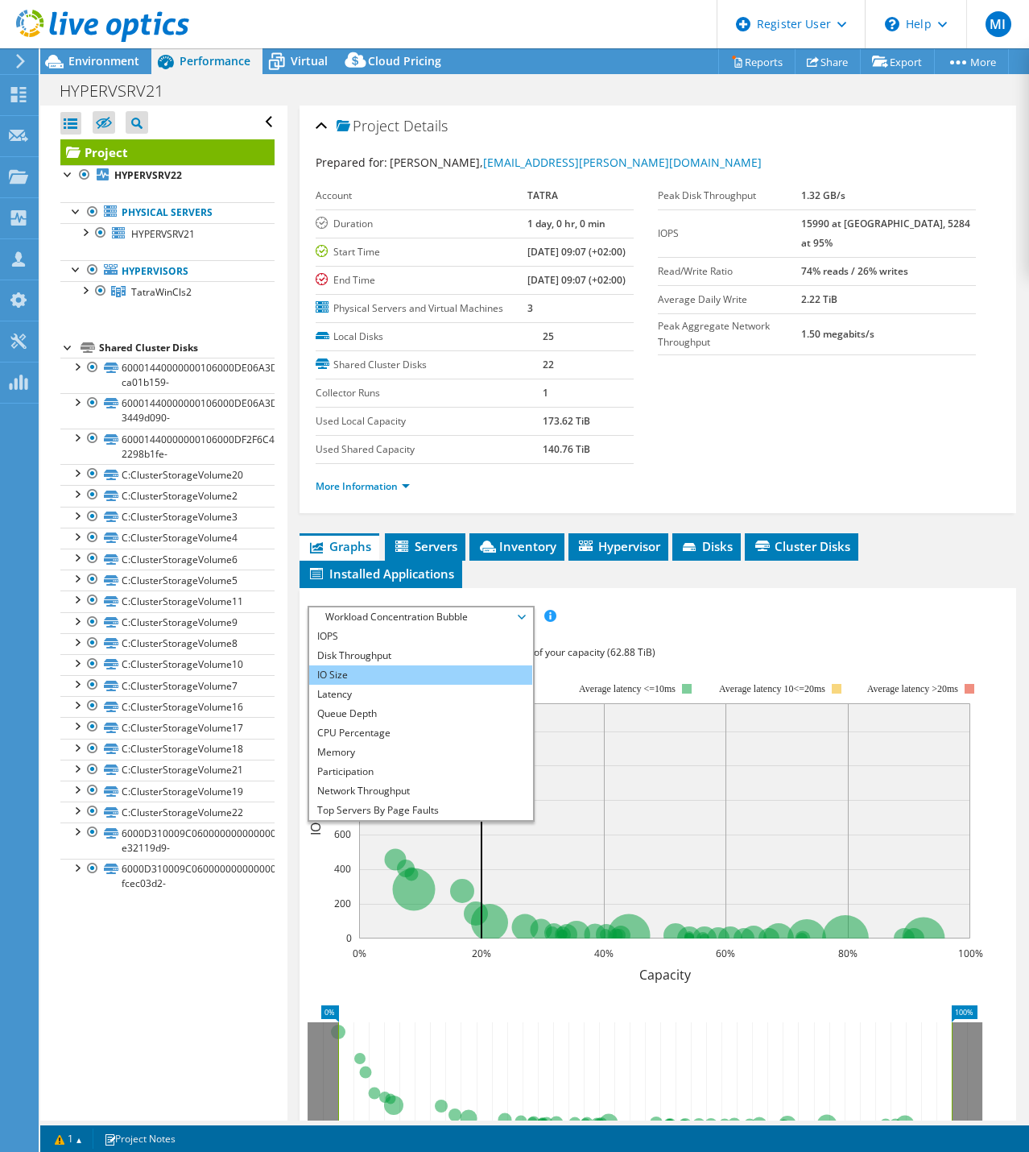
click at [400, 685] on li "IO Size" at bounding box center [420, 674] width 223 height 19
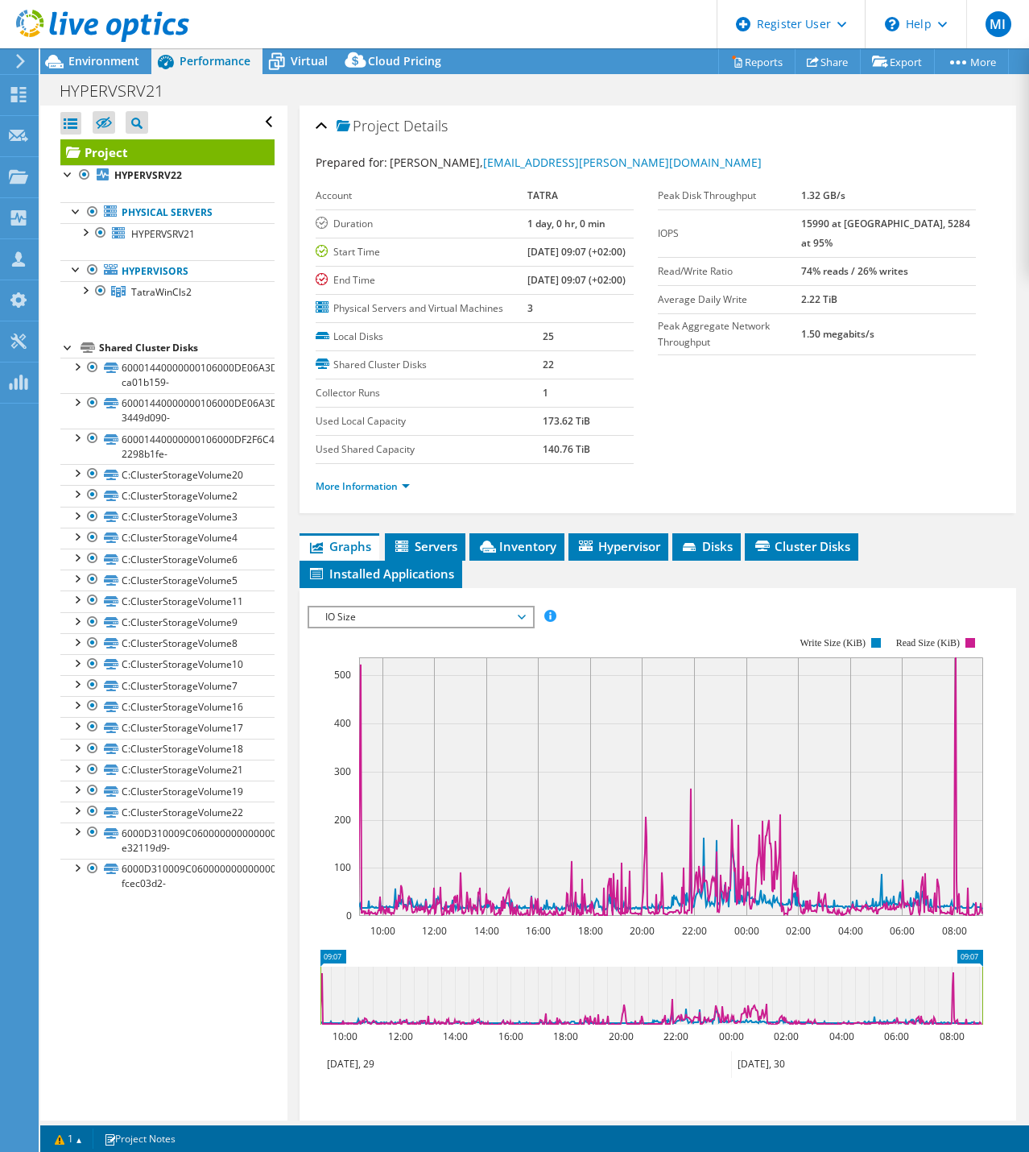
click at [462, 627] on span "IO Size" at bounding box center [420, 616] width 207 height 19
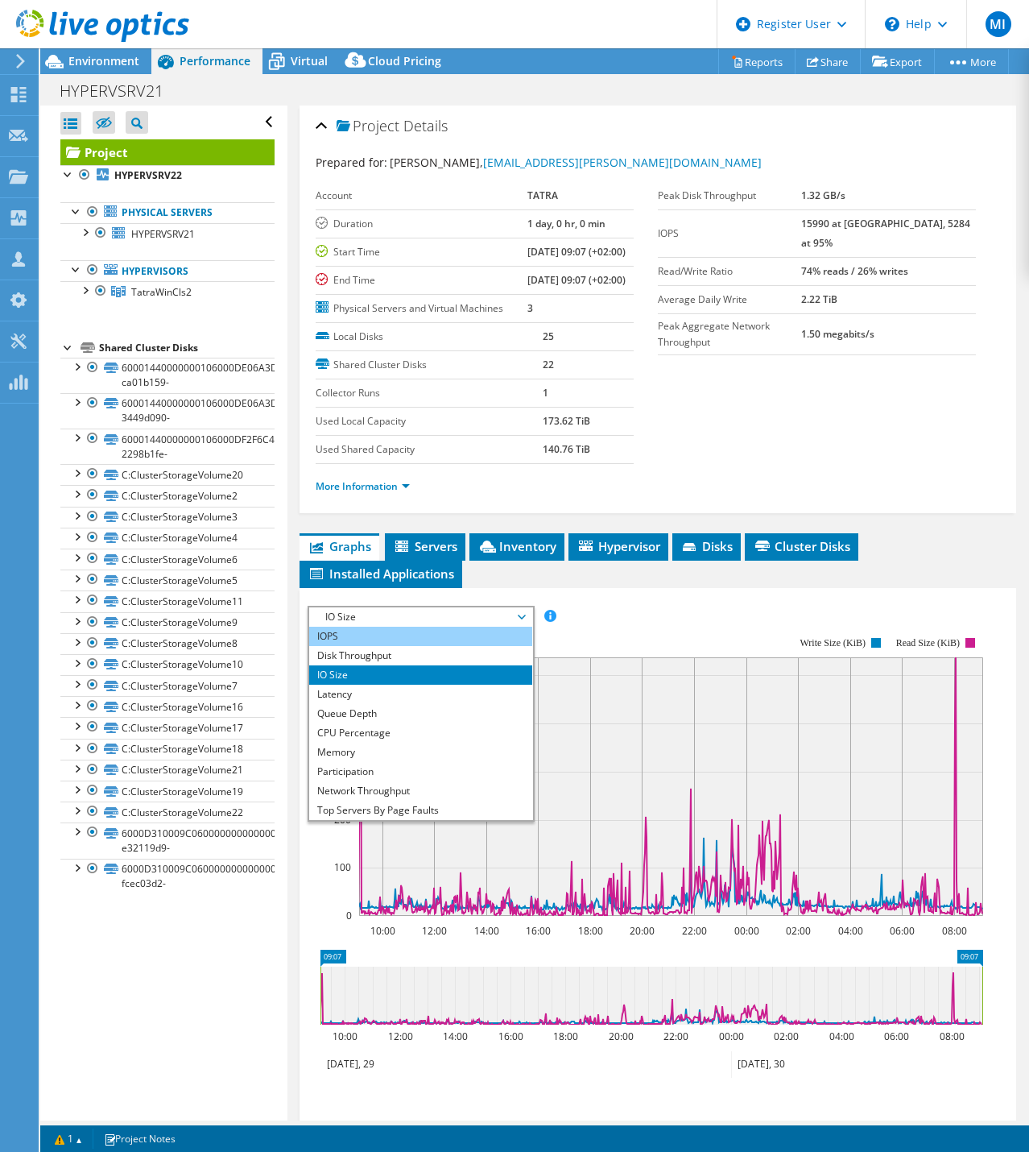
click at [476, 646] on li "IOPS" at bounding box center [420, 636] width 223 height 19
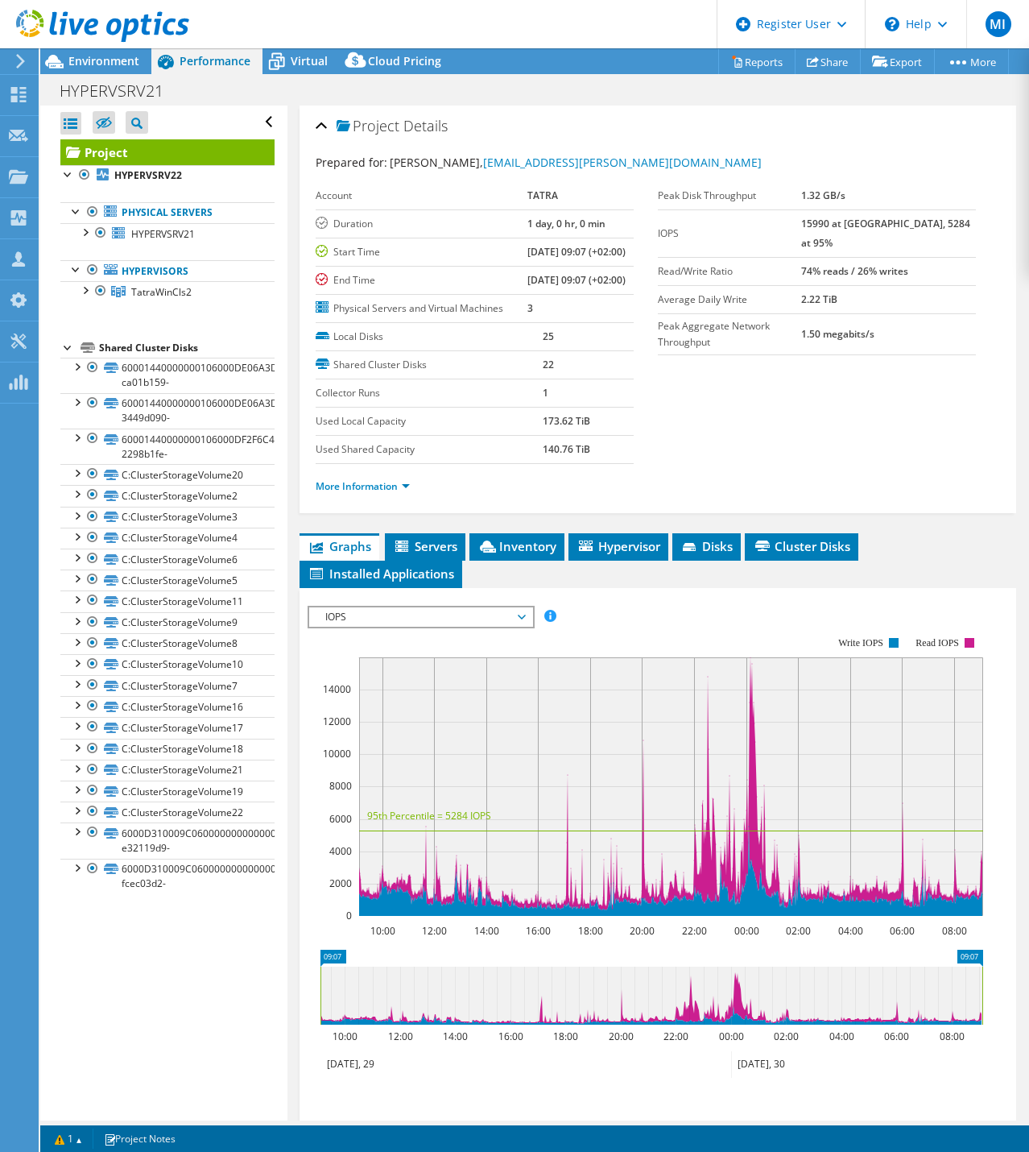
click at [420, 627] on span "IOPS" at bounding box center [420, 616] width 207 height 19
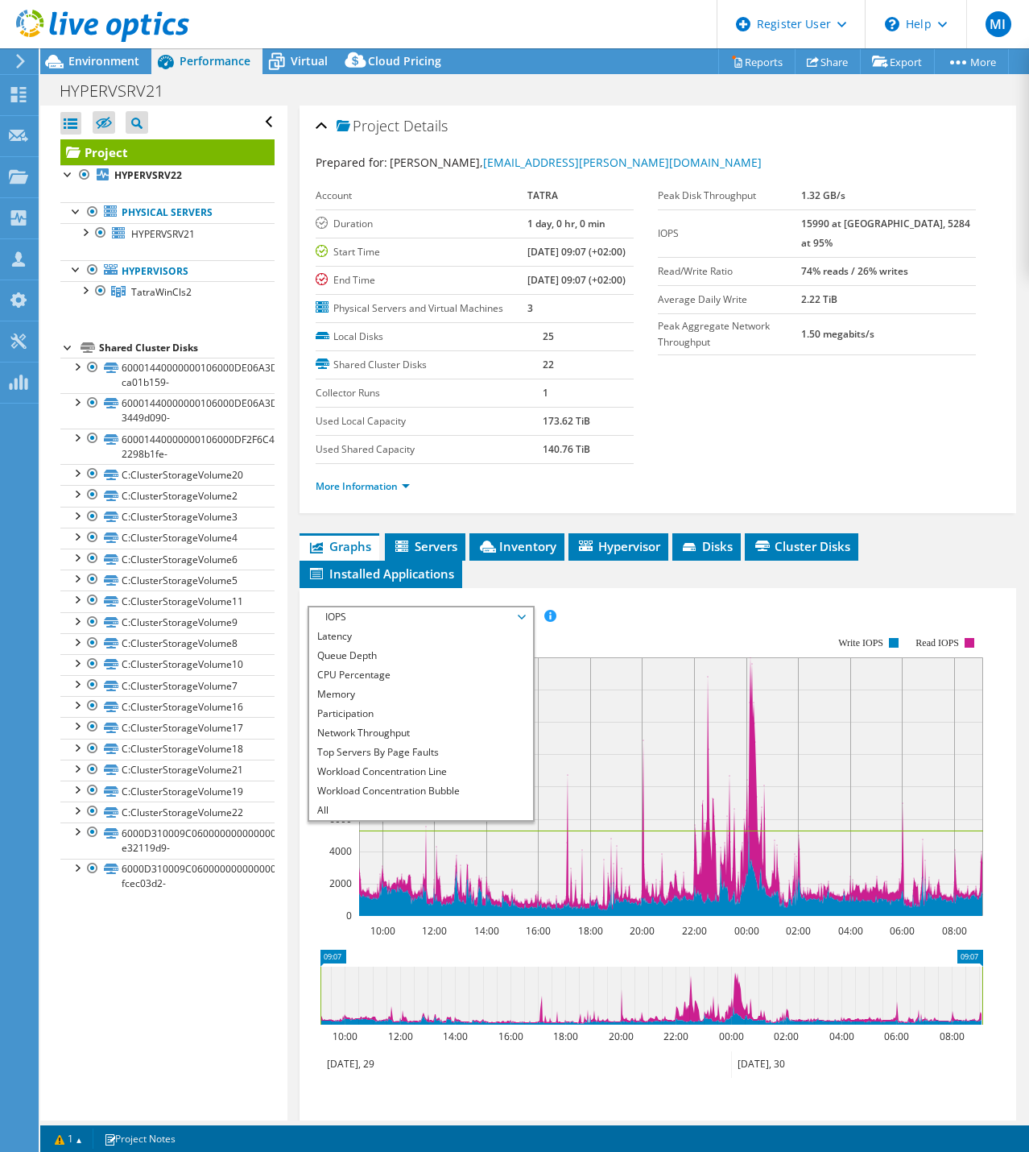
scroll to position [57, 0]
click at [625, 670] on rect at bounding box center [646, 776] width 676 height 322
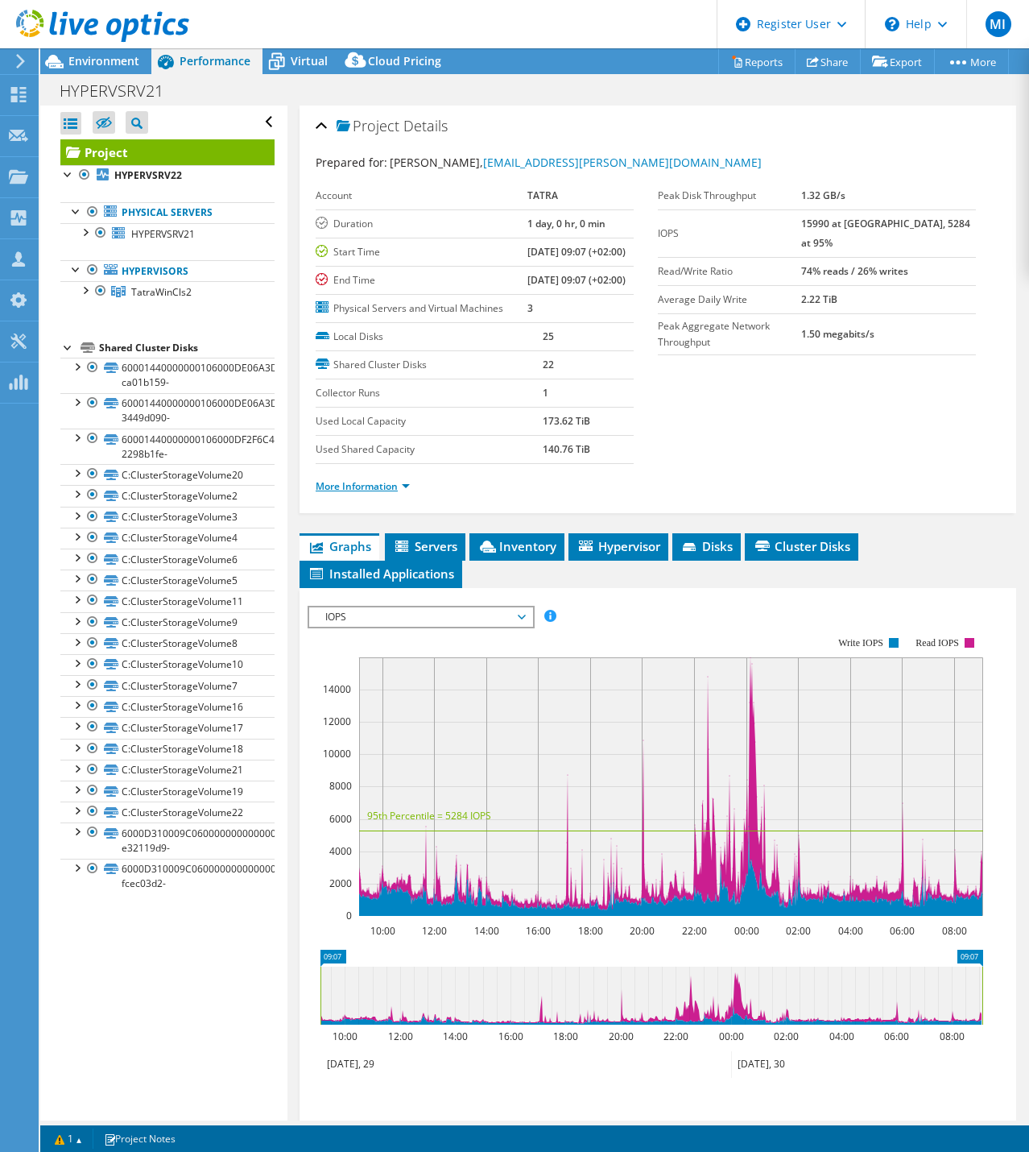
click at [393, 493] on link "More Information" at bounding box center [363, 486] width 94 height 14
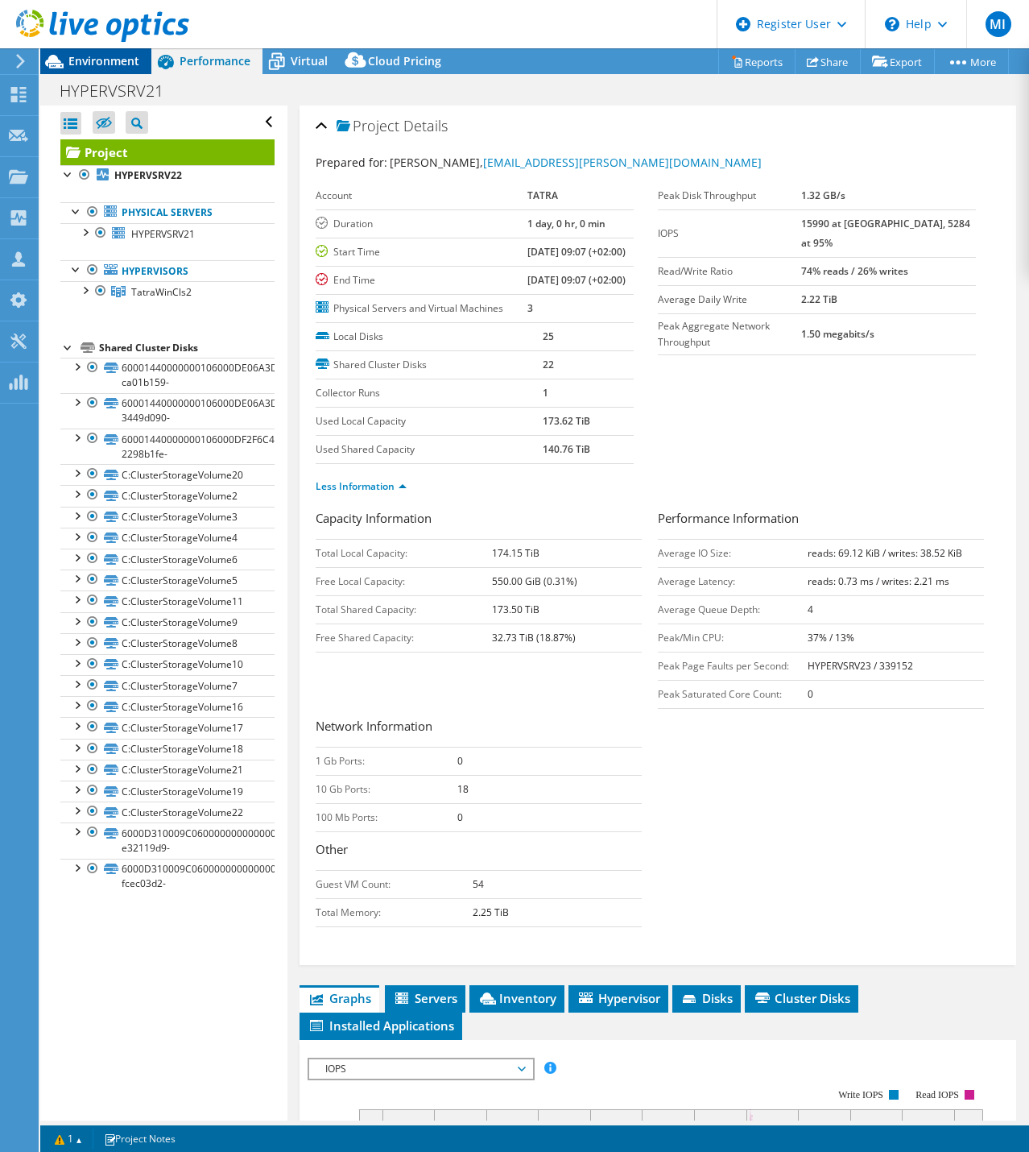
click at [101, 59] on span "Environment" at bounding box center [103, 60] width 71 height 15
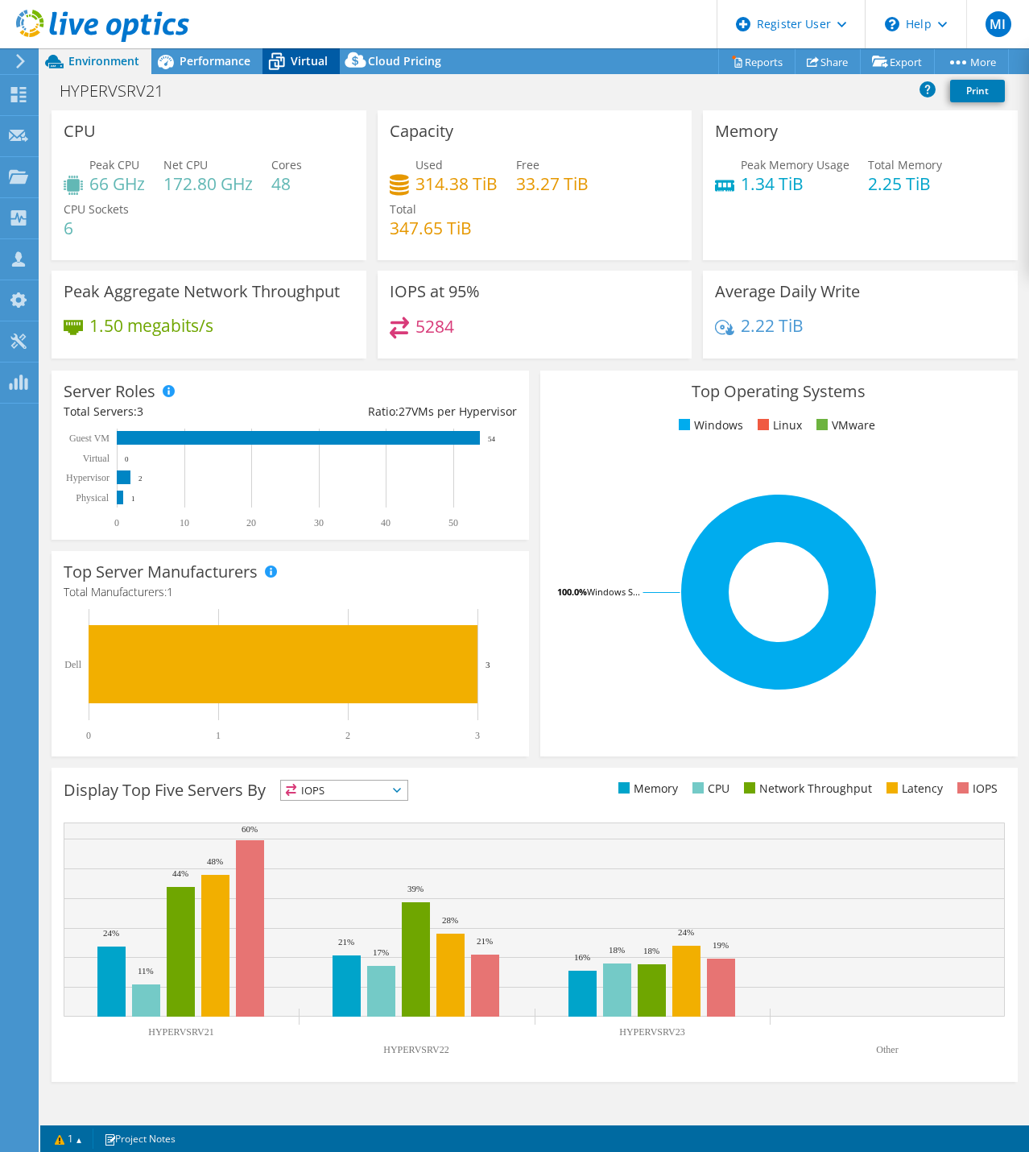
click at [317, 59] on span "Virtual" at bounding box center [309, 60] width 37 height 15
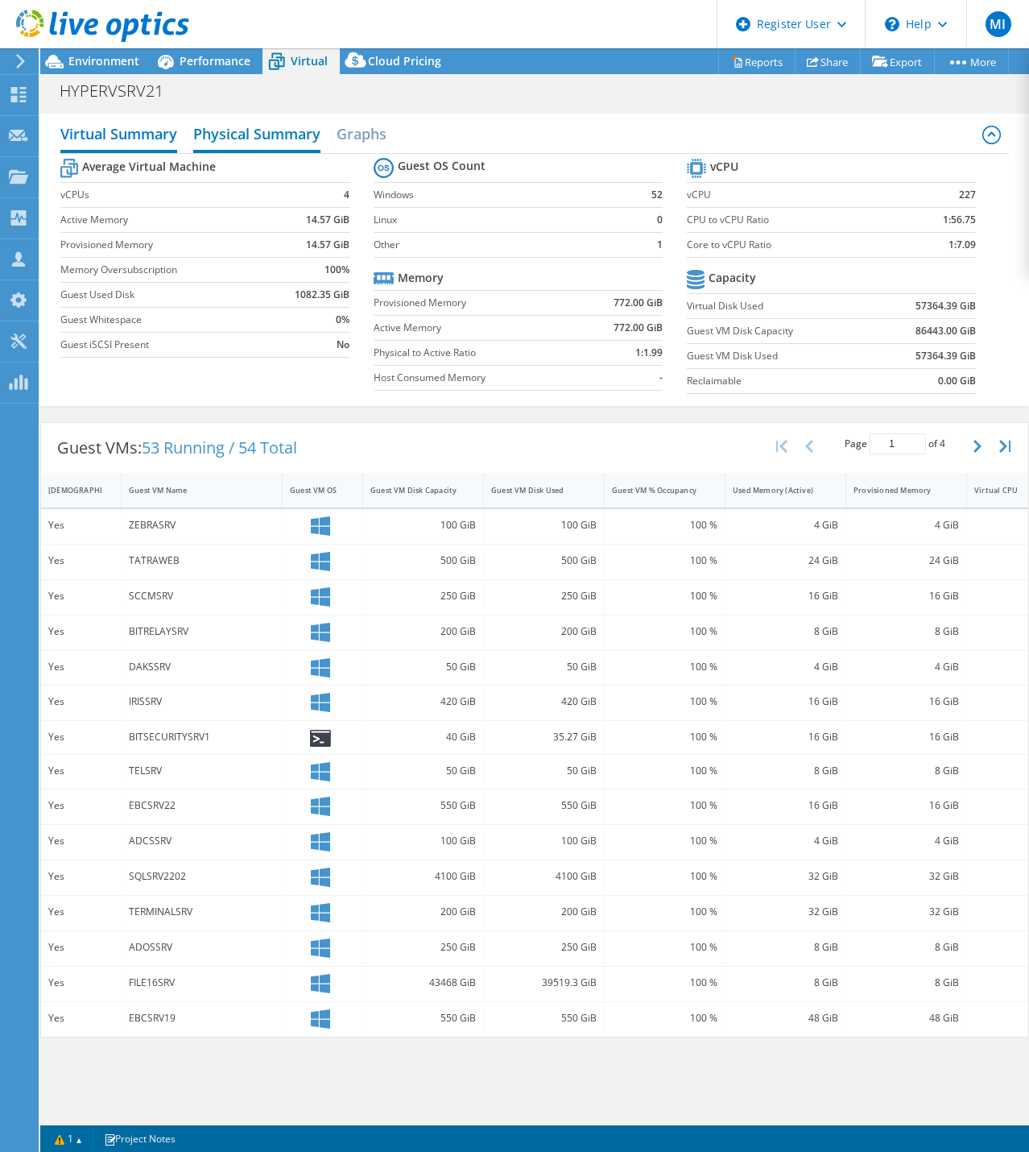
click at [263, 126] on h2 "Physical Summary" at bounding box center [256, 135] width 127 height 35
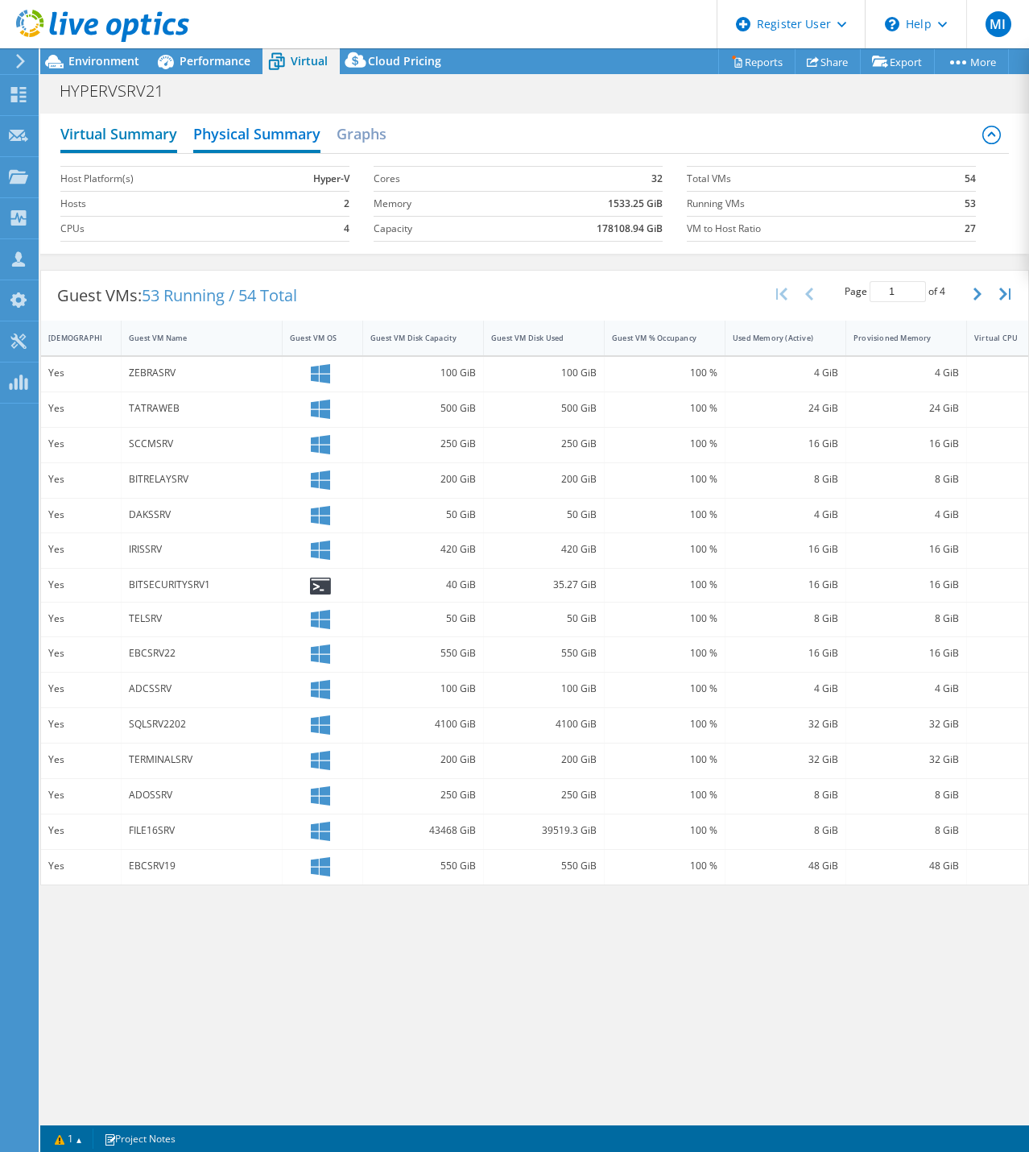
click at [158, 120] on h2 "Virtual Summary" at bounding box center [118, 135] width 117 height 35
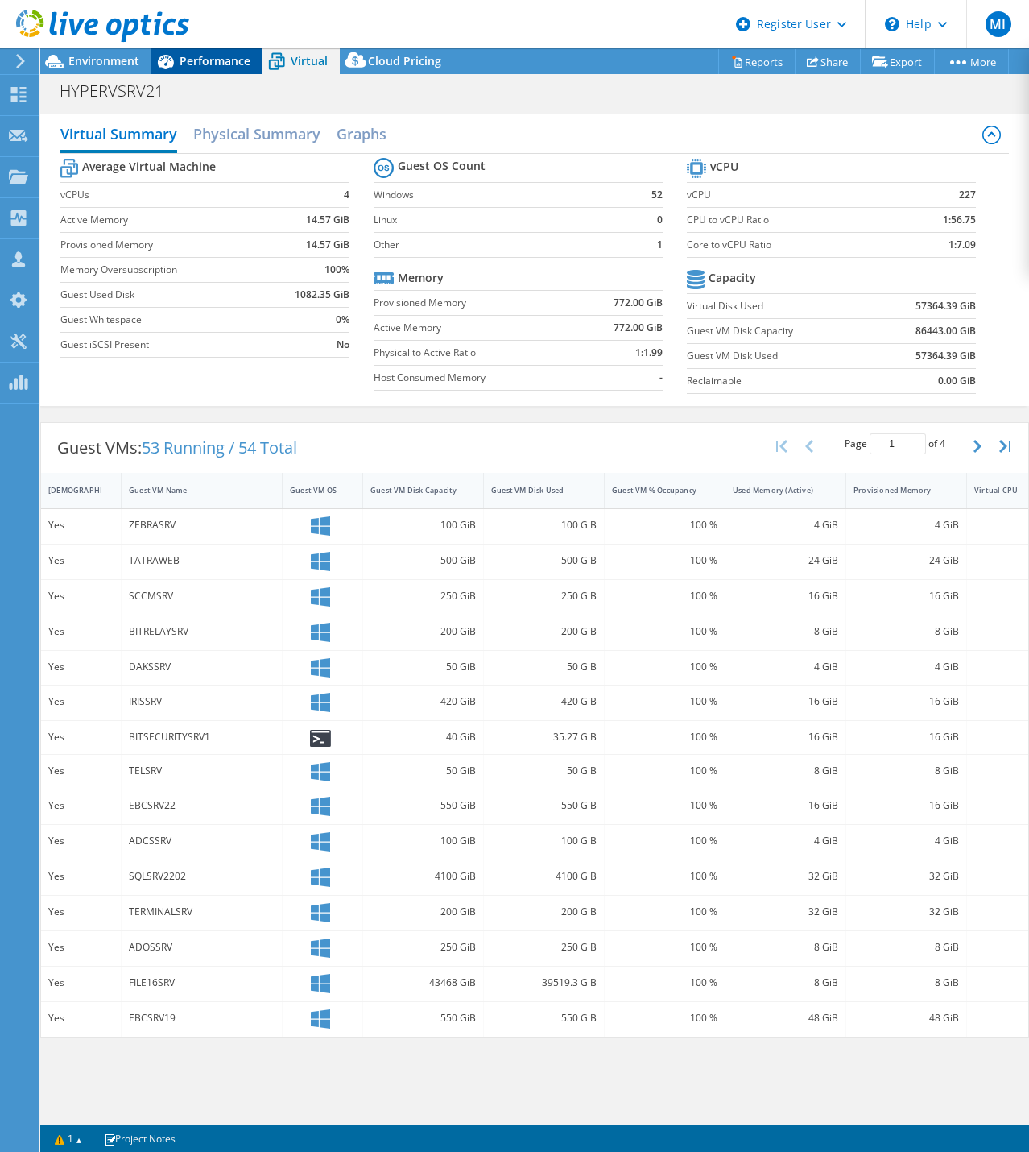
click at [240, 55] on span "Performance" at bounding box center [215, 60] width 71 height 15
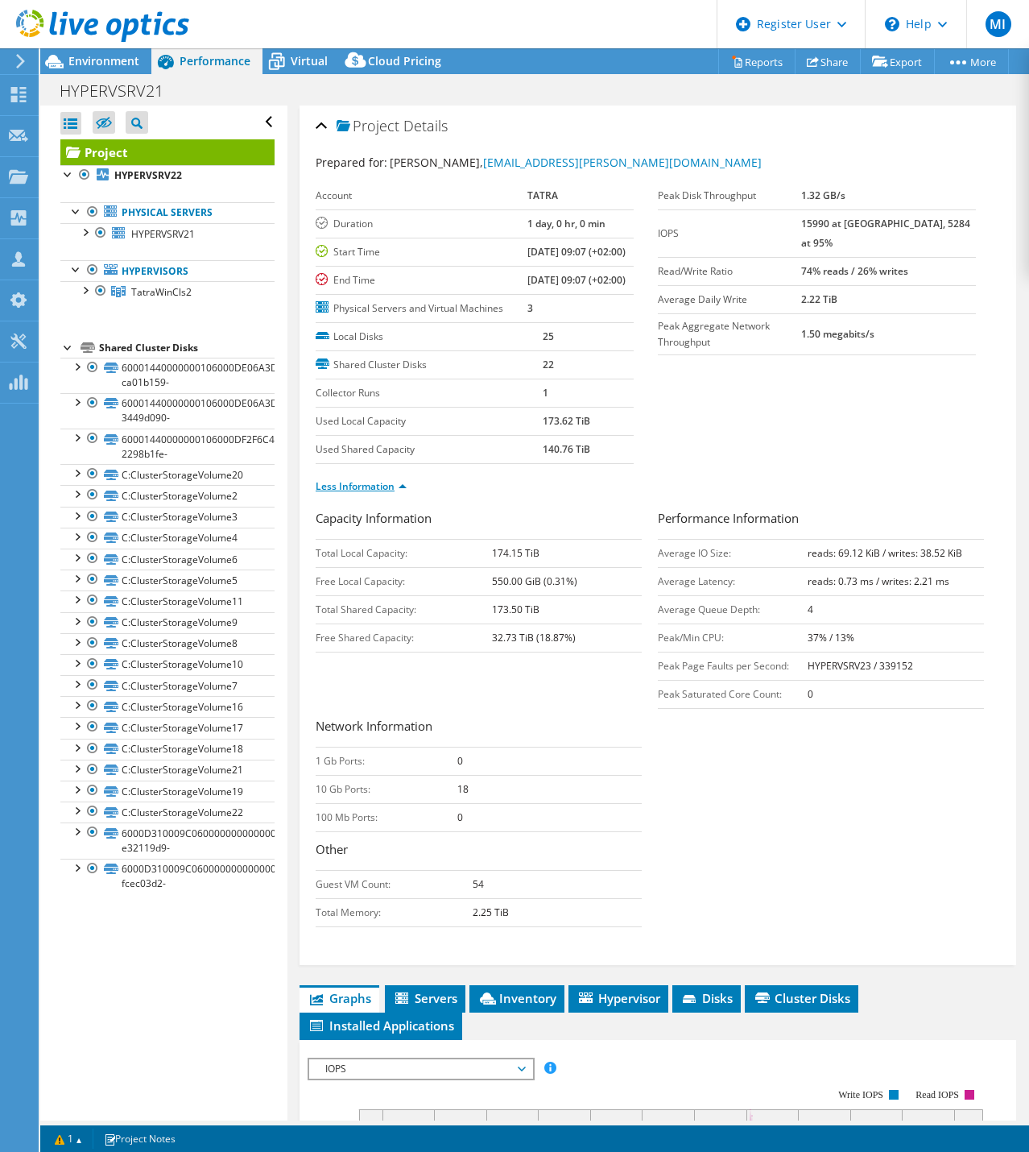
click at [381, 493] on link "Less Information" at bounding box center [361, 486] width 91 height 14
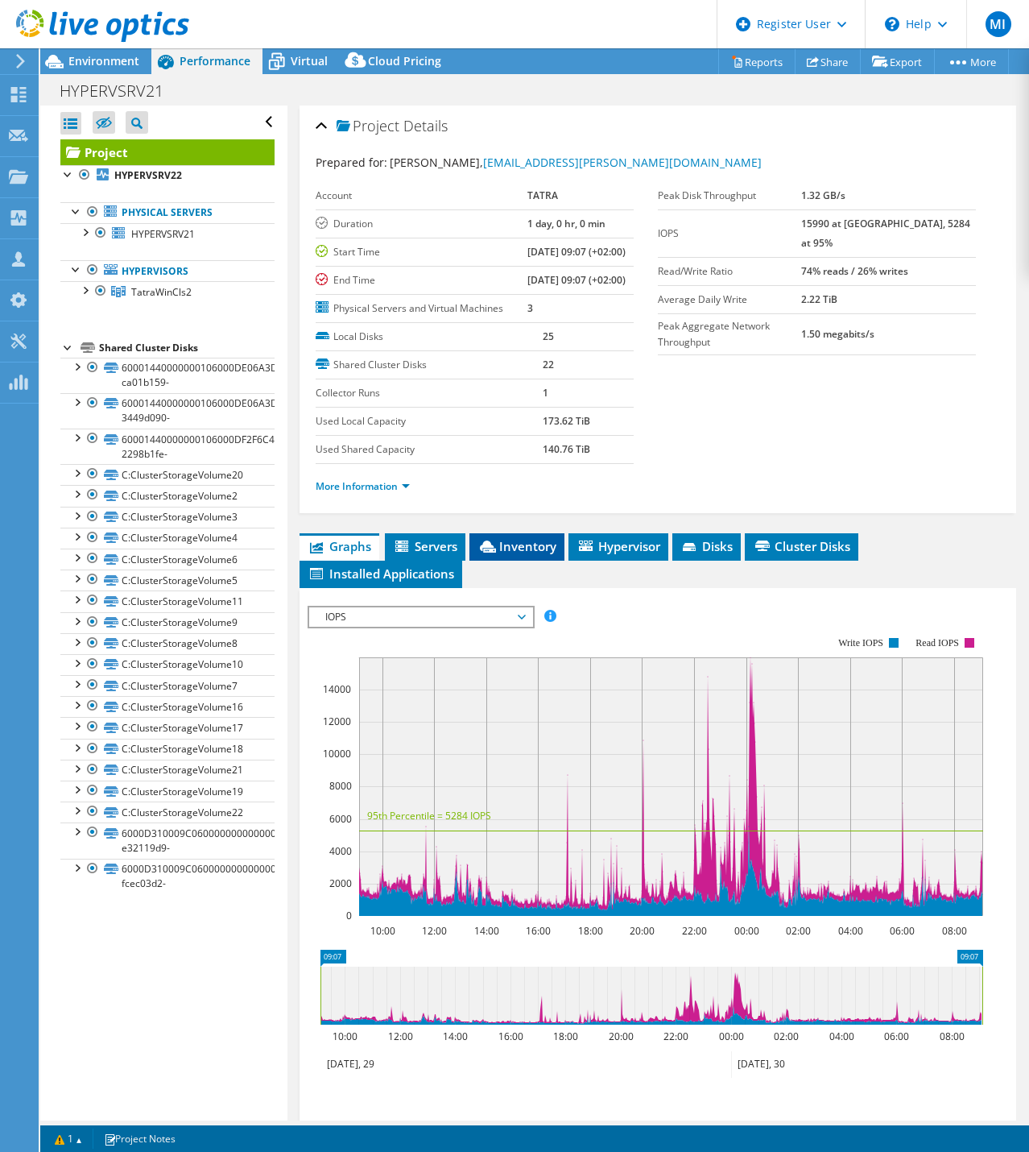
click at [515, 561] on li "Inventory" at bounding box center [517, 546] width 95 height 27
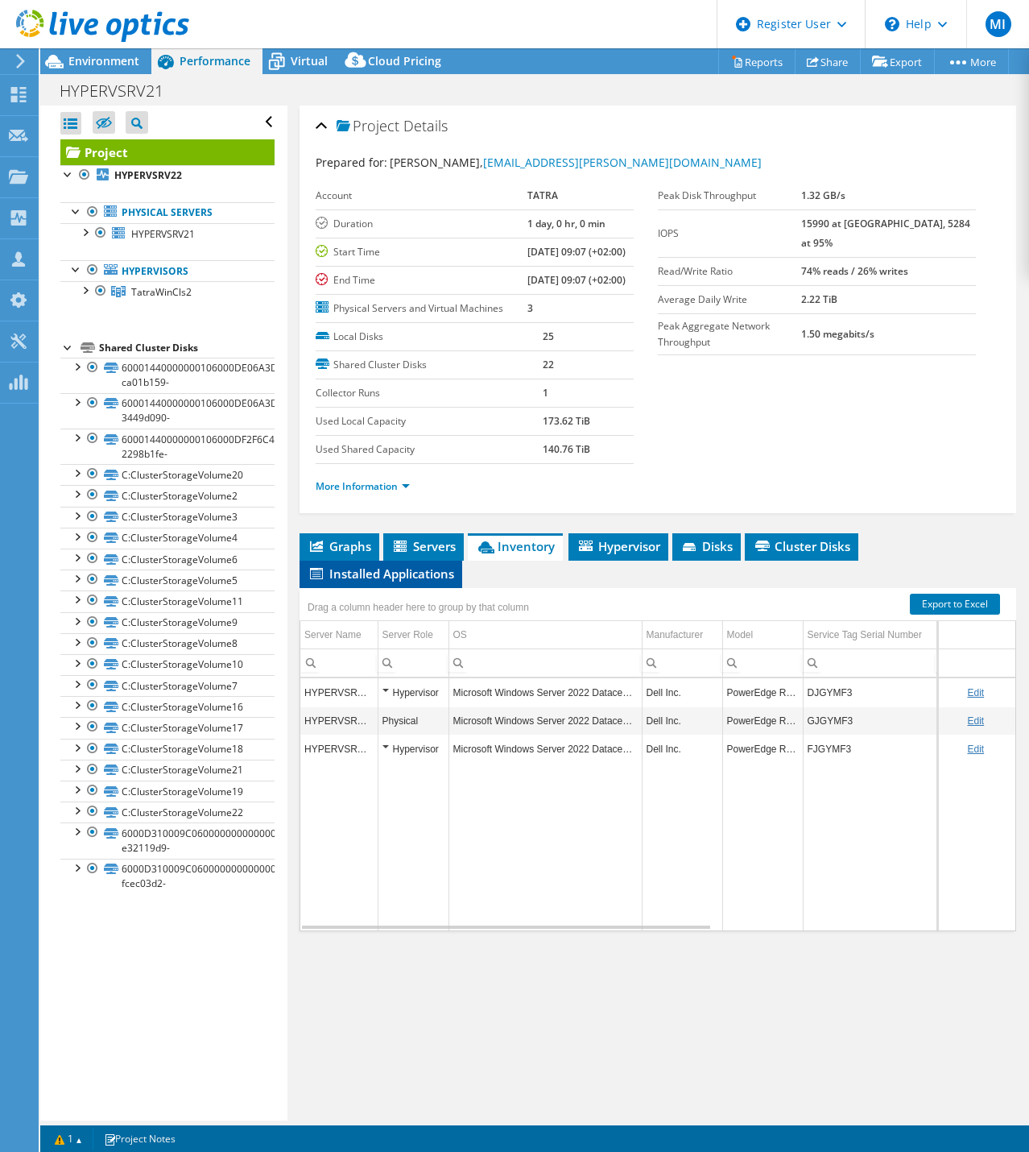
click at [389, 582] on span "Installed Applications" at bounding box center [381, 573] width 147 height 16
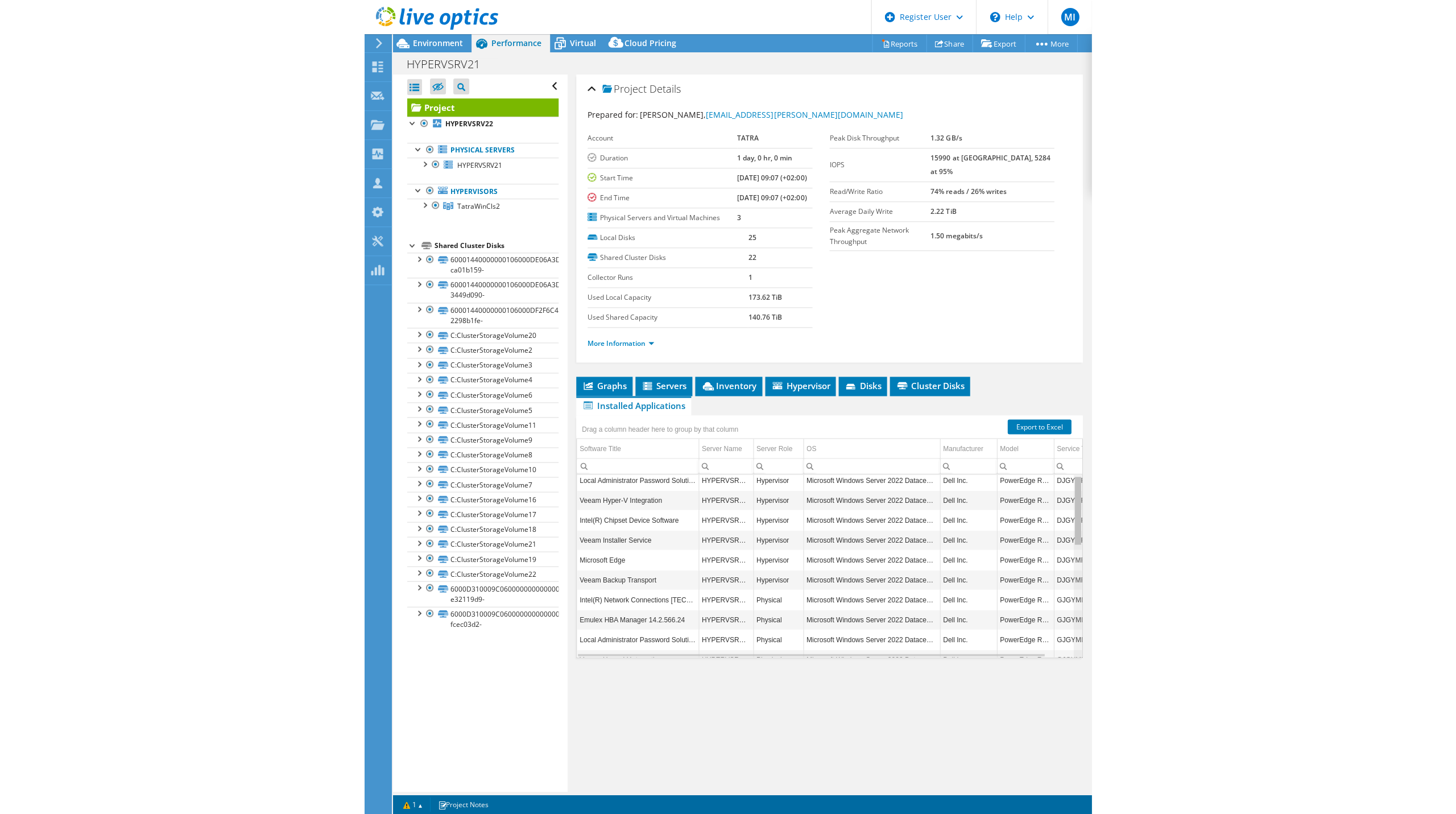
scroll to position [0, 0]
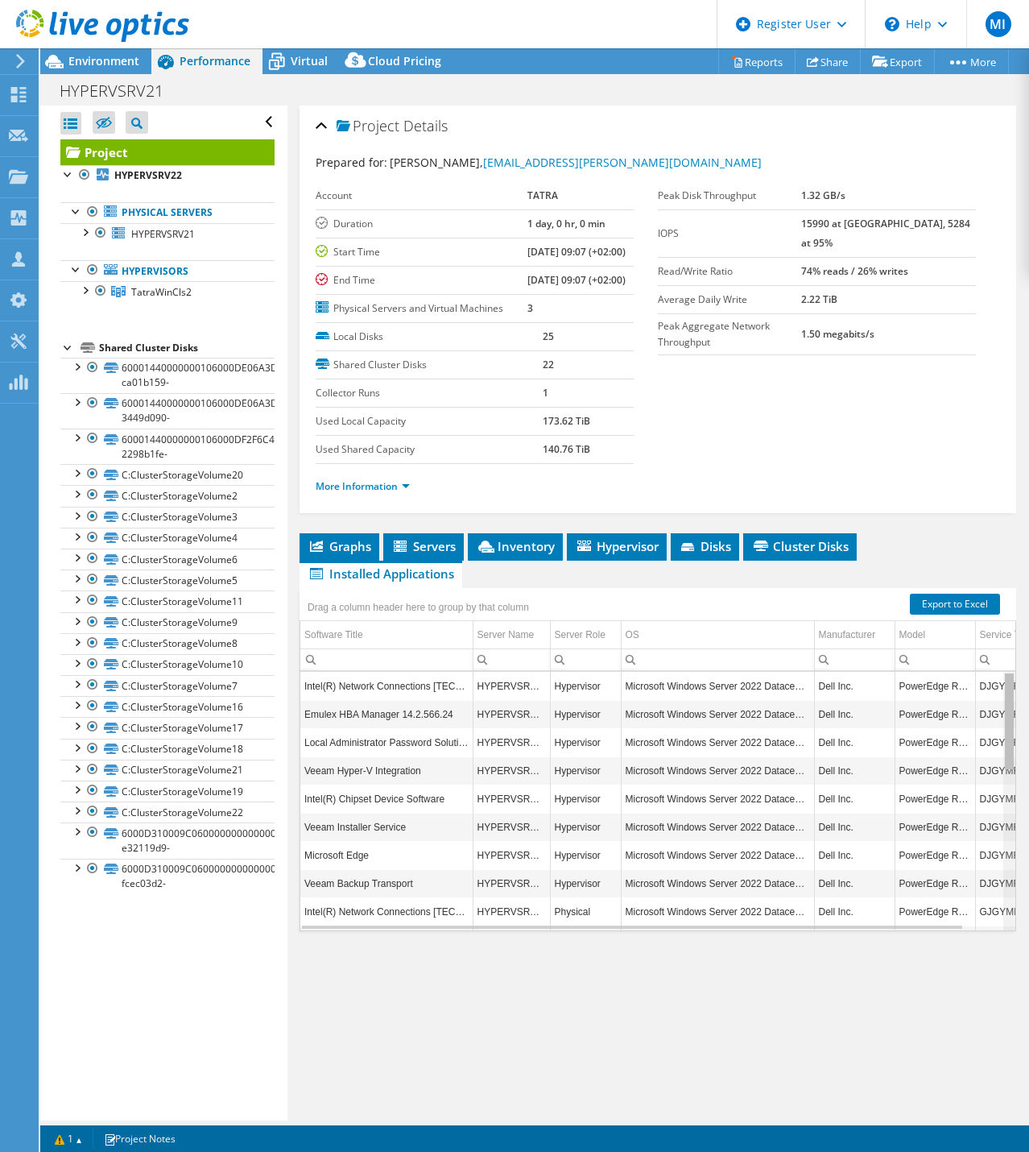
drag, startPoint x: 999, startPoint y: 780, endPoint x: 991, endPoint y: 788, distance: 11.4
click at [991, 788] on body "MI Dell User [PERSON_NAME] [PERSON_NAME][EMAIL_ADDRESS][DOMAIN_NAME] Dell My Pr…" at bounding box center [514, 576] width 1029 height 1152
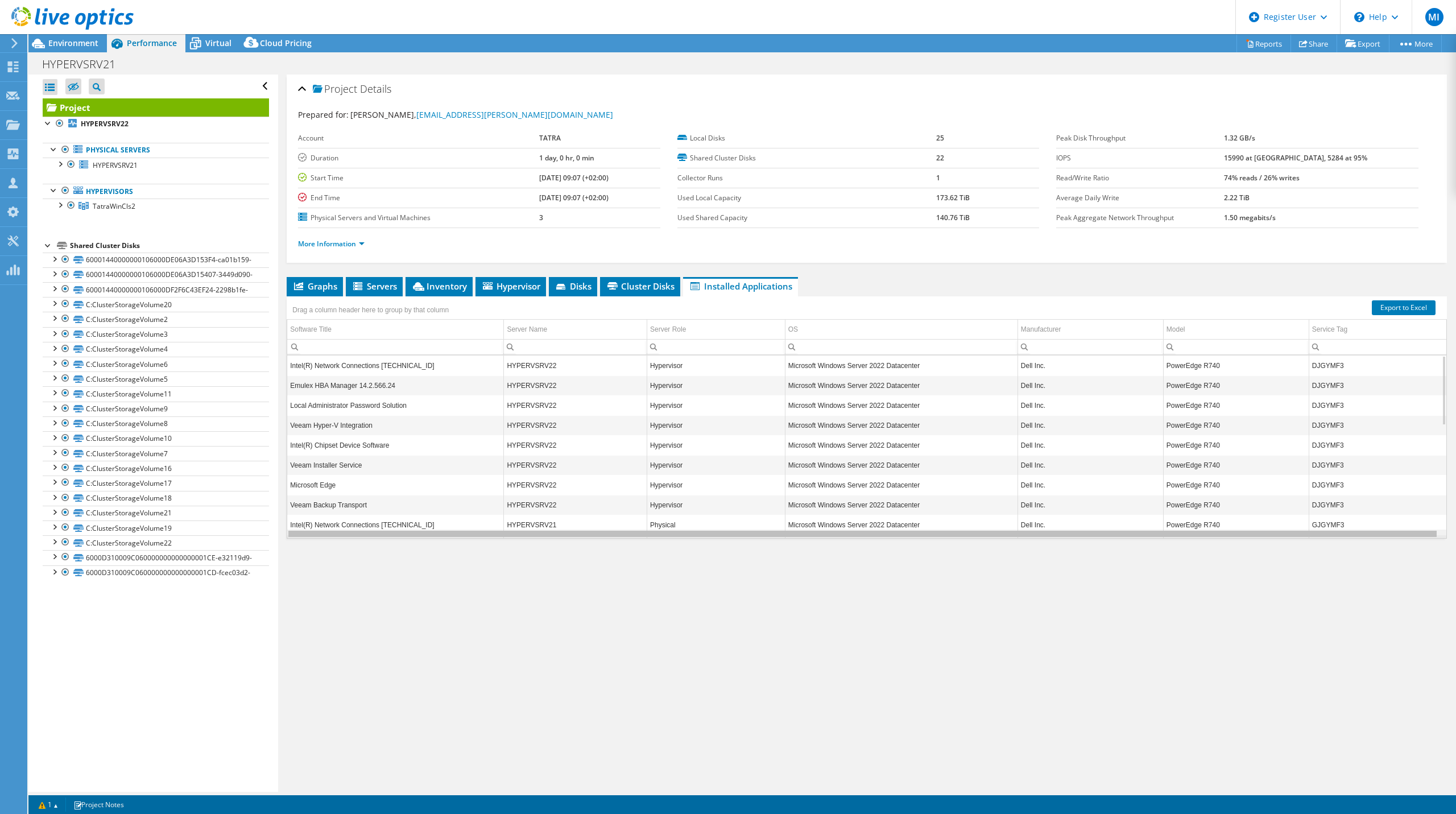
drag, startPoint x: 1192, startPoint y: 531, endPoint x: 1335, endPoint y: 528, distance: 143.0
click at [1335, 530] on div "Data grid" at bounding box center [862, 533] width 1148 height 6
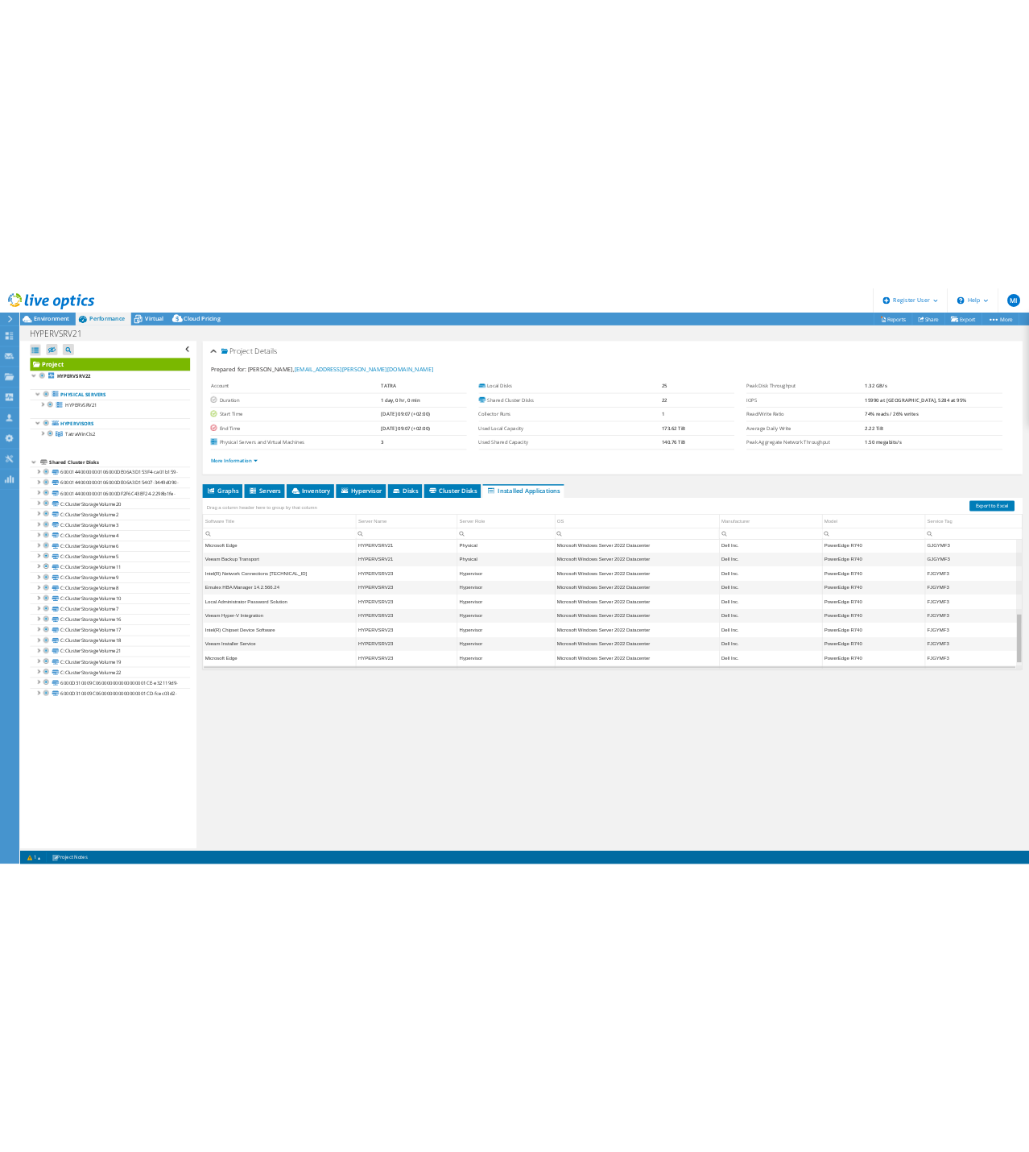
scroll to position [417, 0]
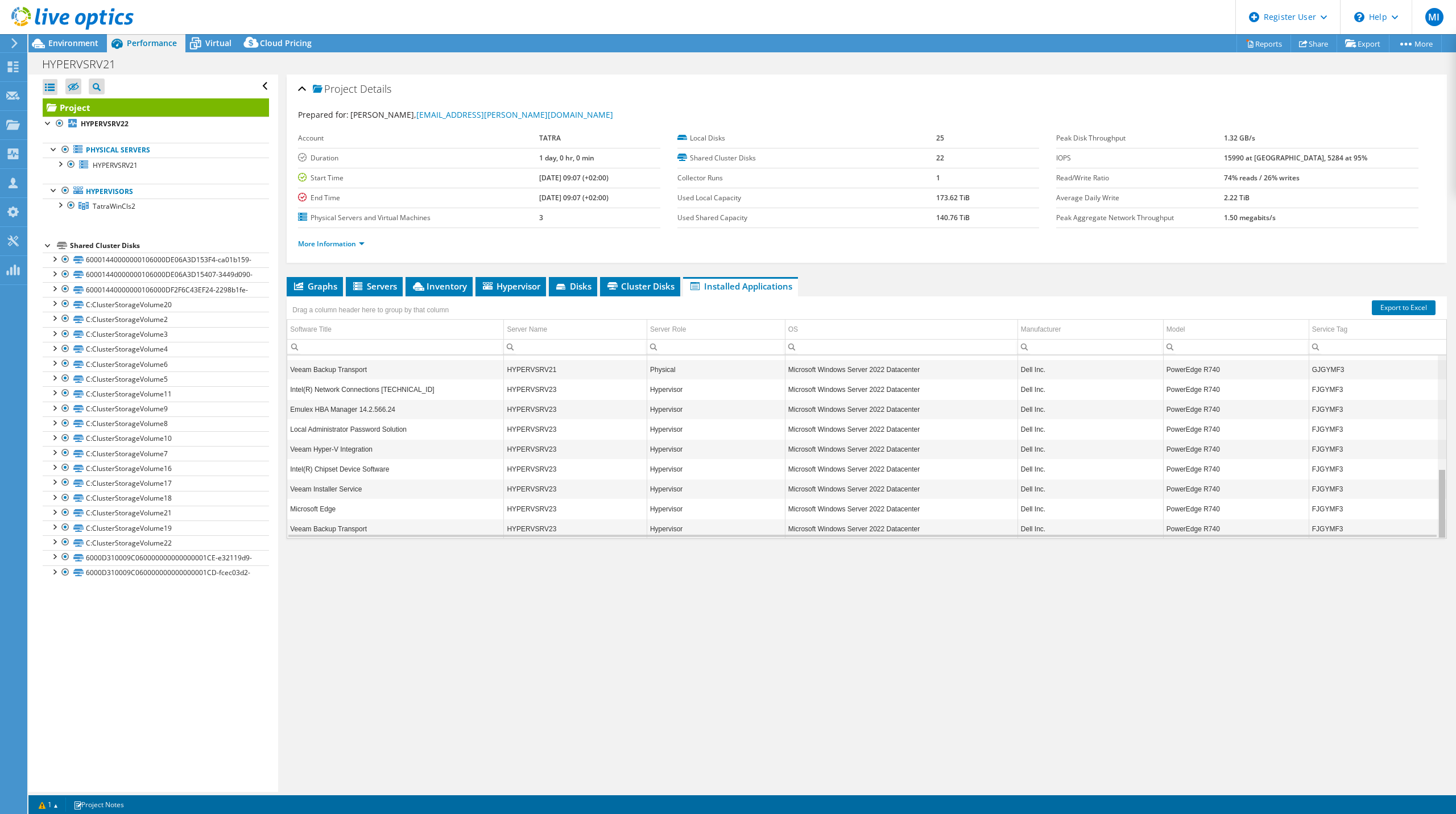
drag, startPoint x: 1436, startPoint y: 403, endPoint x: 1455, endPoint y: 532, distance: 130.4
click at [1455, 532] on body "MI Dell User [PERSON_NAME] [PERSON_NAME][EMAIL_ADDRESS][DOMAIN_NAME] Dell My Pr…" at bounding box center [728, 407] width 1456 height 814
click at [204, 42] on icon at bounding box center [196, 44] width 20 height 20
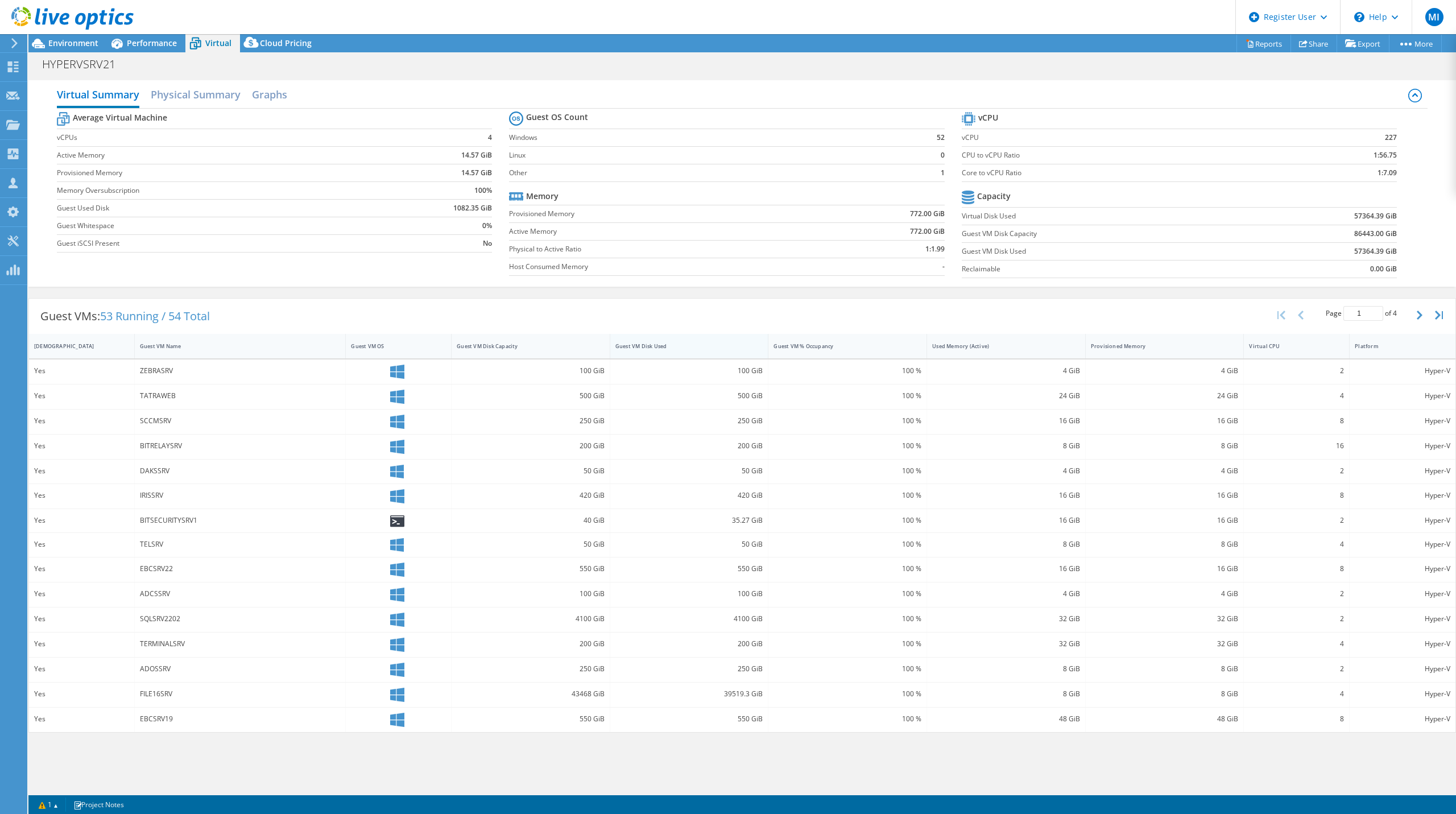
click at [642, 342] on div "Guest VM Disk Used" at bounding box center [683, 346] width 134 height 7
click at [585, 390] on div "4100 GiB" at bounding box center [530, 396] width 148 height 13
click at [73, 45] on span "Environment" at bounding box center [73, 42] width 50 height 11
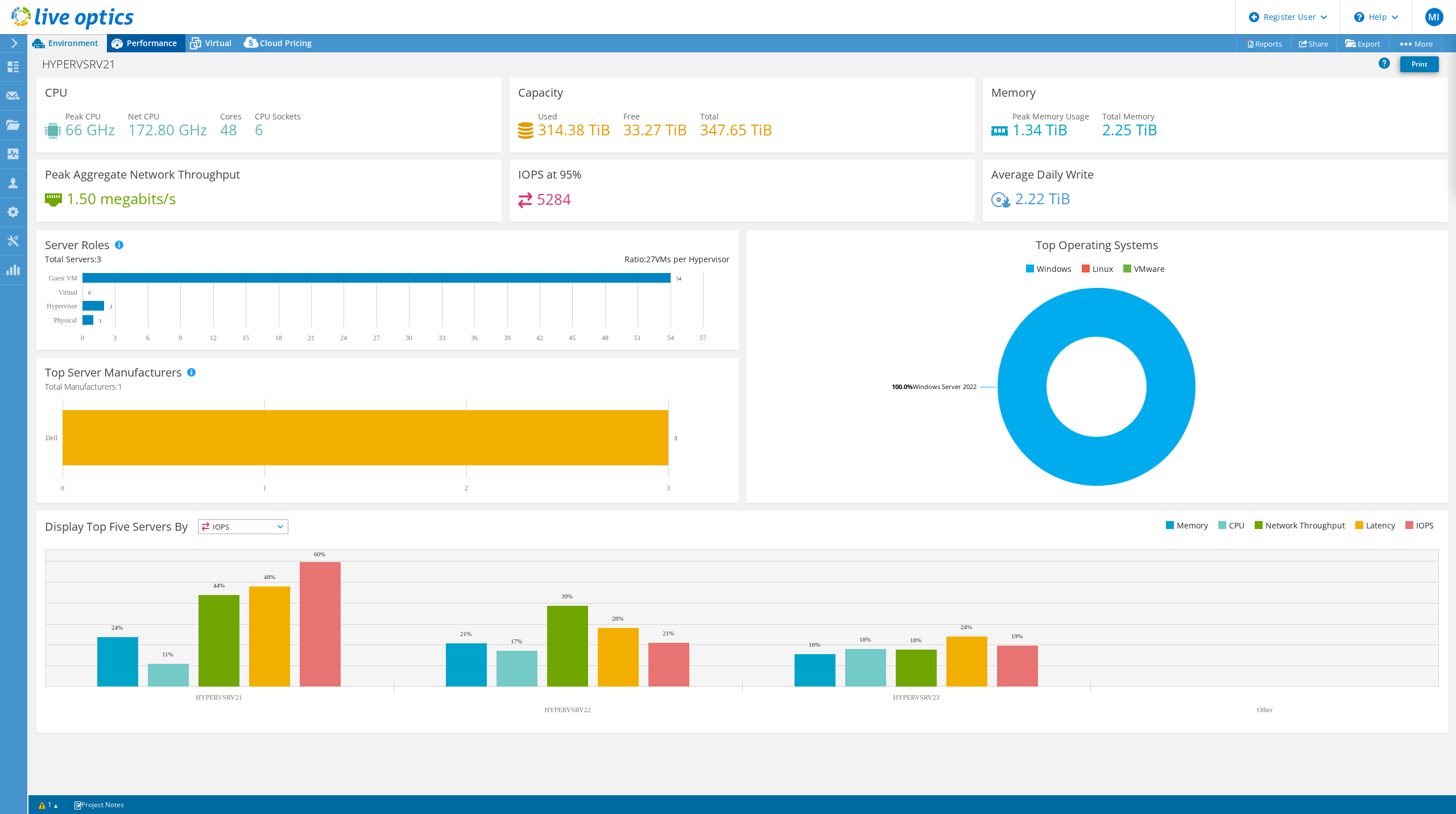
click at [151, 46] on span "Performance" at bounding box center [152, 42] width 50 height 11
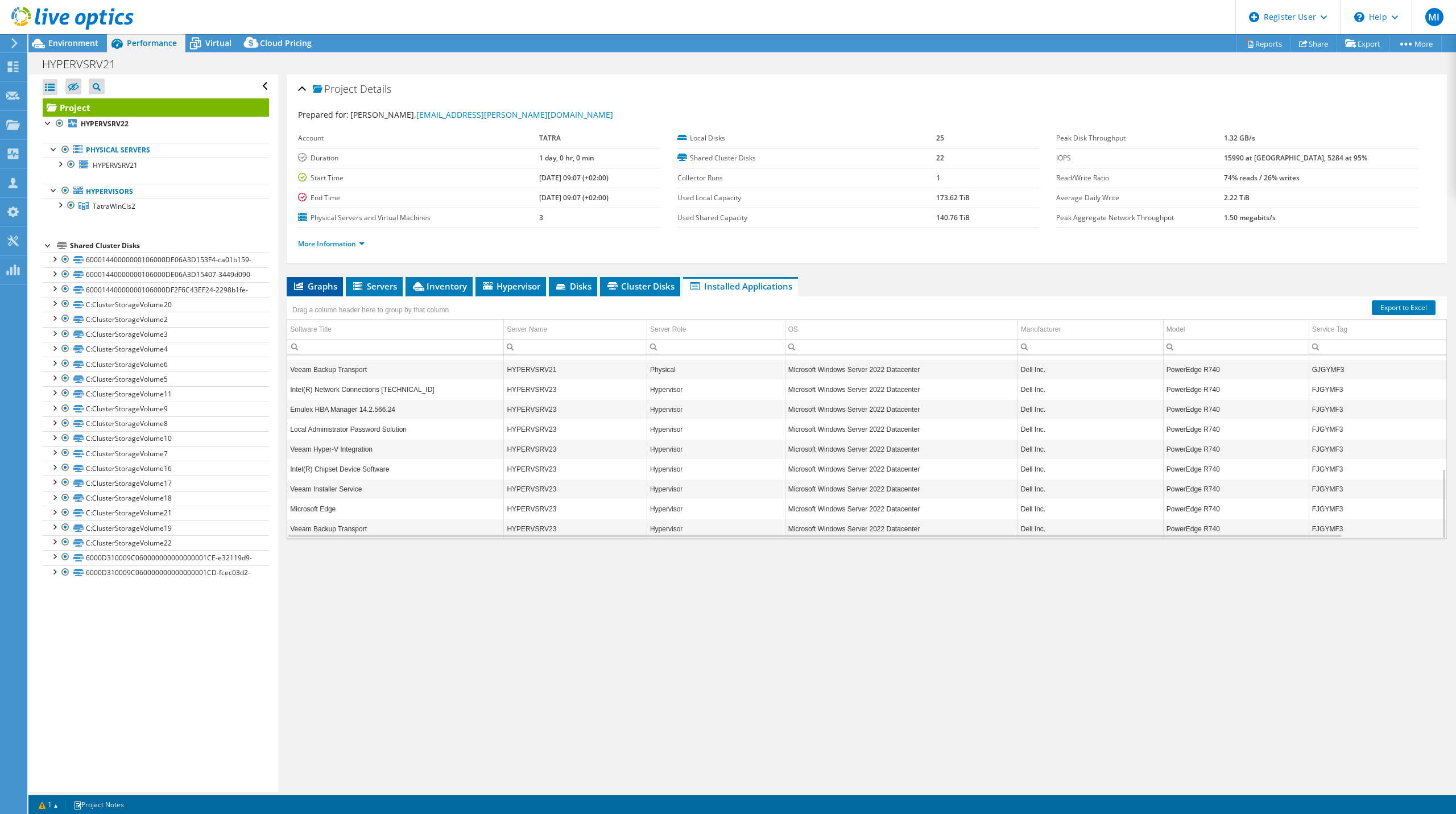
click at [321, 288] on span "Graphs" at bounding box center [315, 286] width 45 height 11
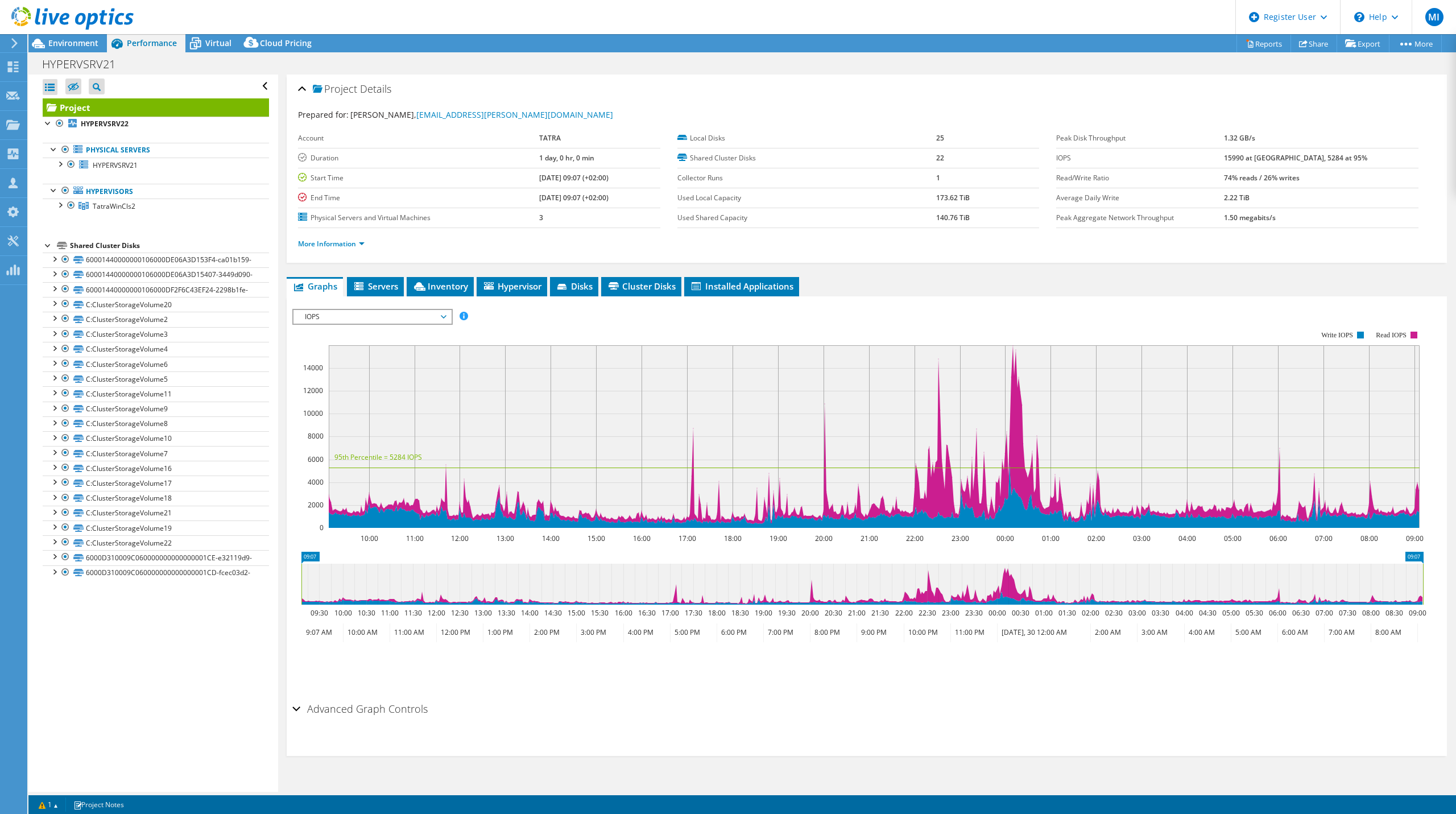
click at [412, 316] on span "IOPS" at bounding box center [372, 316] width 146 height 13
click at [386, 352] on li "CPU Percentage" at bounding box center [372, 358] width 157 height 13
